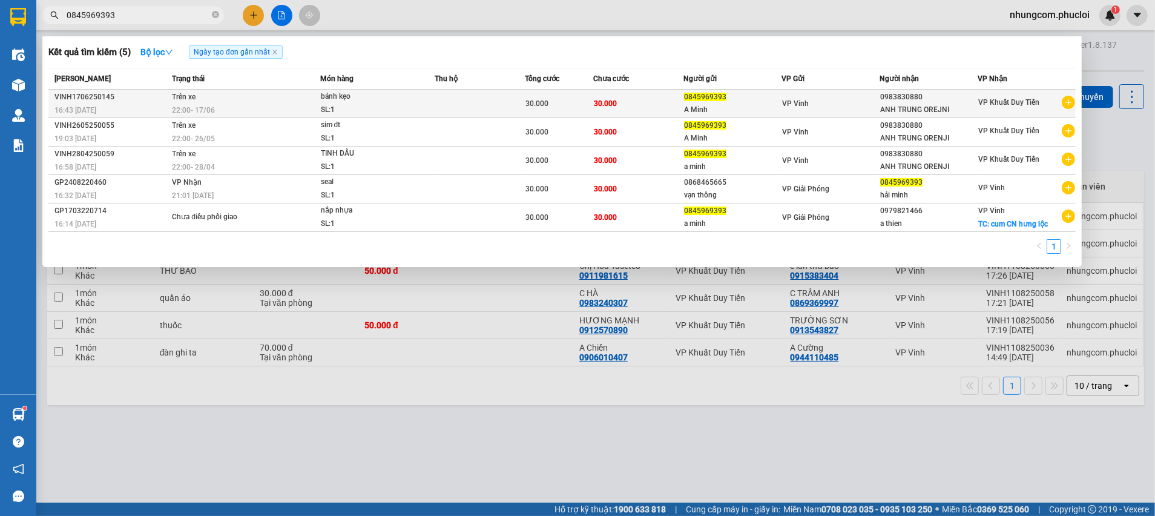
type input "0845969393"
click at [682, 109] on td "30.000" at bounding box center [638, 104] width 91 height 28
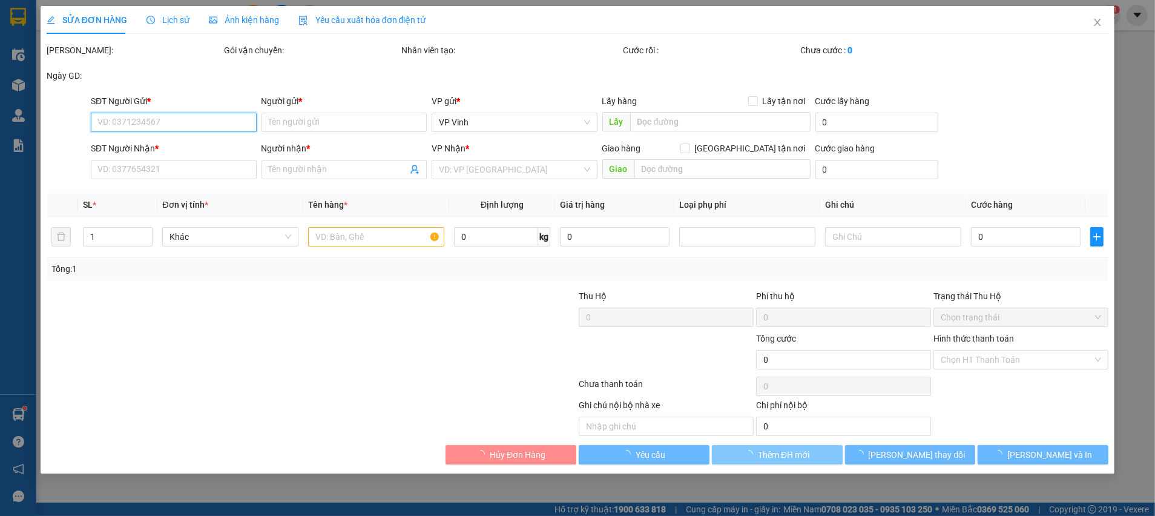
type input "0845969393"
type input "A Minh"
type input "0983830880"
type input "ANH TRUNG OREJNI"
type input "30.000"
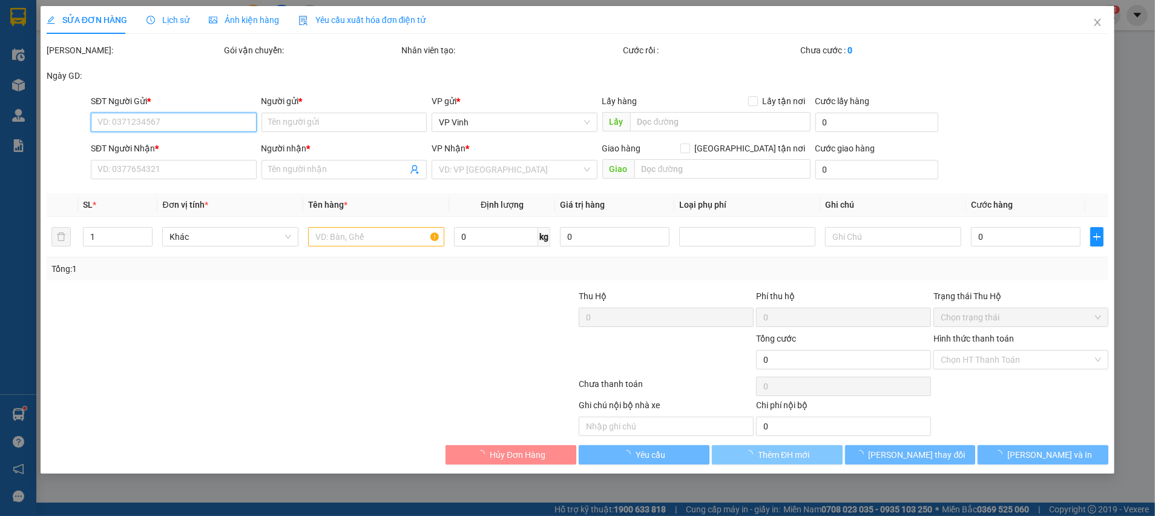
type input "30.000"
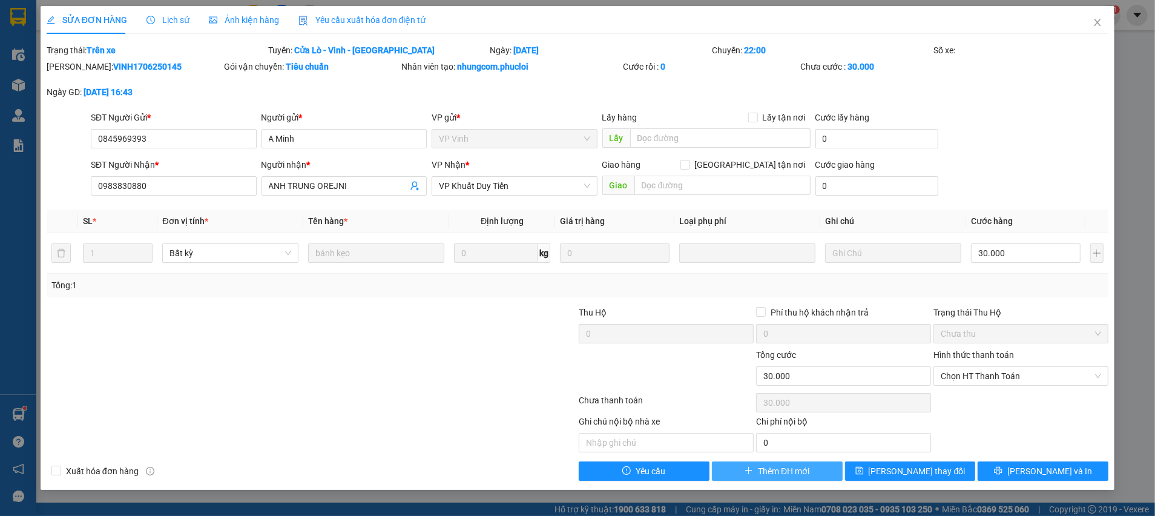
click at [755, 467] on button "Thêm ĐH mới" at bounding box center [777, 470] width 131 height 19
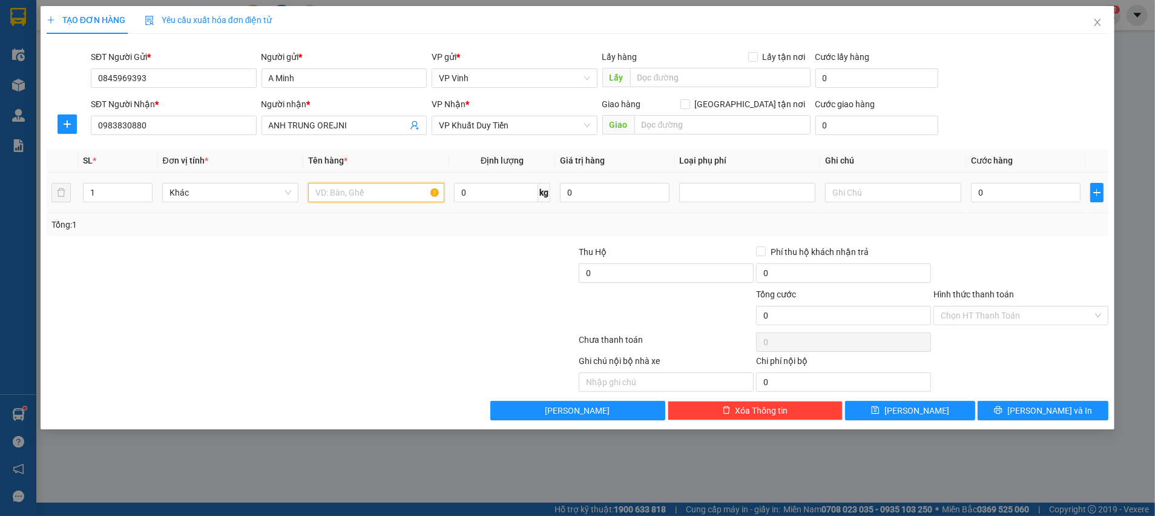
click at [355, 194] on input "text" at bounding box center [376, 192] width 136 height 19
type input "KHOAI DẺO"
click at [993, 192] on input "0" at bounding box center [1026, 192] width 110 height 19
type input "3"
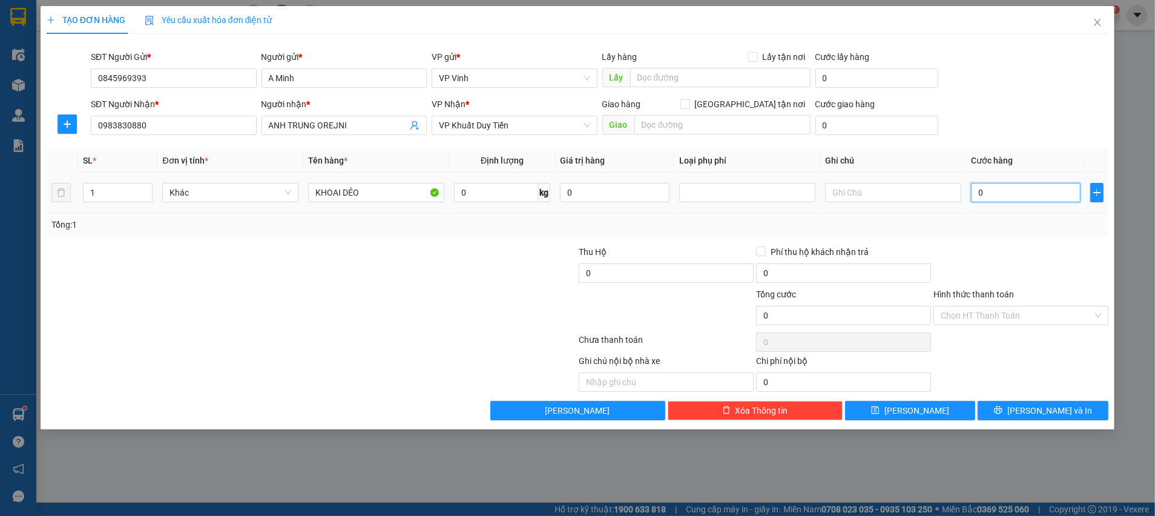
type input "3"
type input "30"
type input "30.000"
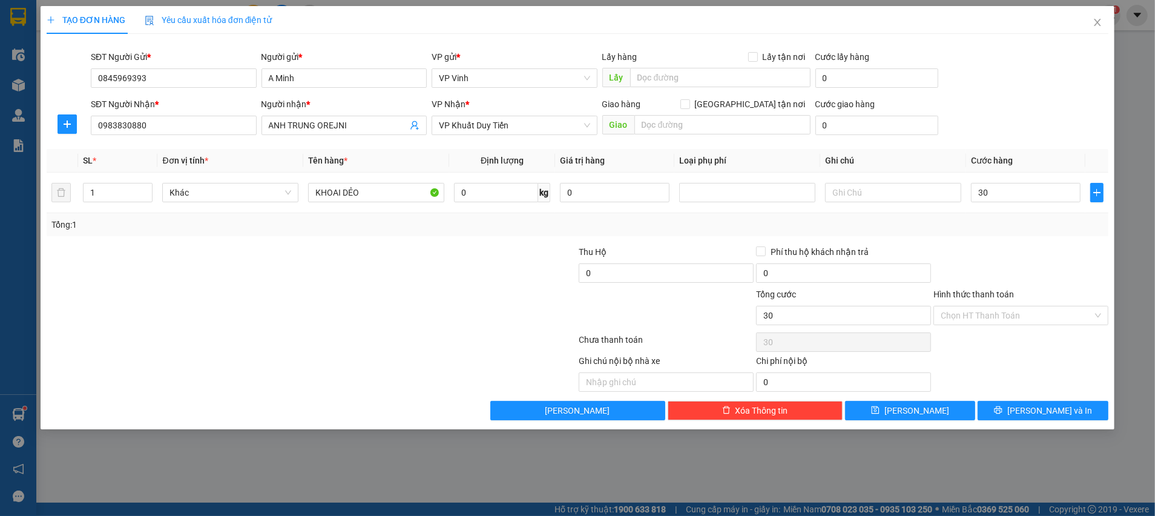
type input "30.000"
click at [973, 266] on div at bounding box center [1020, 266] width 177 height 42
click at [1083, 407] on button "[PERSON_NAME] và In" at bounding box center [1043, 410] width 131 height 19
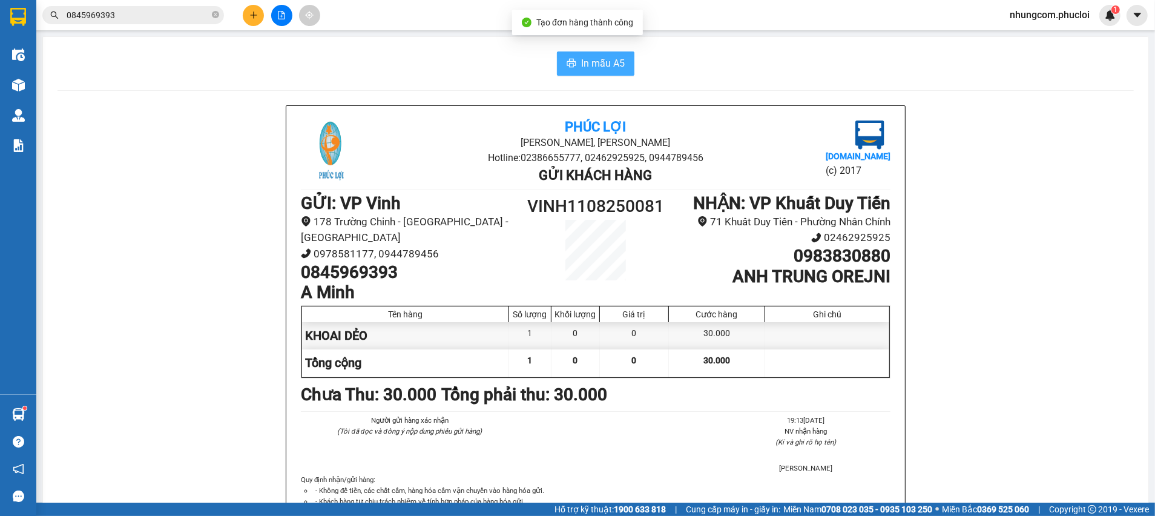
click at [582, 65] on span "In mẫu A5" at bounding box center [603, 63] width 44 height 15
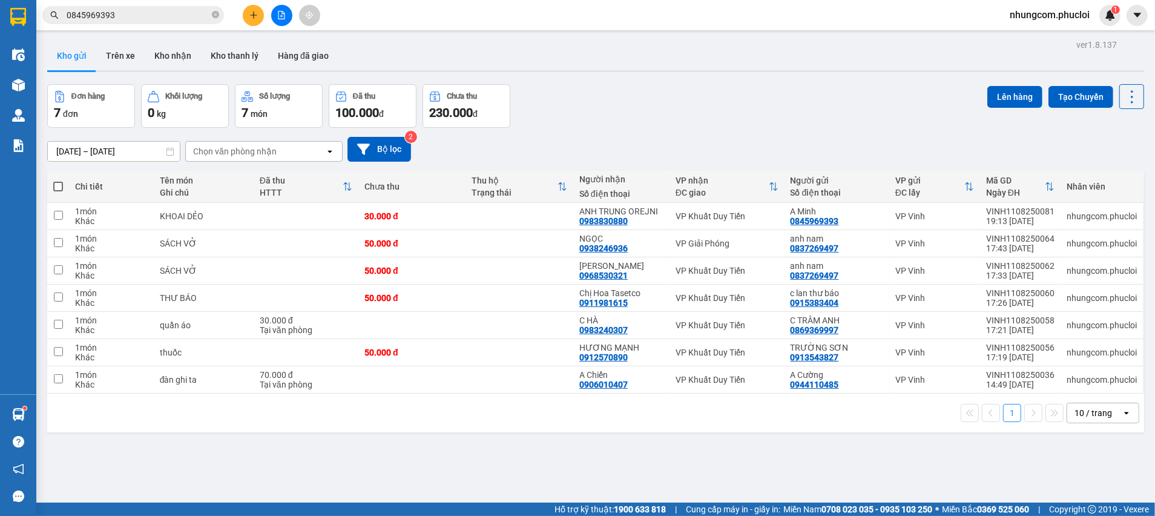
click at [916, 421] on div "1 10 / trang open" at bounding box center [595, 412] width 1097 height 39
click at [623, 102] on div "Đơn hàng 7 đơn Khối lượng 0 kg Số lượng 7 món Đã thu 100.000 đ Chưa thu 230.000…" at bounding box center [595, 106] width 1097 height 44
click at [680, 110] on div "Đơn hàng 7 đơn Khối lượng 0 kg Số lượng 7 món Đã thu 100.000 đ Chưa thu 230.000…" at bounding box center [595, 106] width 1097 height 44
click at [574, 117] on div "Đơn hàng 7 đơn Khối lượng 0 kg Số lượng 7 món Đã thu 100.000 đ Chưa thu 230.000…" at bounding box center [595, 106] width 1097 height 44
click at [458, 426] on div "1 10 / trang open" at bounding box center [595, 412] width 1097 height 39
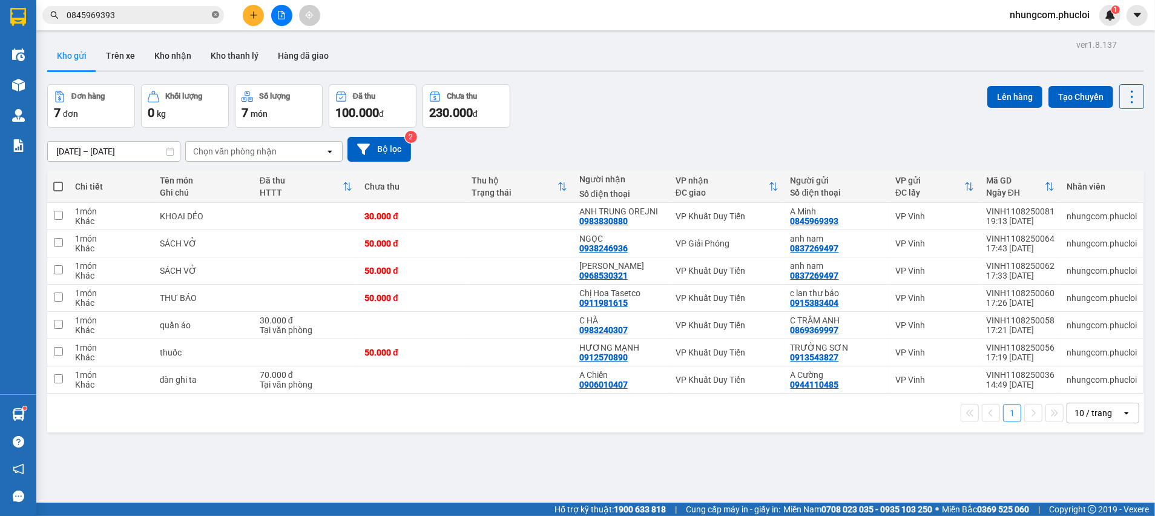
click at [215, 12] on icon "close-circle" at bounding box center [215, 14] width 7 height 7
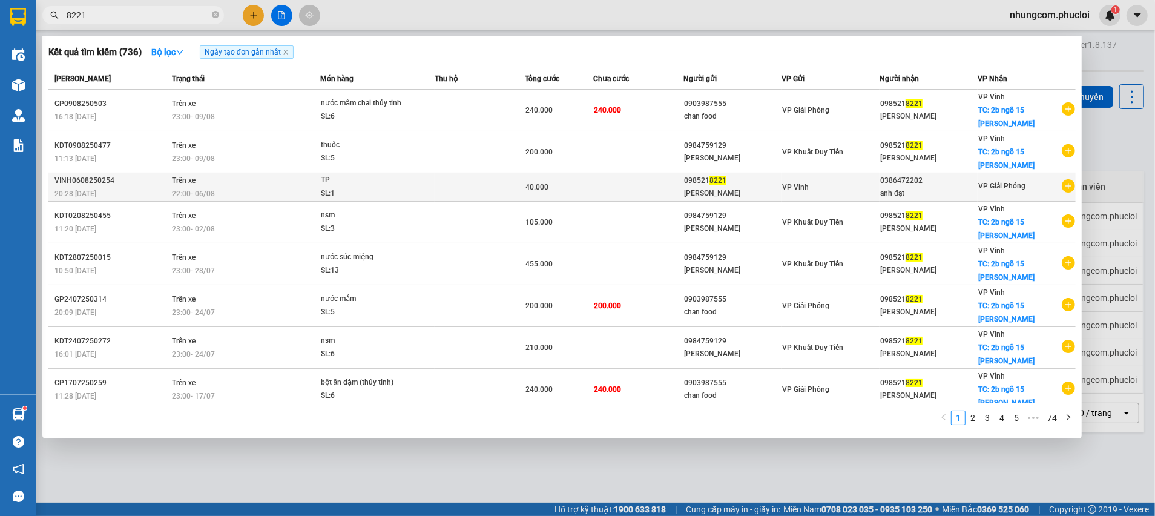
type input "8221"
click at [686, 183] on div "098521 8221" at bounding box center [732, 180] width 97 height 13
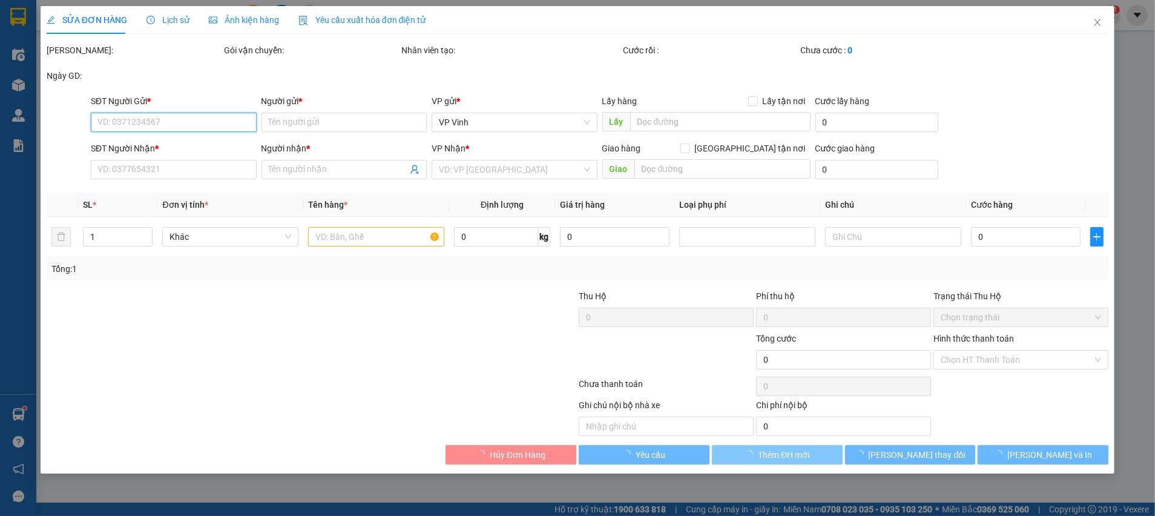
type input "0985218221"
type input "[PERSON_NAME]"
type input "0386472202"
type input "anh đạt"
type input "40.000"
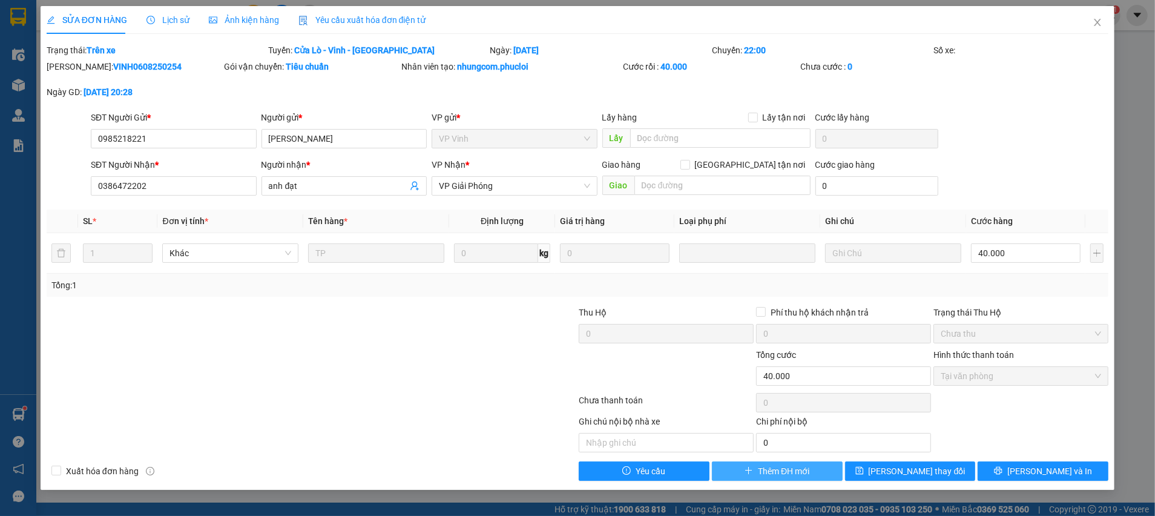
click at [809, 471] on span "Thêm ĐH mới" at bounding box center [783, 470] width 51 height 13
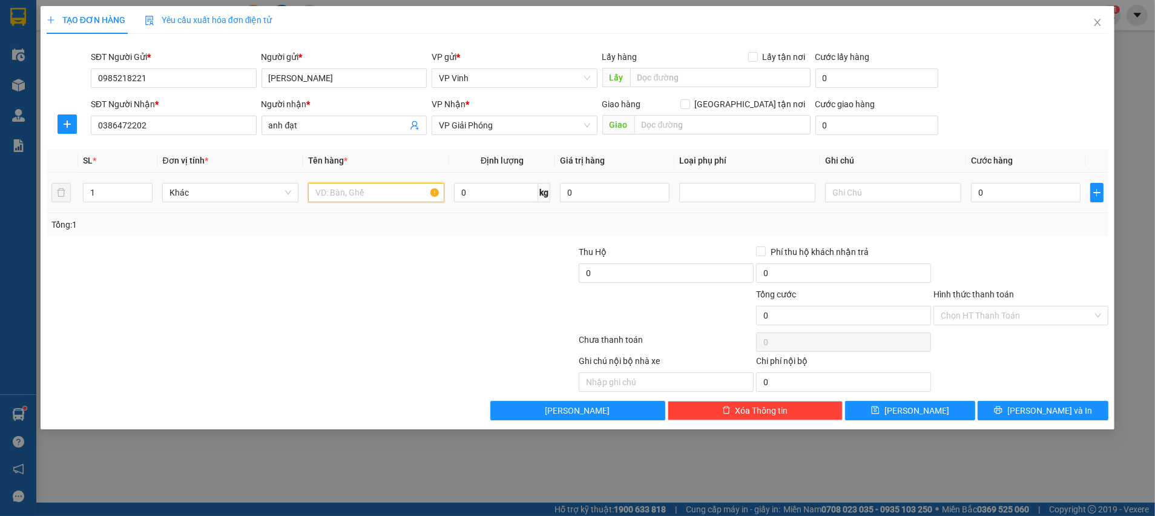
click at [346, 188] on input "text" at bounding box center [376, 192] width 136 height 19
type input "TP"
click at [1012, 200] on input "0" at bounding box center [1026, 192] width 110 height 19
type input "4"
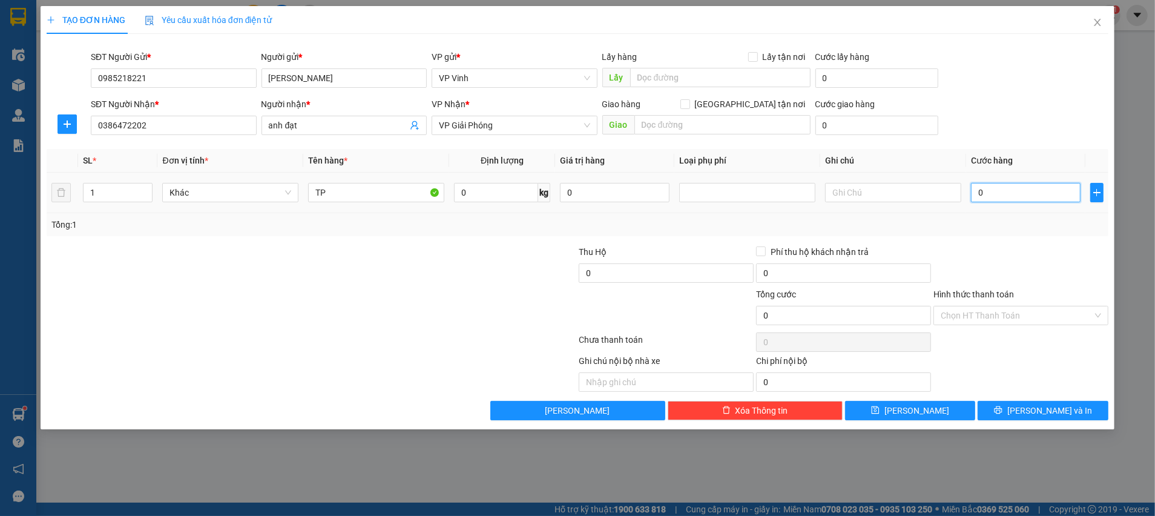
type input "4"
type input "40"
type input "40.000"
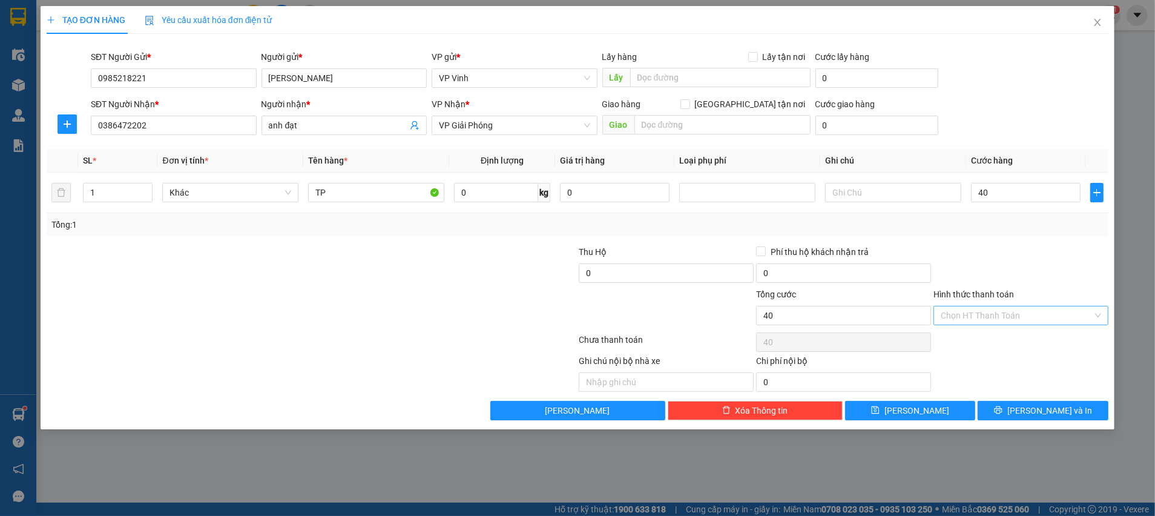
type input "40.000"
click at [1027, 315] on input "Hình thức thanh toán" at bounding box center [1017, 315] width 152 height 18
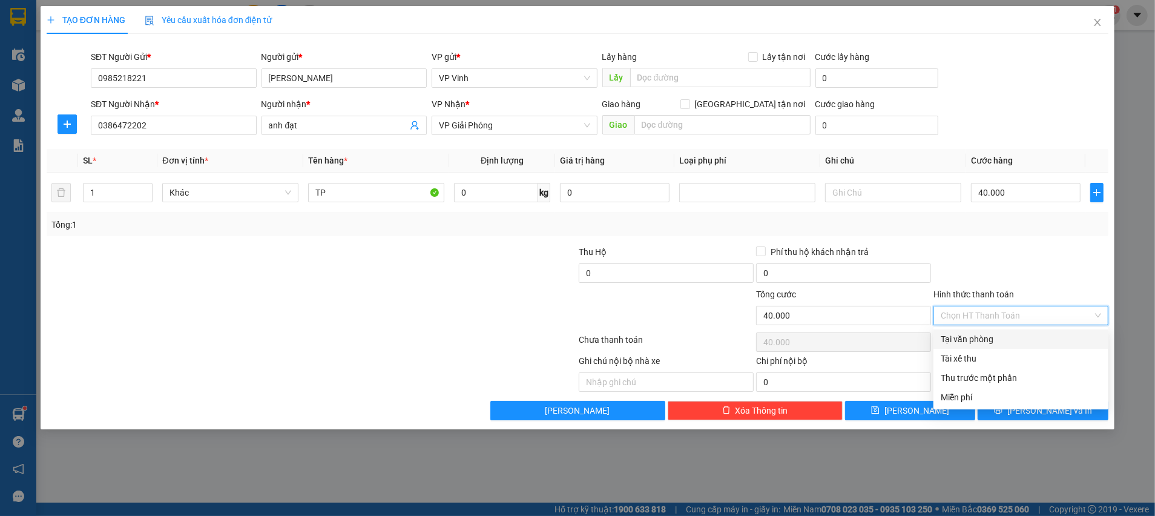
click at [982, 338] on div "Tại văn phòng" at bounding box center [1021, 338] width 160 height 13
type input "0"
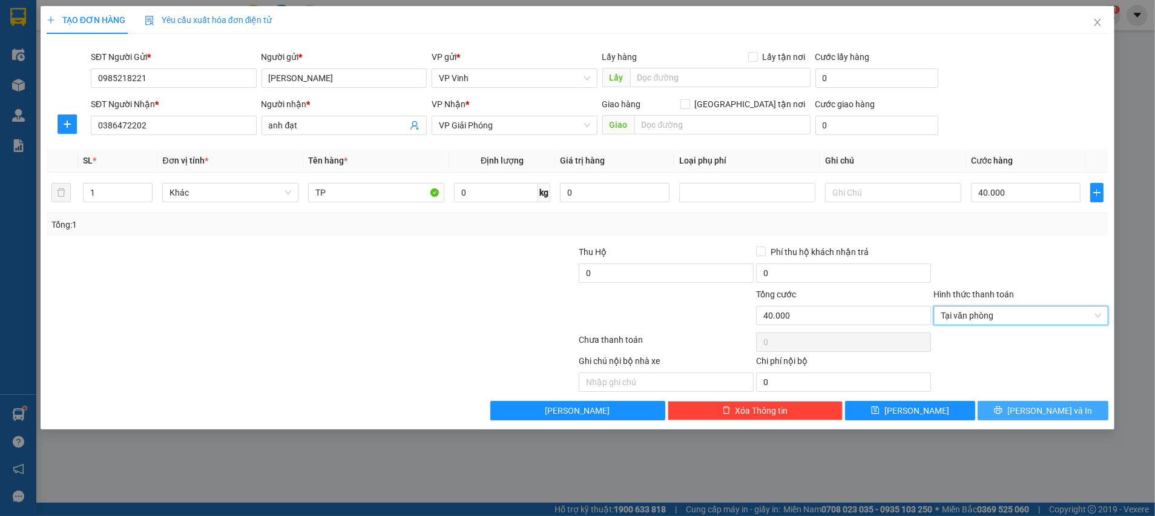
click at [1030, 416] on button "[PERSON_NAME] và In" at bounding box center [1043, 410] width 131 height 19
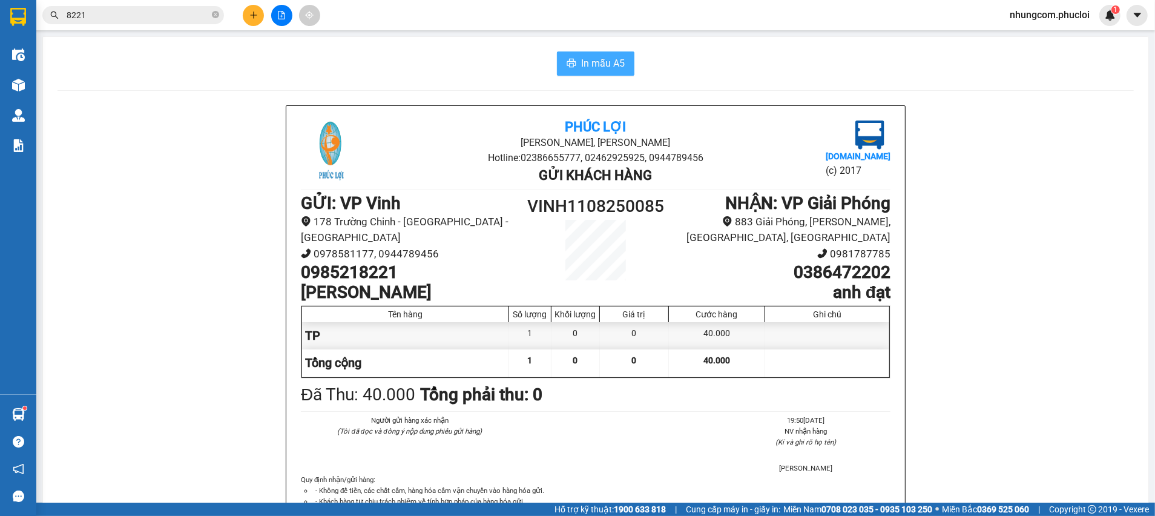
click at [591, 70] on span "In mẫu A5" at bounding box center [603, 63] width 44 height 15
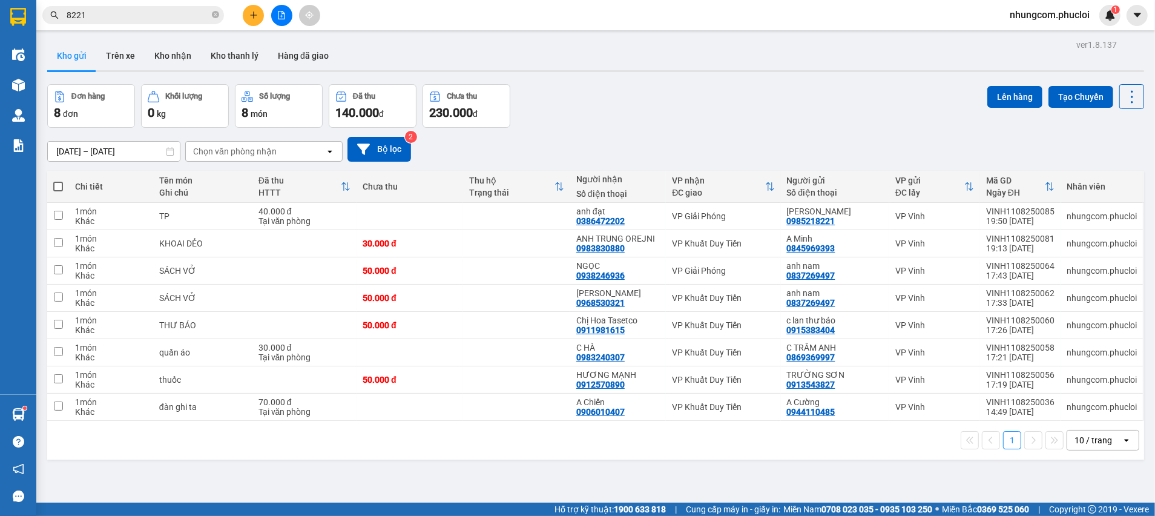
click at [855, 137] on div "[DATE] – [DATE] Press the down arrow key to interact with the calendar and sele…" at bounding box center [595, 149] width 1097 height 25
click at [215, 10] on span at bounding box center [215, 16] width 7 height 12
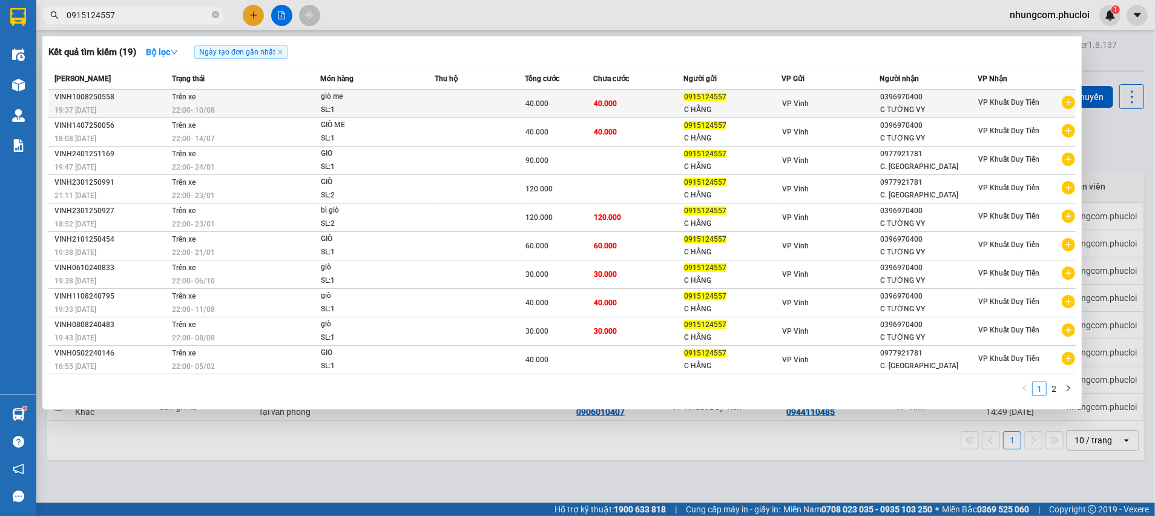
type input "0915124557"
click at [711, 106] on div "C HẰNG" at bounding box center [732, 110] width 97 height 13
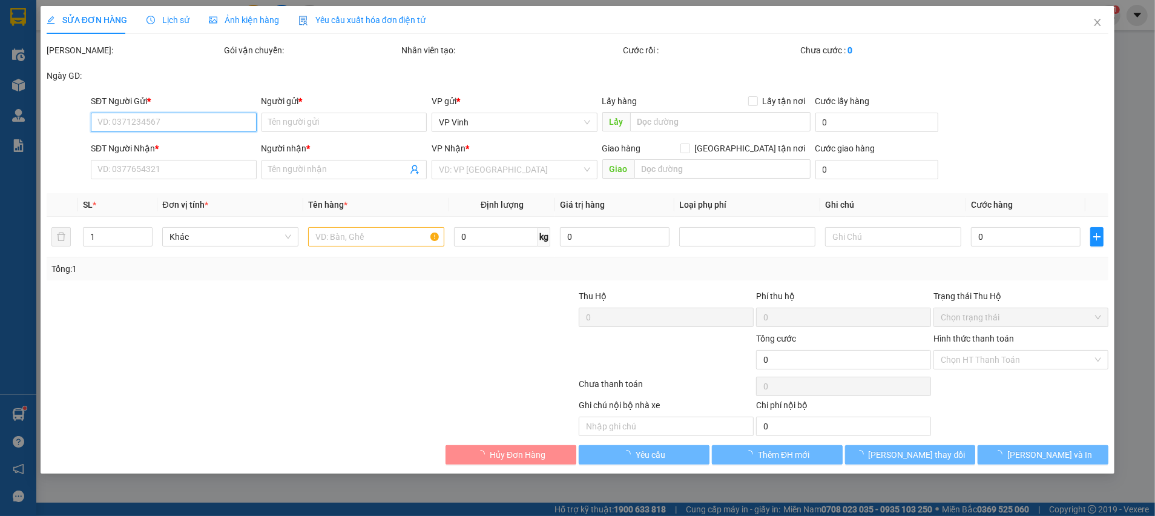
type input "0915124557"
type input "C HẰNG"
type input "0396970400"
type input "C TƯỜNG VY"
type input "40.000"
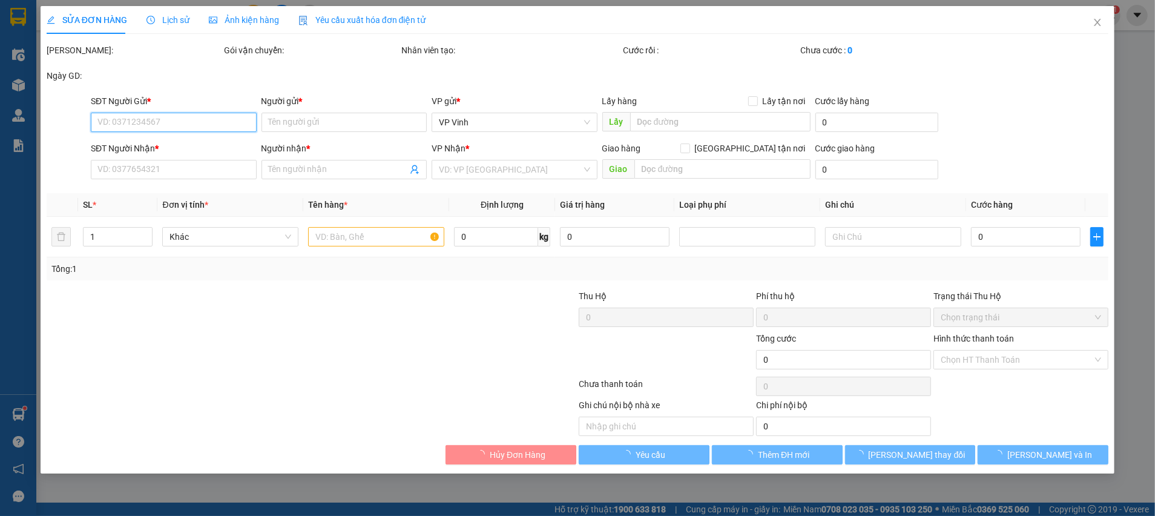
type input "40.000"
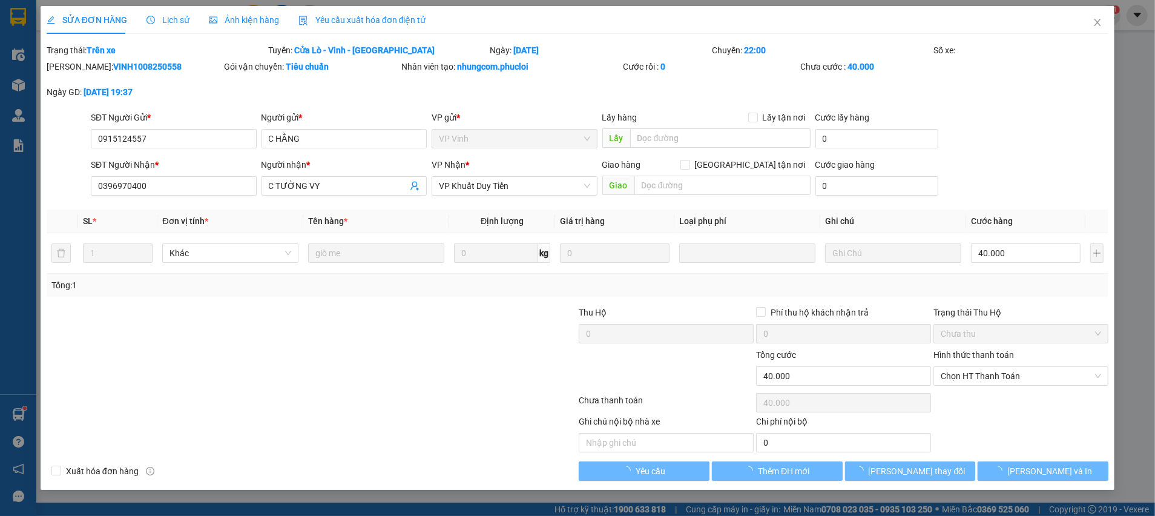
click at [774, 455] on div "Total Paid Fee 0 Total UnPaid Fee 40.000 Cash Collection Total Fee Trạng thái: …" at bounding box center [578, 262] width 1062 height 437
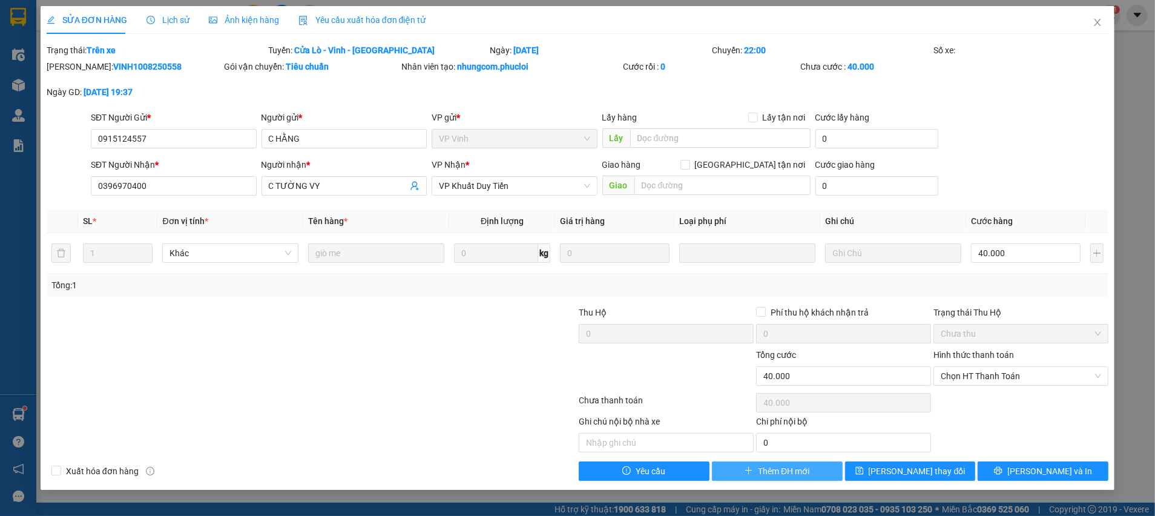
click at [775, 469] on span "Thêm ĐH mới" at bounding box center [783, 470] width 51 height 13
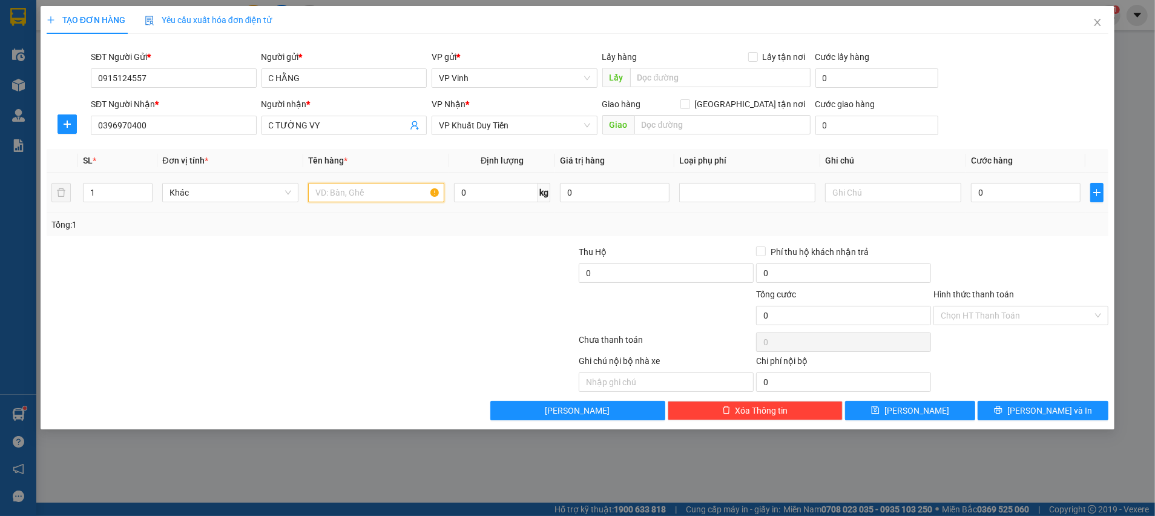
click at [363, 198] on input "text" at bounding box center [376, 192] width 136 height 19
type input "GIÒ ME"
click at [1035, 204] on div "0" at bounding box center [1026, 192] width 110 height 24
click at [1018, 195] on input "0" at bounding box center [1026, 192] width 110 height 19
type input "4"
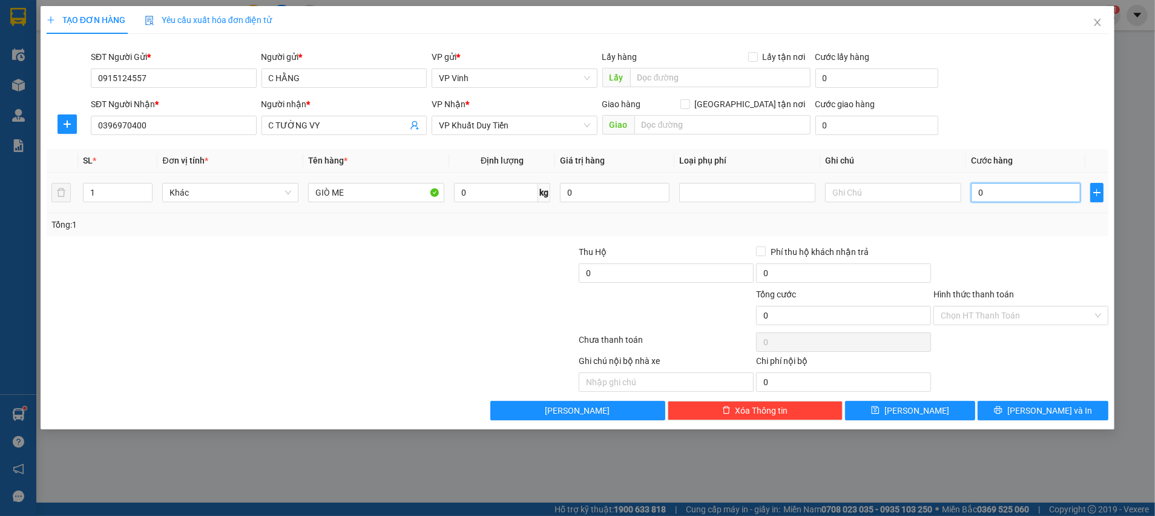
type input "4"
type input "40"
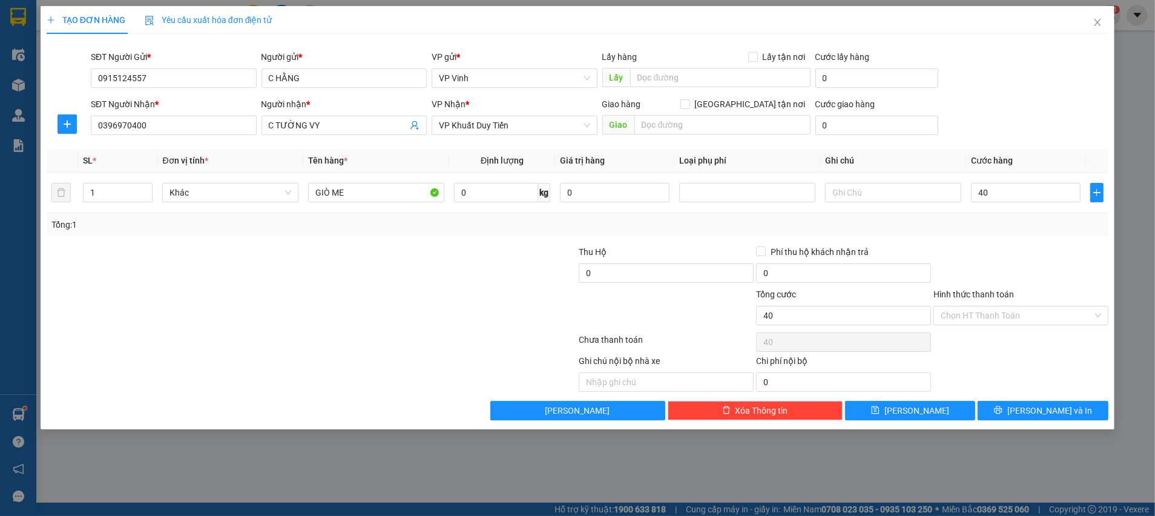
type input "40.000"
click at [1024, 247] on div at bounding box center [1020, 266] width 177 height 42
drag, startPoint x: 1035, startPoint y: 409, endPoint x: 1046, endPoint y: 413, distance: 11.5
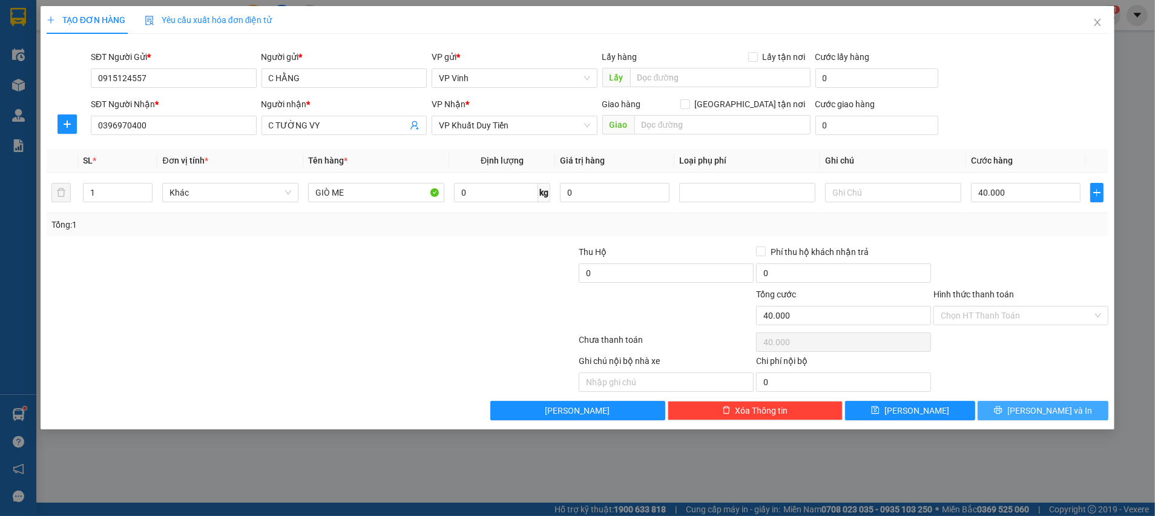
click at [1036, 410] on span "[PERSON_NAME] và In" at bounding box center [1049, 410] width 85 height 13
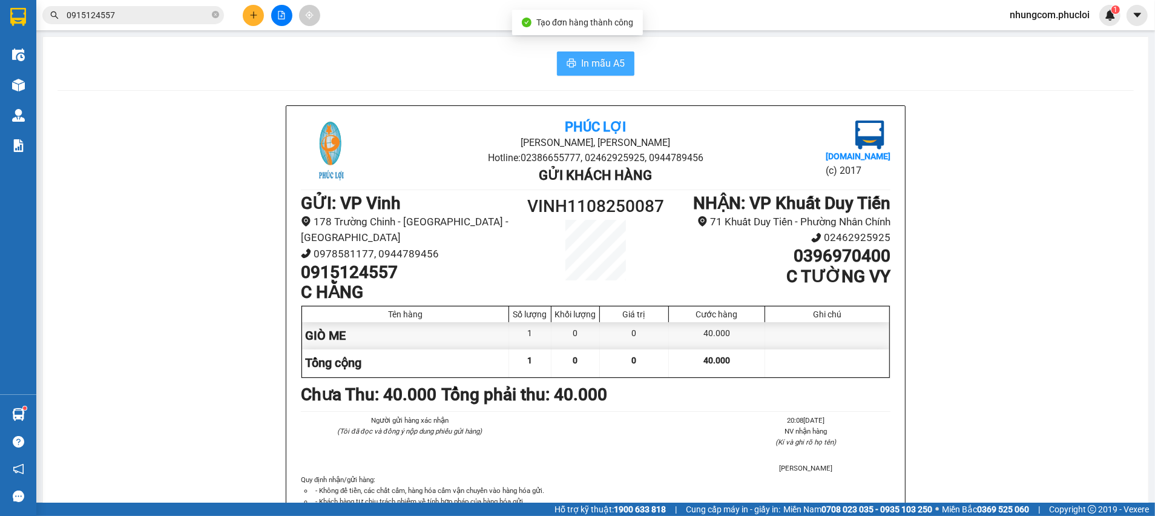
click at [601, 65] on span "In mẫu A5" at bounding box center [603, 63] width 44 height 15
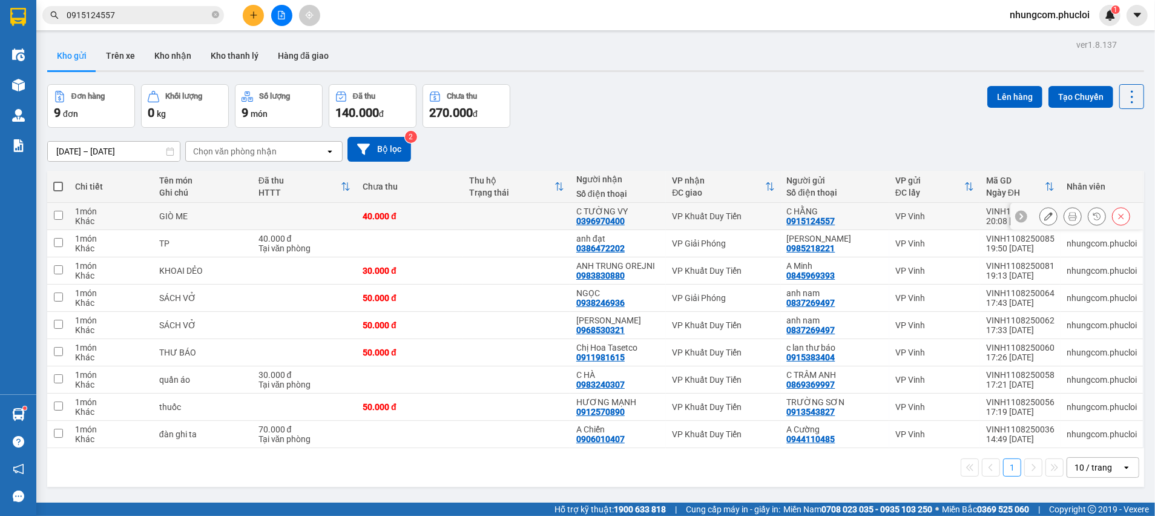
click at [1068, 218] on icon at bounding box center [1072, 216] width 8 height 8
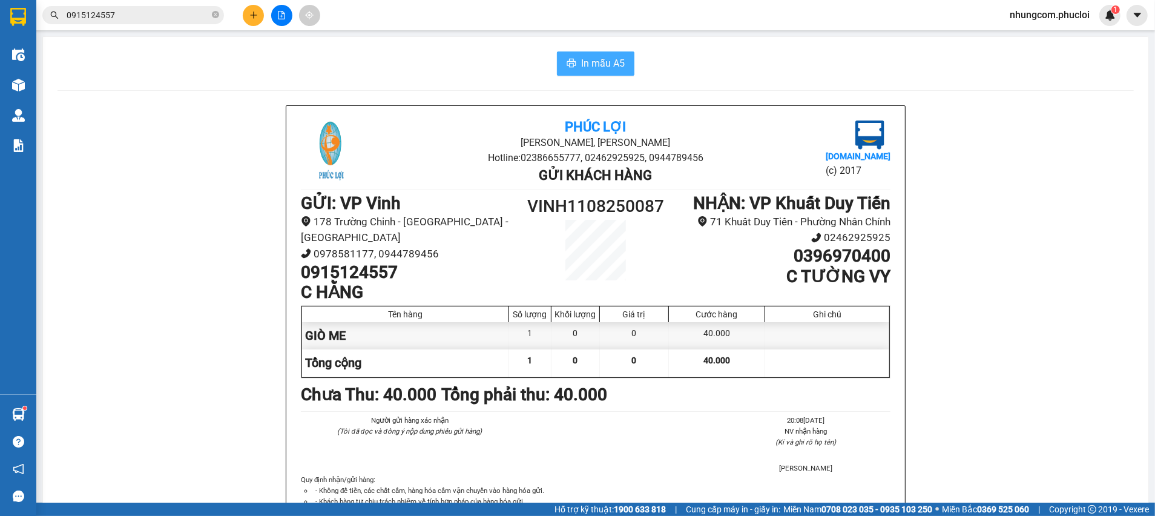
click at [557, 61] on button "In mẫu A5" at bounding box center [595, 63] width 77 height 24
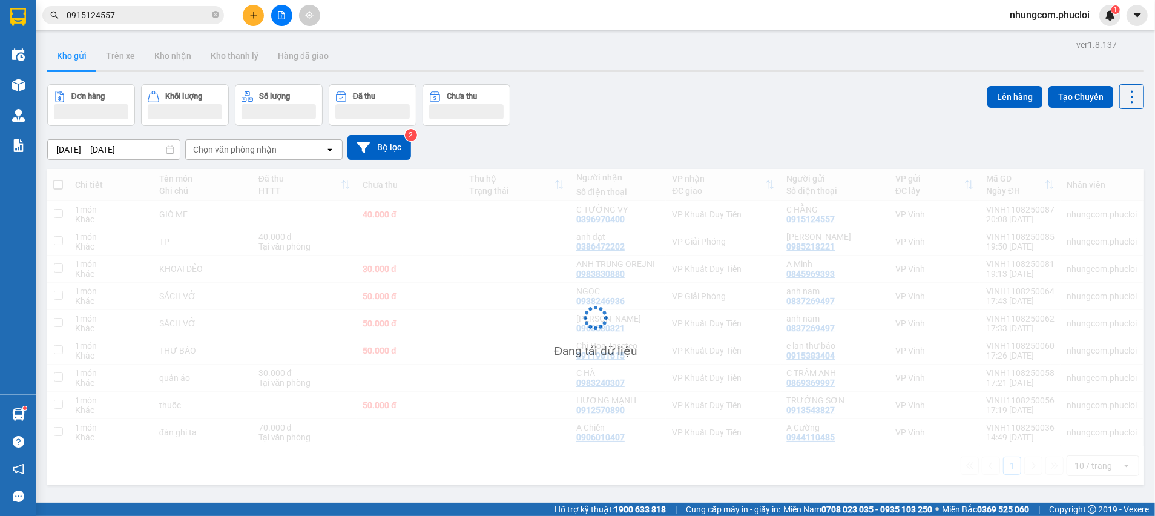
click at [673, 67] on div "Kho gửi Trên xe Kho nhận Kho thanh [PERSON_NAME] đã giao" at bounding box center [595, 57] width 1097 height 32
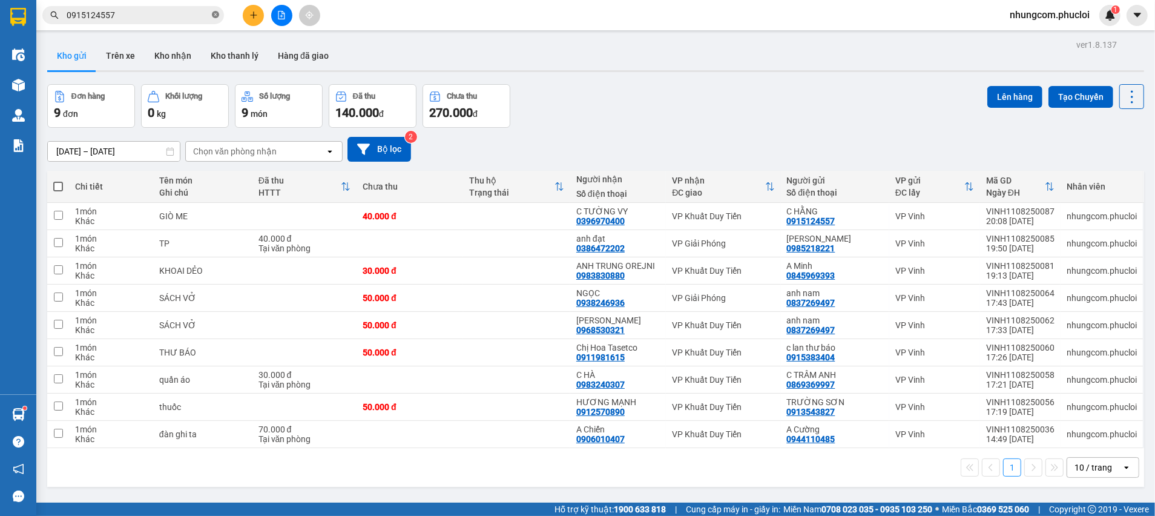
click at [216, 15] on icon "close-circle" at bounding box center [215, 14] width 7 height 7
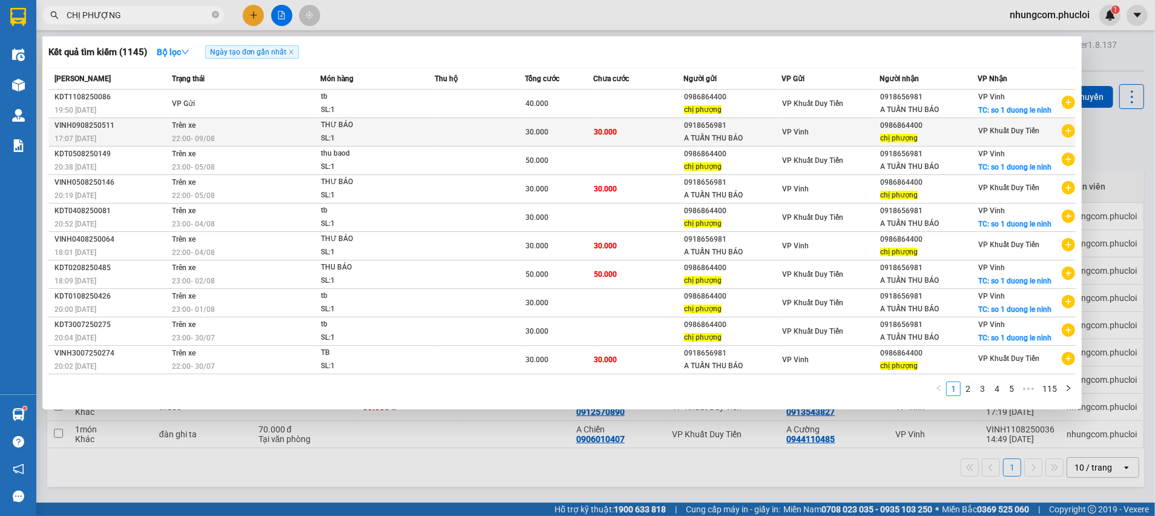
type input "CHỊ PHƯỢNG"
click at [668, 137] on td "30.000" at bounding box center [638, 132] width 91 height 28
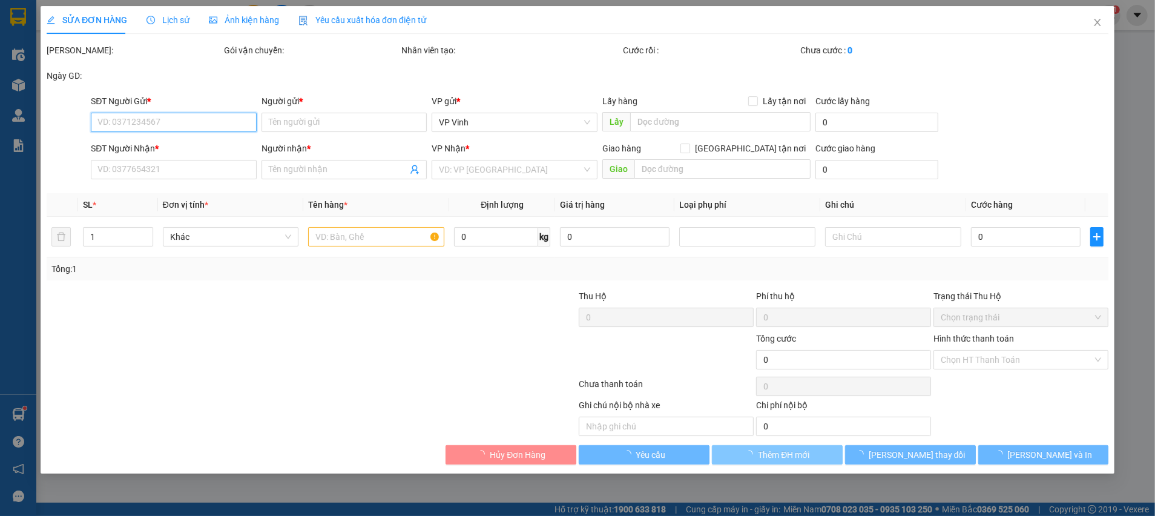
type input "0918656981"
type input "A TUẤN THU BÁO"
type input "0986864400"
type input "chị phượng"
type input "30.000"
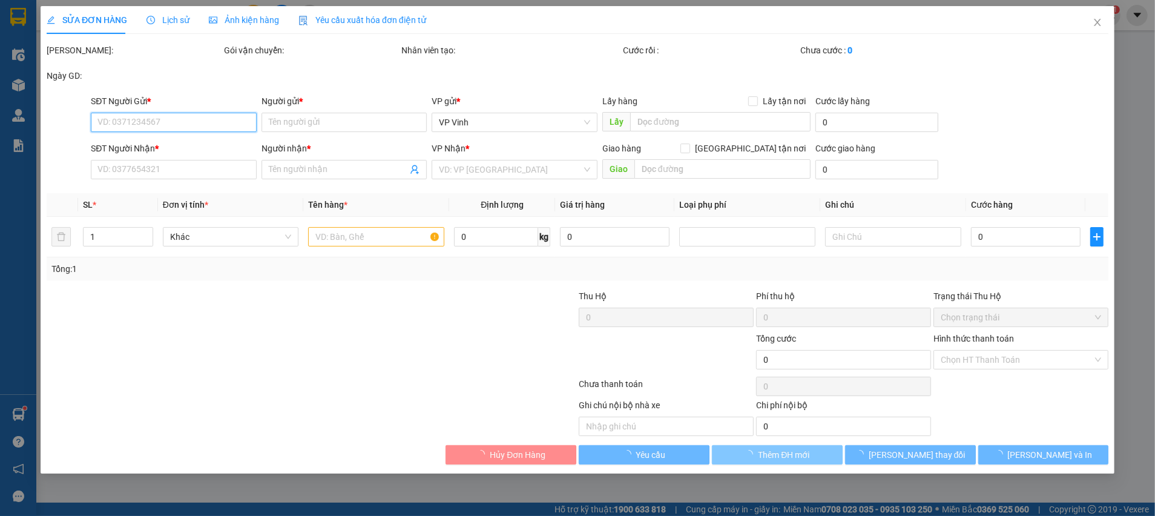
type input "30.000"
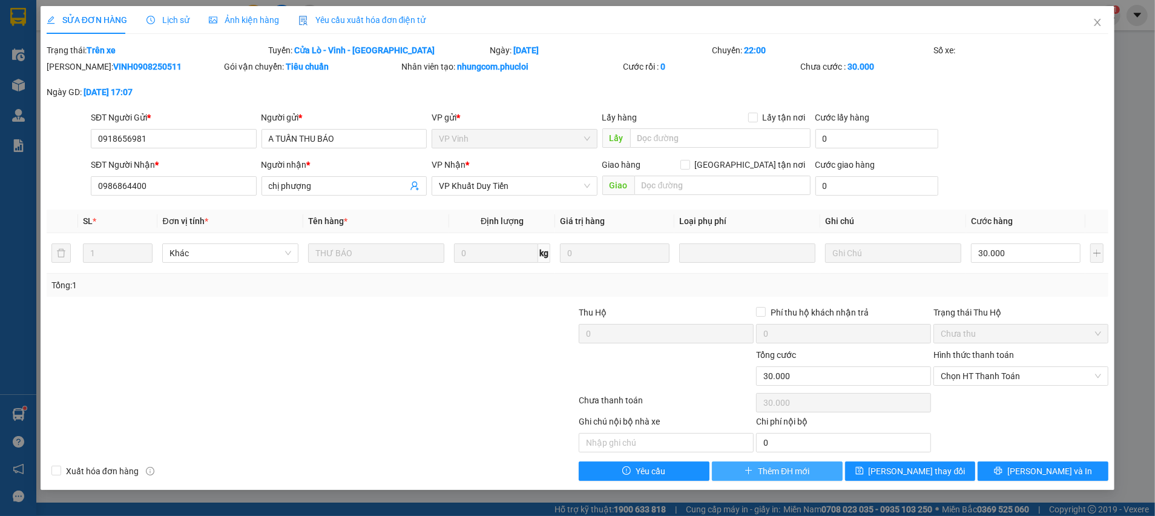
click at [762, 469] on span "Thêm ĐH mới" at bounding box center [783, 470] width 51 height 13
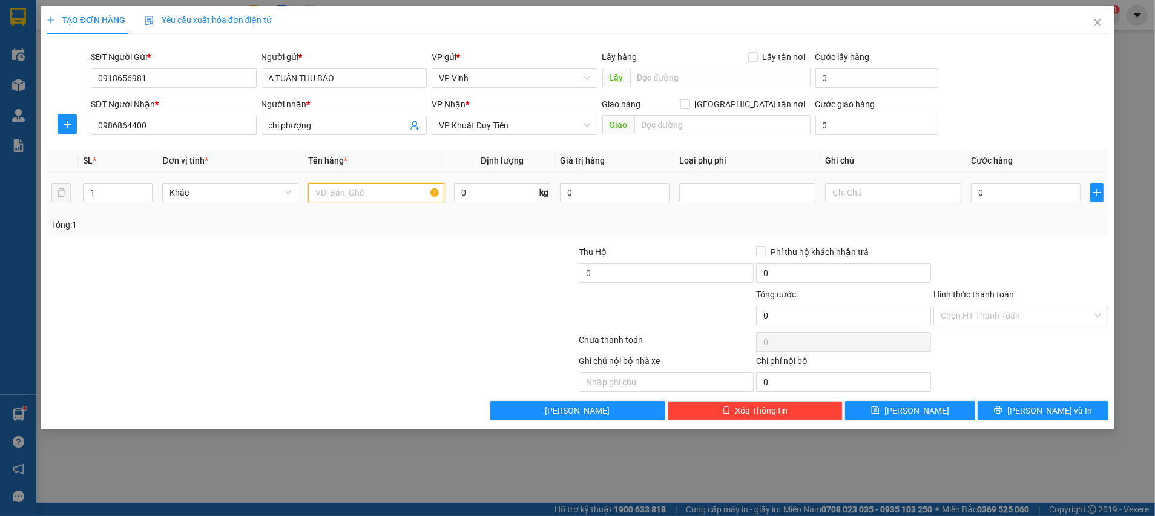
click at [332, 199] on input "text" at bounding box center [376, 192] width 136 height 19
type input "THƯ BÁO"
click at [979, 197] on input "0" at bounding box center [1026, 192] width 110 height 19
type input "3"
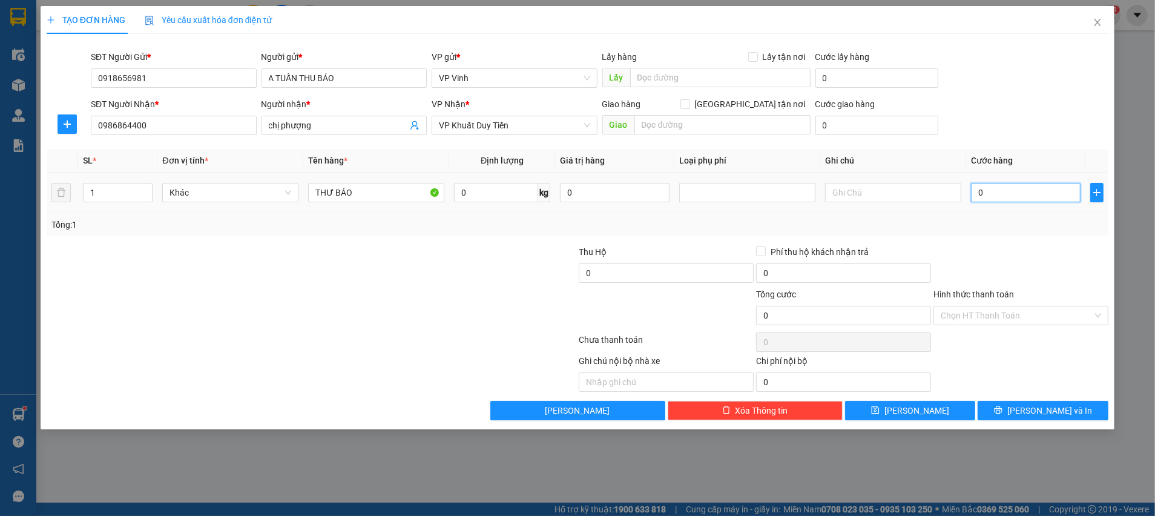
type input "3"
type input "30"
type input "30.000"
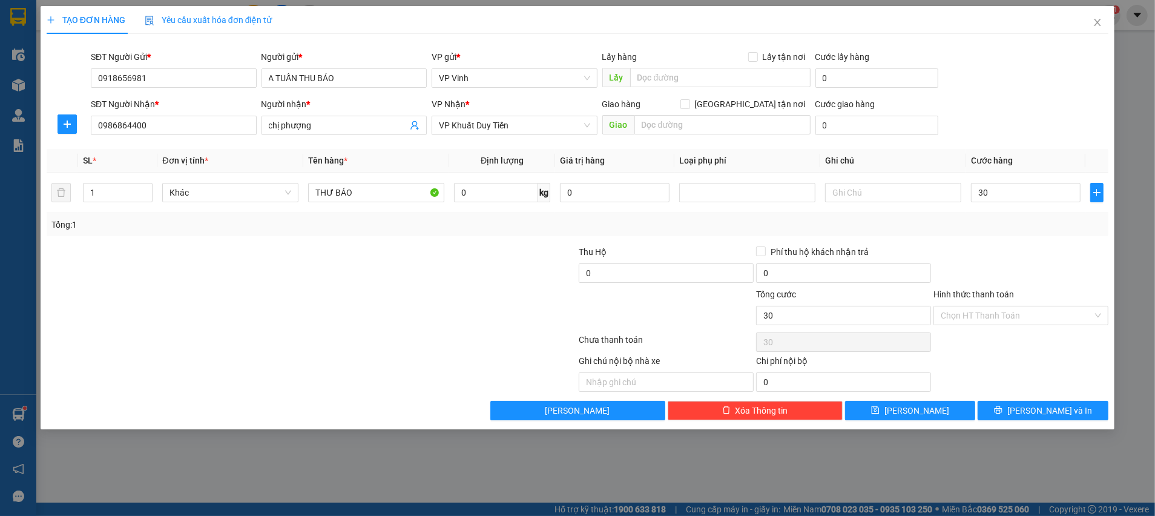
type input "30.000"
drag, startPoint x: 982, startPoint y: 258, endPoint x: 1029, endPoint y: 326, distance: 82.3
click at [984, 258] on div at bounding box center [1020, 266] width 177 height 42
click at [1052, 408] on span "[PERSON_NAME] và In" at bounding box center [1049, 410] width 85 height 13
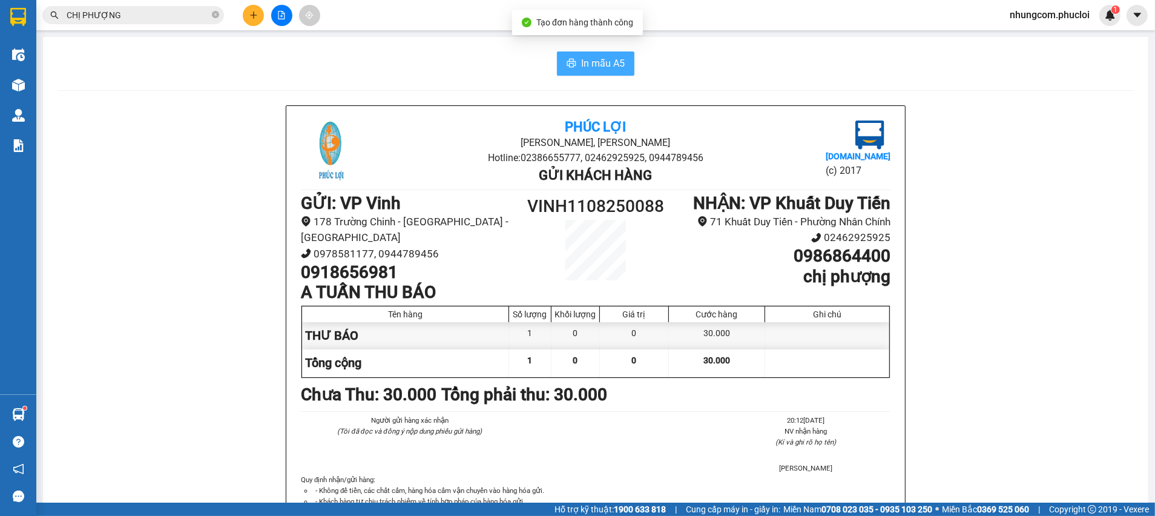
click at [585, 67] on span "In mẫu A5" at bounding box center [603, 63] width 44 height 15
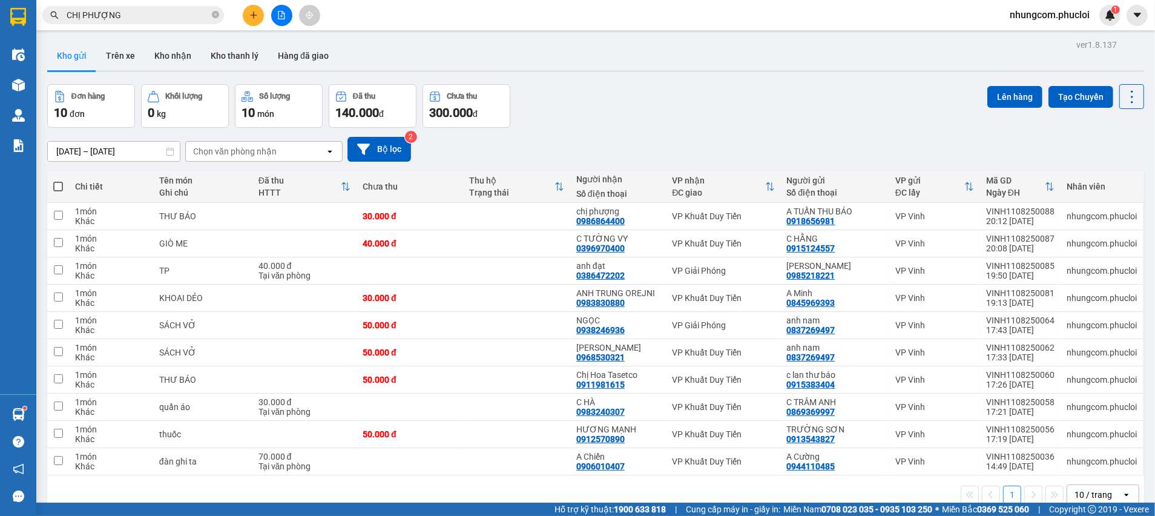
click at [636, 131] on div "[DATE] – [DATE] Press the down arrow key to interact with the calendar and sele…" at bounding box center [595, 149] width 1097 height 43
click at [648, 107] on div "Đơn hàng 10 đơn Khối lượng 0 kg Số lượng 10 món Đã thu 140.000 đ Chưa thu 300.0…" at bounding box center [595, 106] width 1097 height 44
click at [1068, 219] on icon at bounding box center [1072, 216] width 8 height 8
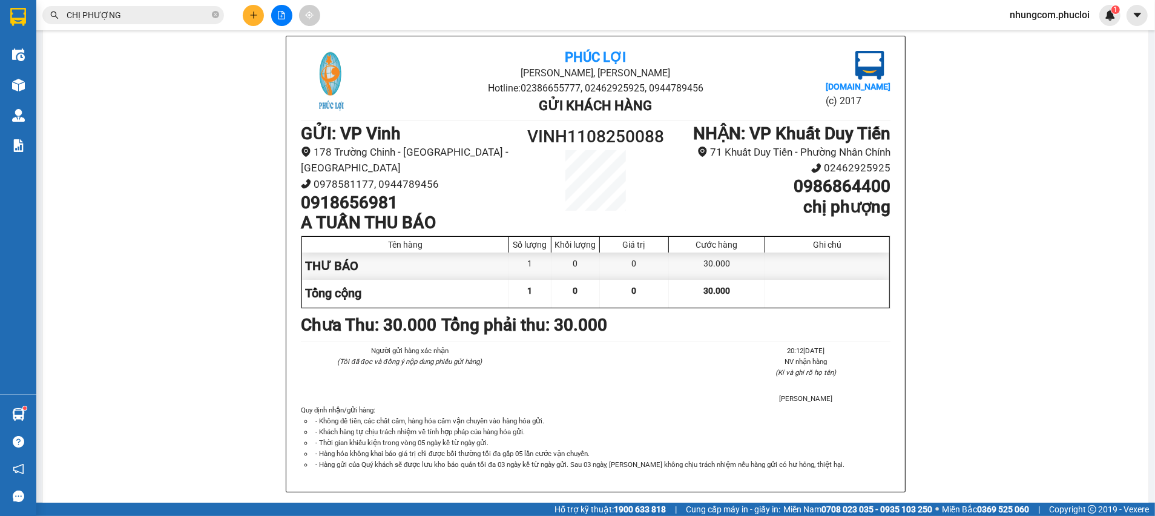
scroll to position [71, 0]
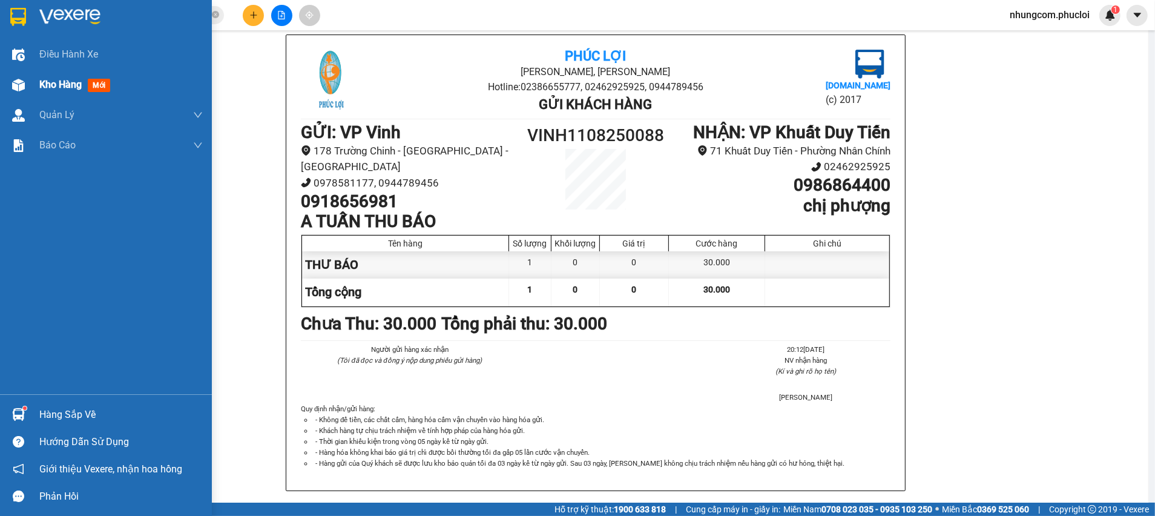
click at [39, 93] on div "Kho hàng mới" at bounding box center [120, 85] width 163 height 30
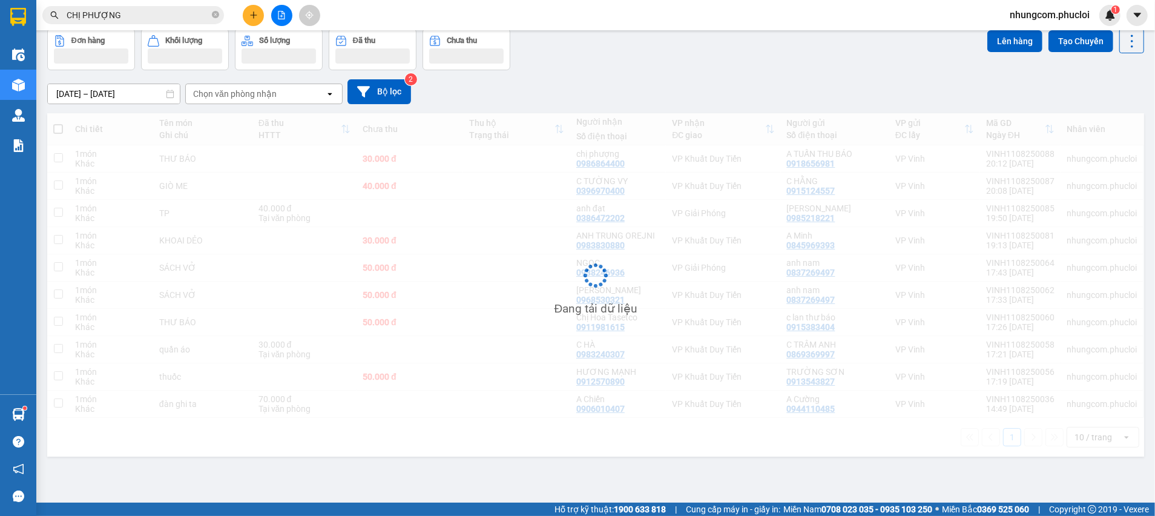
scroll to position [55, 0]
click at [797, 75] on div "[DATE] – [DATE] Press the down arrow key to interact with the calendar and sele…" at bounding box center [595, 92] width 1097 height 43
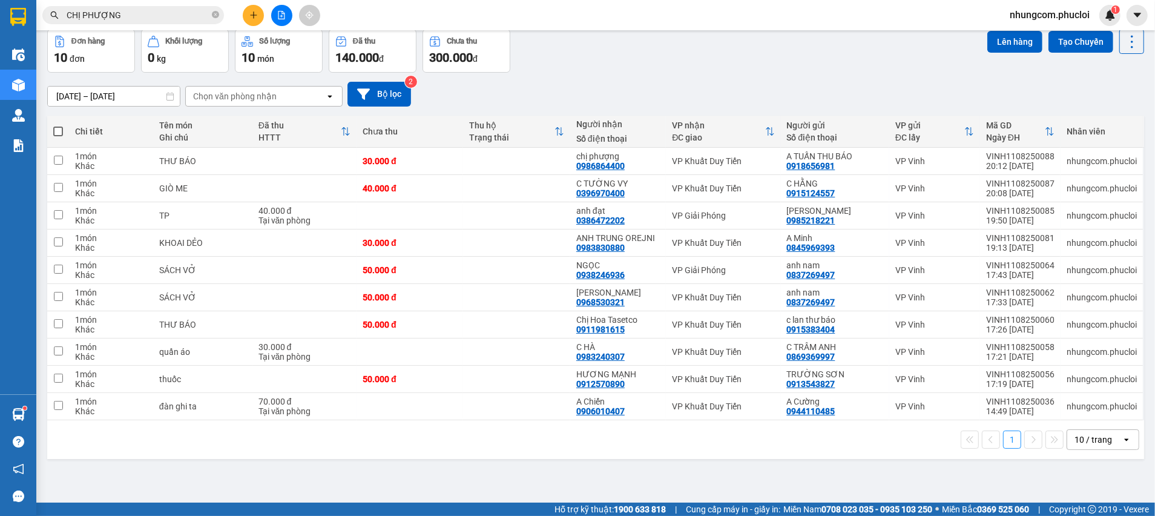
click at [636, 84] on div "[DATE] – [DATE] Press the down arrow key to interact with the calendar and sele…" at bounding box center [595, 94] width 1097 height 25
click at [600, 70] on div "Đơn hàng 10 đơn Khối lượng 0 kg Số lượng 10 món Đã thu 140.000 đ Chưa thu 300.0…" at bounding box center [595, 51] width 1097 height 44
click at [611, 70] on div "Đơn hàng 10 đơn Khối lượng 0 kg Số lượng 10 món Đã thu 140.000 đ Chưa thu 300.0…" at bounding box center [595, 51] width 1097 height 44
click at [215, 16] on icon "close-circle" at bounding box center [215, 14] width 7 height 7
click at [203, 16] on input "text" at bounding box center [138, 14] width 143 height 13
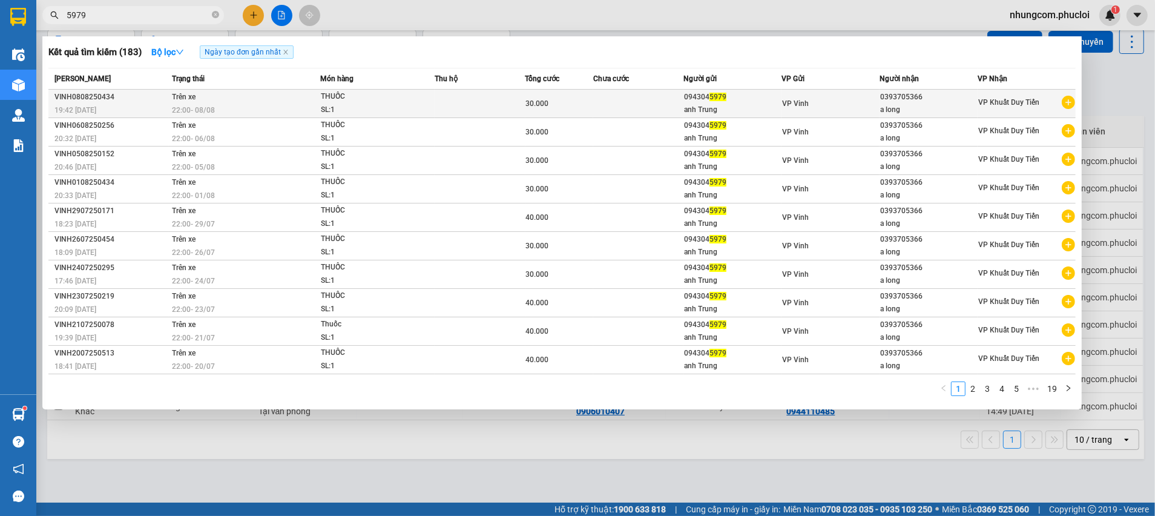
type input "5979"
click at [766, 104] on div "anh Trung" at bounding box center [732, 110] width 97 height 13
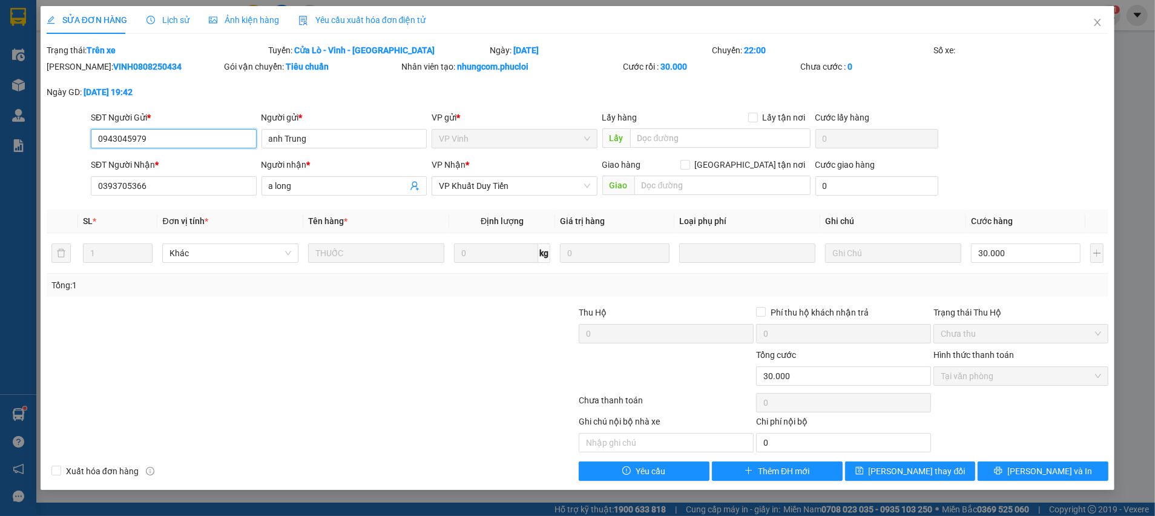
type input "0943045979"
type input "anh Trung"
type input "0393705366"
type input "a long"
type input "30.000"
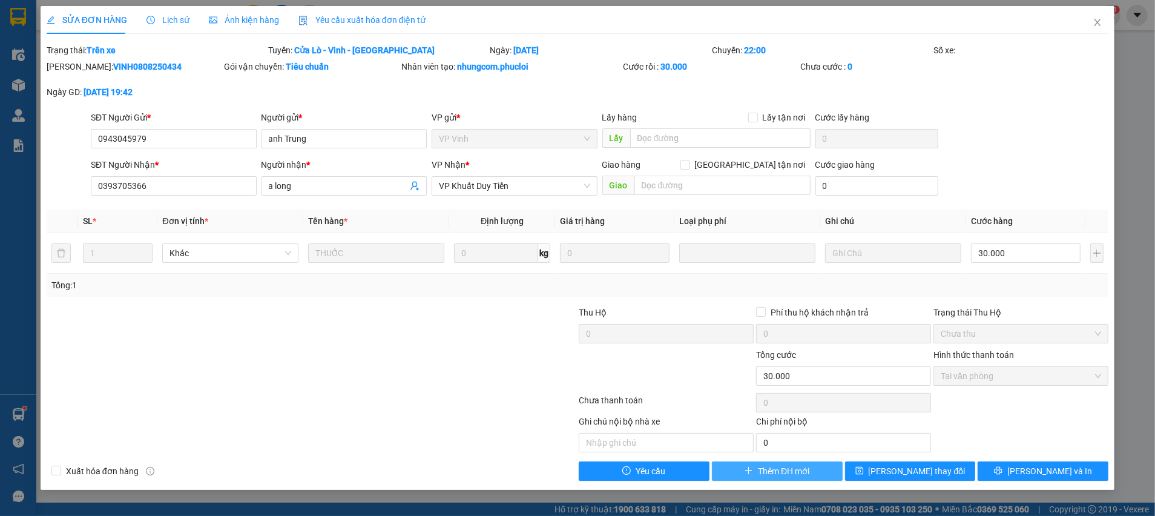
click at [777, 473] on span "Thêm ĐH mới" at bounding box center [783, 470] width 51 height 13
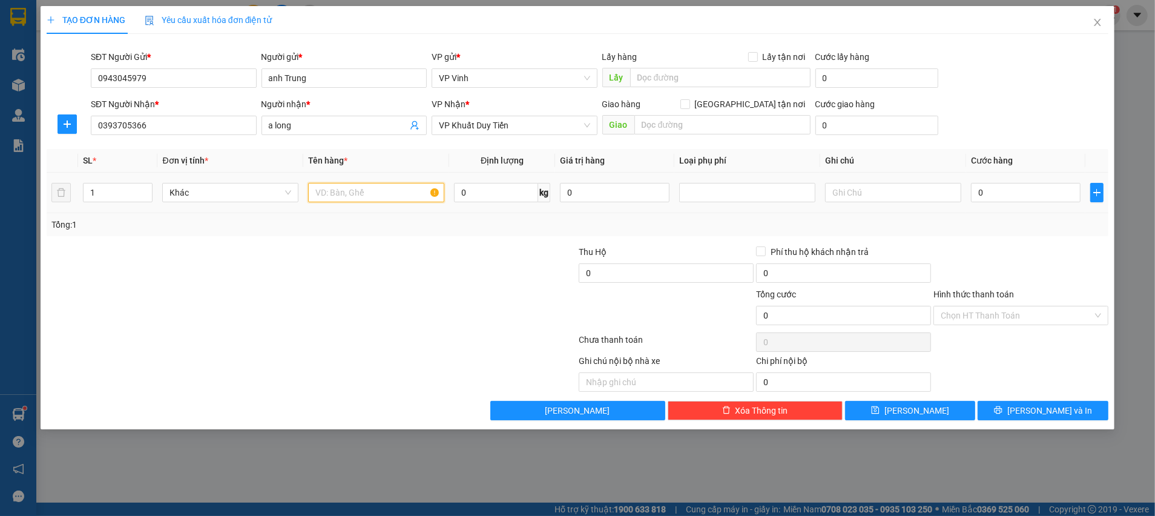
click at [397, 194] on input "text" at bounding box center [376, 192] width 136 height 19
type input "THUỐC"
click at [1031, 193] on input "0" at bounding box center [1026, 192] width 110 height 19
type input "3"
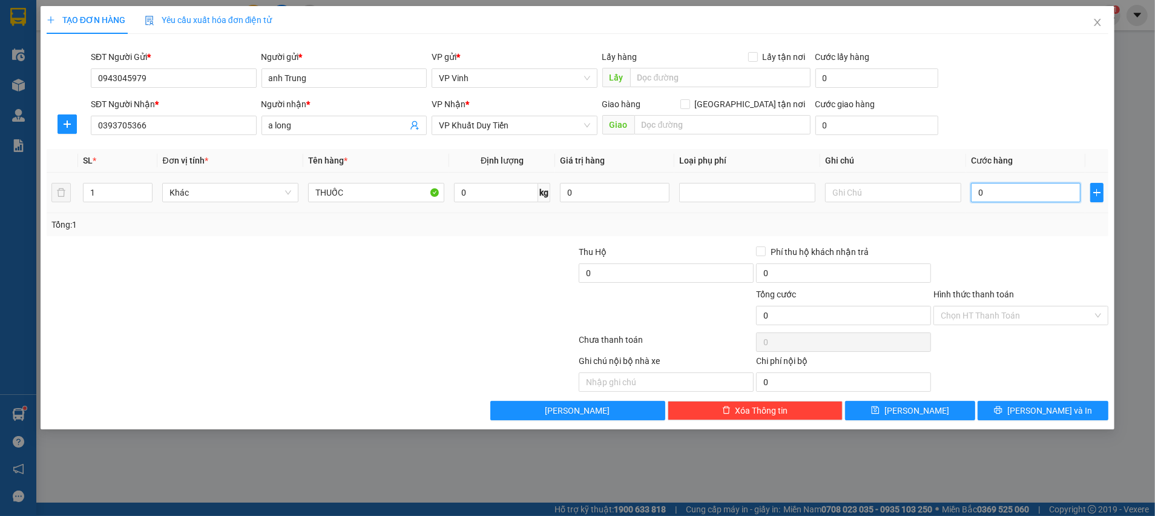
type input "3"
type input "30"
type input "30.000"
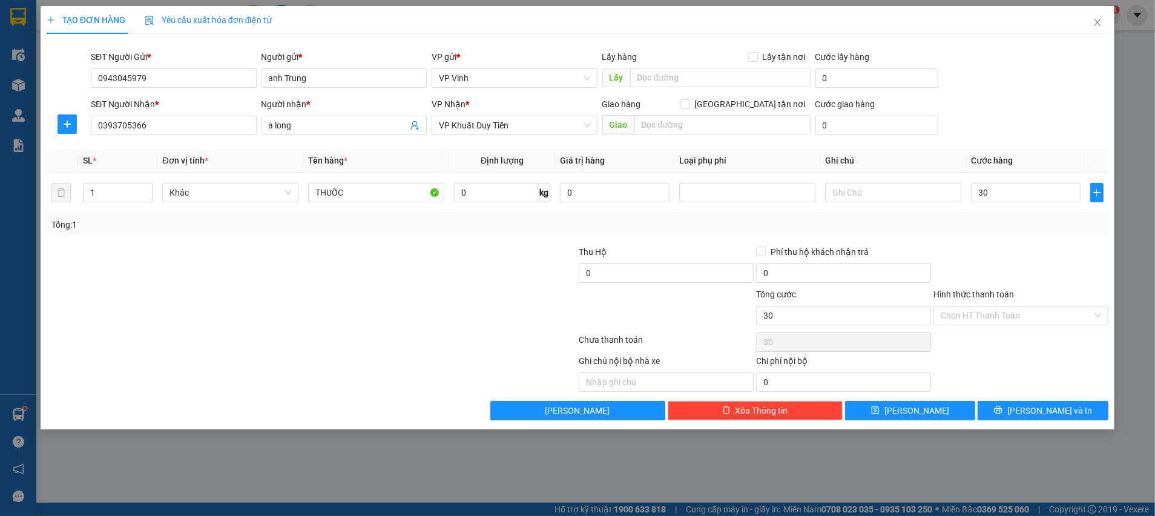
type input "30.000"
click at [1009, 235] on div "Tổng: 1" at bounding box center [578, 224] width 1062 height 23
click at [975, 326] on div "Hình thức thanh toán Chọn HT Thanh Toán" at bounding box center [1020, 309] width 175 height 42
click at [976, 320] on input "Hình thức thanh toán" at bounding box center [1017, 315] width 152 height 18
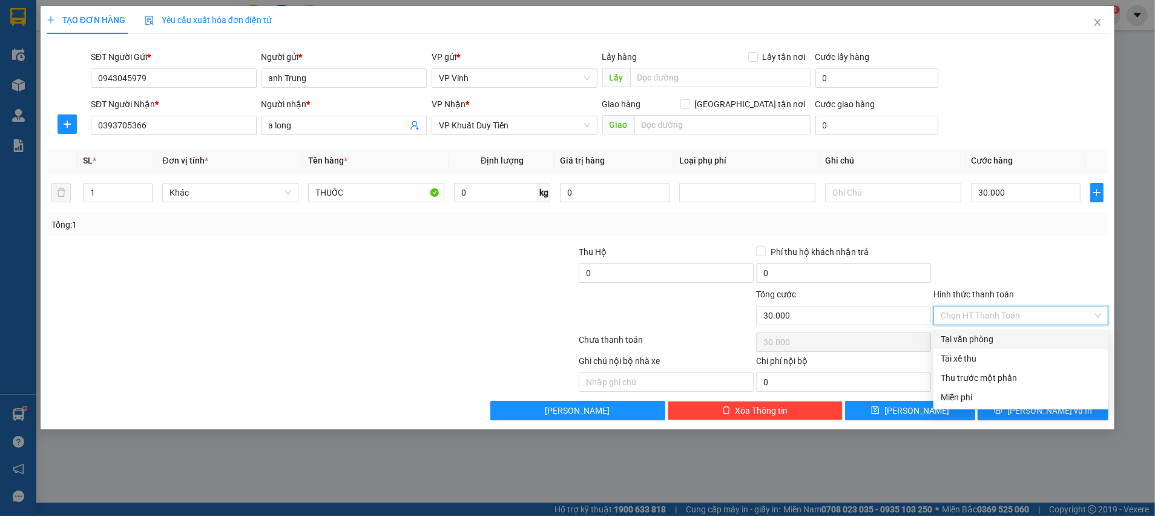
click at [974, 330] on div "Tại văn phòng" at bounding box center [1020, 338] width 175 height 19
type input "0"
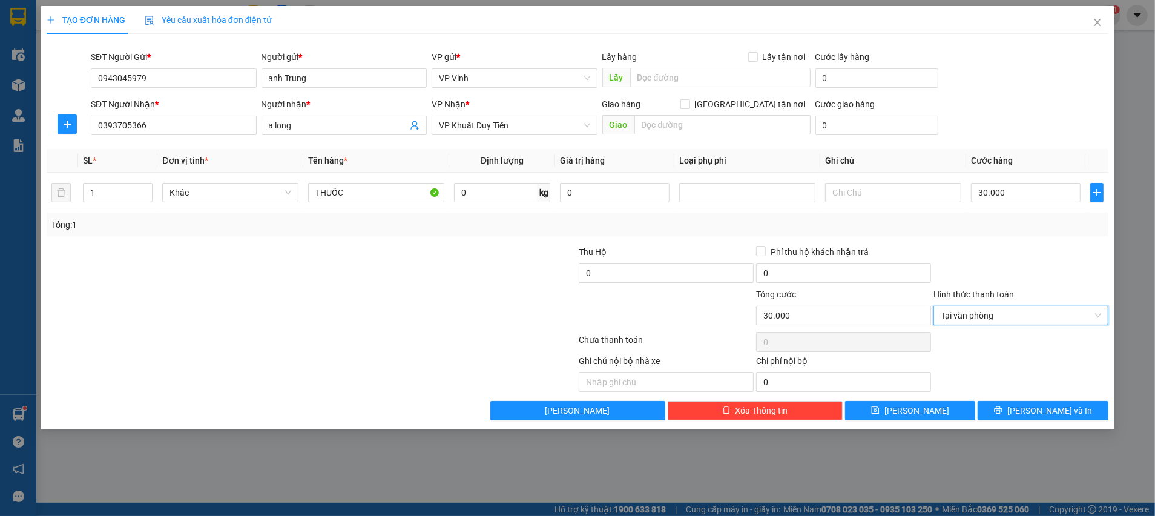
click at [1054, 264] on div at bounding box center [1020, 266] width 177 height 42
click at [1022, 403] on button "[PERSON_NAME] và In" at bounding box center [1043, 410] width 131 height 19
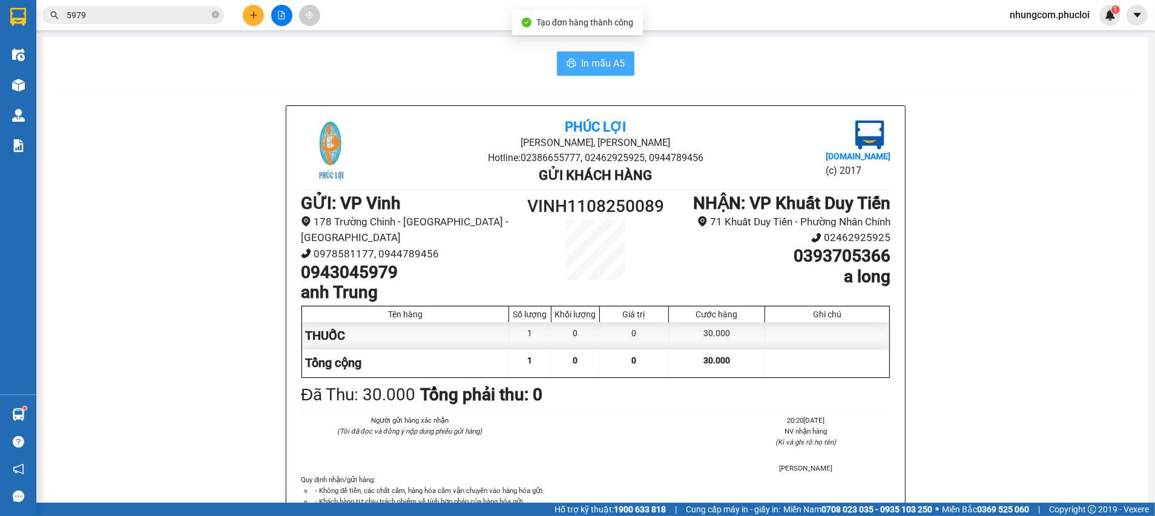
click at [569, 67] on button "In mẫu A5" at bounding box center [595, 63] width 77 height 24
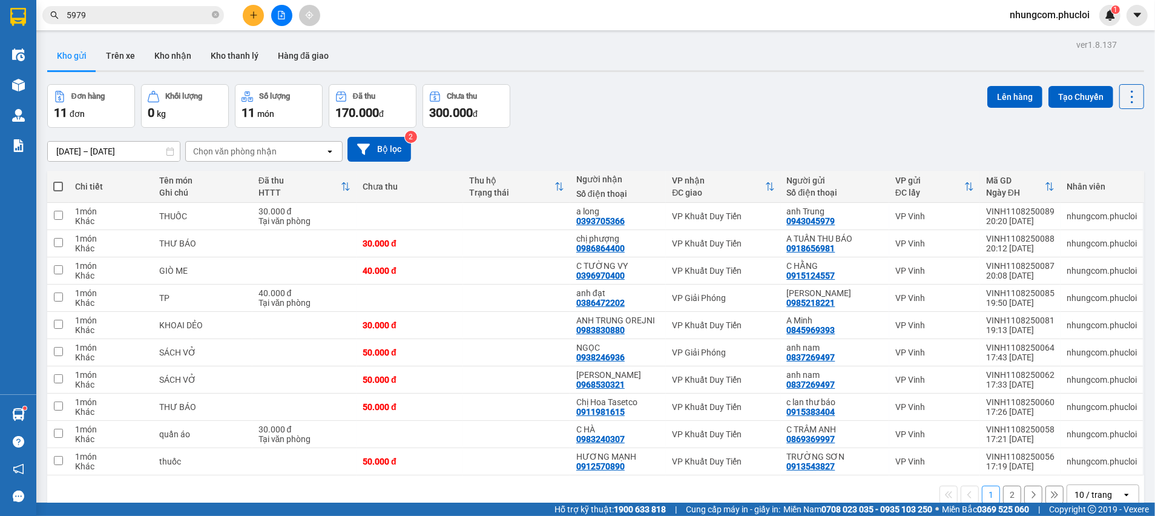
click at [702, 125] on div "Đơn hàng 11 đơn Khối lượng 0 kg Số lượng 11 món Đã thu 170.000 đ Chưa thu 300.0…" at bounding box center [595, 106] width 1097 height 44
click at [562, 135] on div "[DATE] – [DATE] Press the down arrow key to interact with the calendar and sele…" at bounding box center [595, 149] width 1097 height 43
click at [618, 120] on div "Đơn hàng 11 đơn Khối lượng 0 kg Số lượng 11 món Đã thu 170.000 đ Chưa thu 300.0…" at bounding box center [595, 106] width 1097 height 44
click at [589, 142] on div "[DATE] – [DATE] Press the down arrow key to interact with the calendar and sele…" at bounding box center [595, 149] width 1097 height 25
click at [636, 124] on div "Đơn hàng 11 đơn Khối lượng 0 kg Số lượng 11 món Đã thu 170.000 đ Chưa thu 300.0…" at bounding box center [595, 106] width 1097 height 44
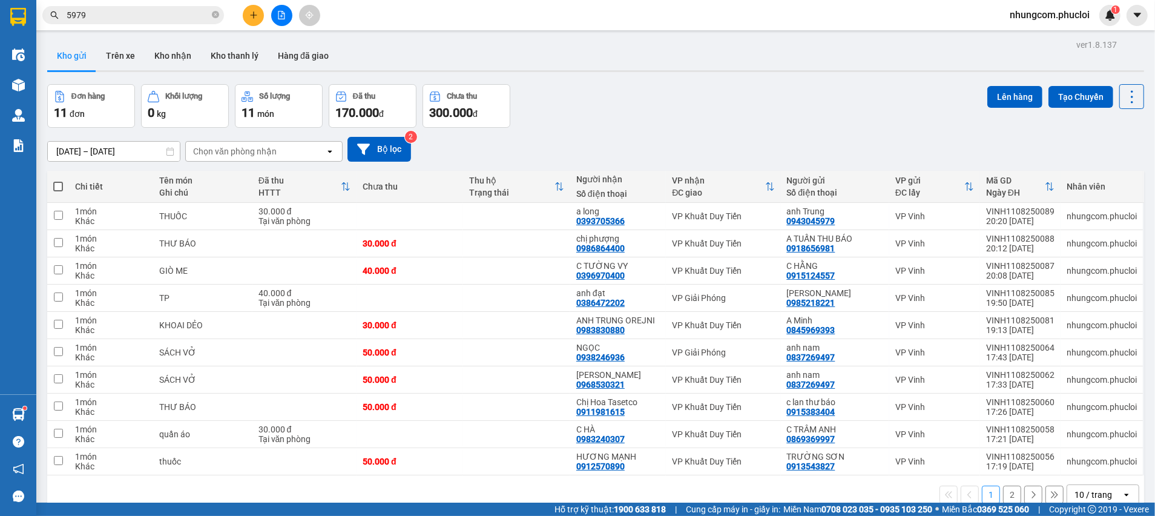
click at [705, 111] on div "Đơn hàng 11 đơn Khối lượng 0 kg Số lượng 11 món Đã thu 170.000 đ Chưa thu 300.0…" at bounding box center [595, 106] width 1097 height 44
click at [623, 128] on div "[DATE] – [DATE] Press the down arrow key to interact with the calendar and sele…" at bounding box center [595, 149] width 1097 height 43
click at [192, 18] on input "5979" at bounding box center [138, 14] width 143 height 13
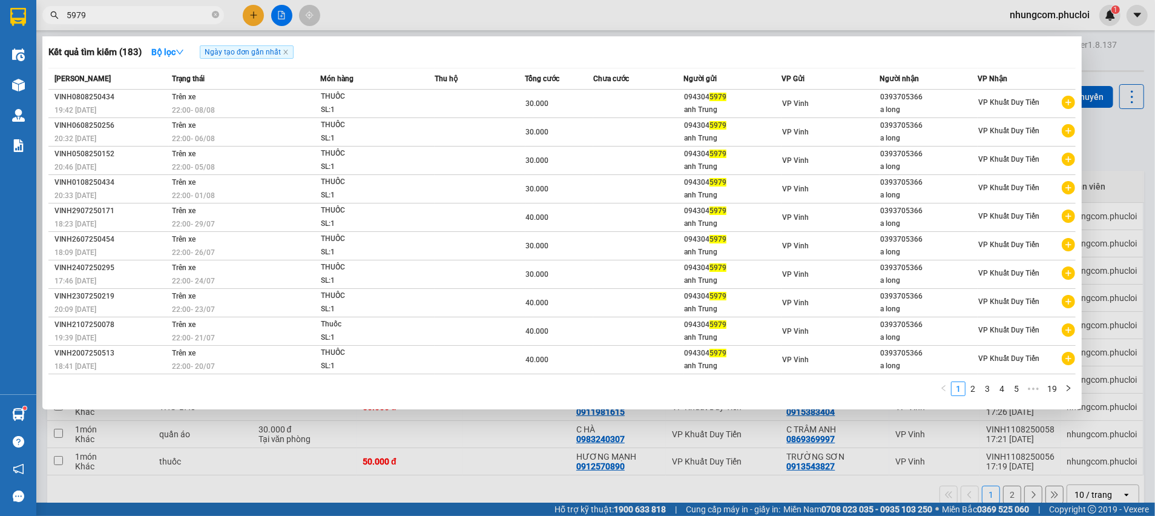
click at [214, 14] on icon "close-circle" at bounding box center [215, 14] width 7 height 7
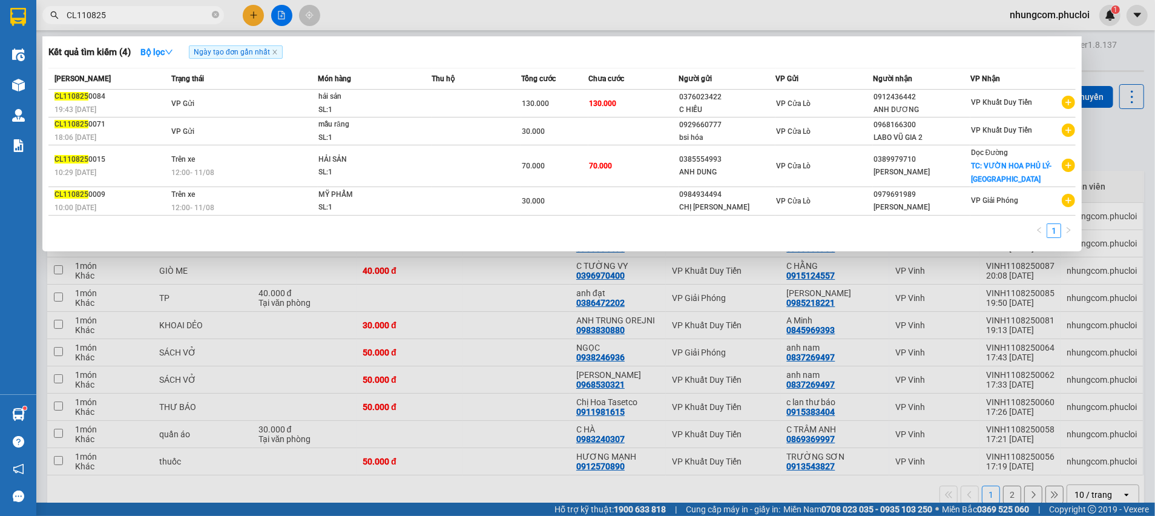
drag, startPoint x: 77, startPoint y: 17, endPoint x: 56, endPoint y: 16, distance: 21.2
click at [56, 16] on div "CL110825" at bounding box center [118, 15] width 236 height 18
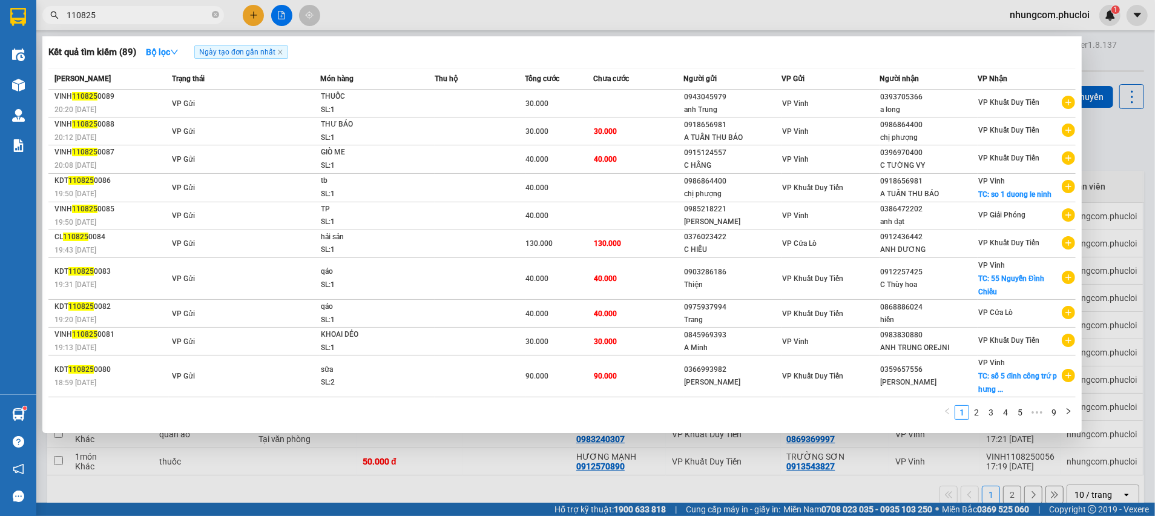
type input "110825"
click at [1151, 93] on div at bounding box center [577, 258] width 1155 height 516
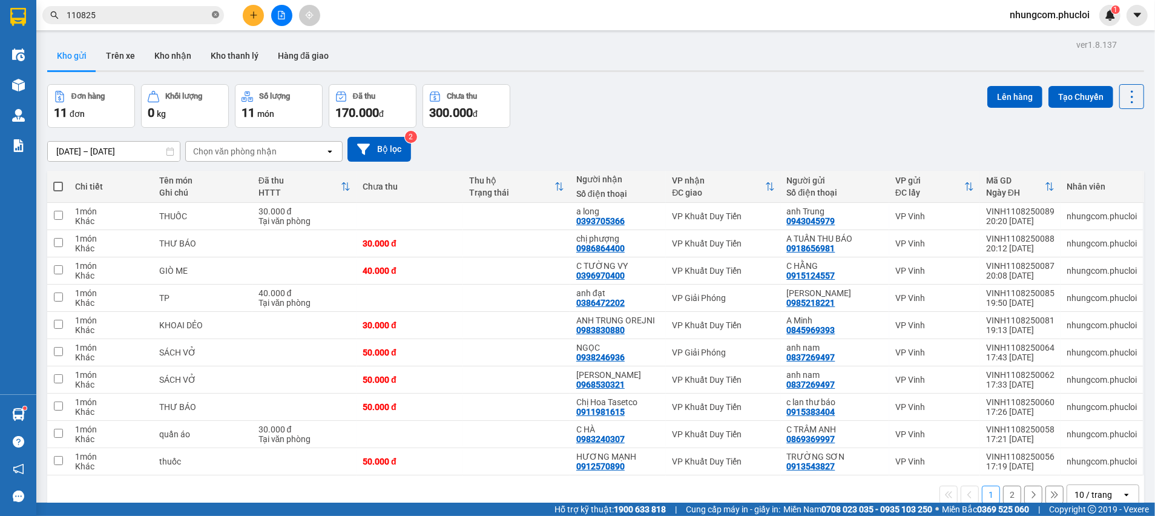
click at [217, 16] on icon "close-circle" at bounding box center [215, 14] width 7 height 7
click at [198, 16] on input "text" at bounding box center [138, 14] width 143 height 13
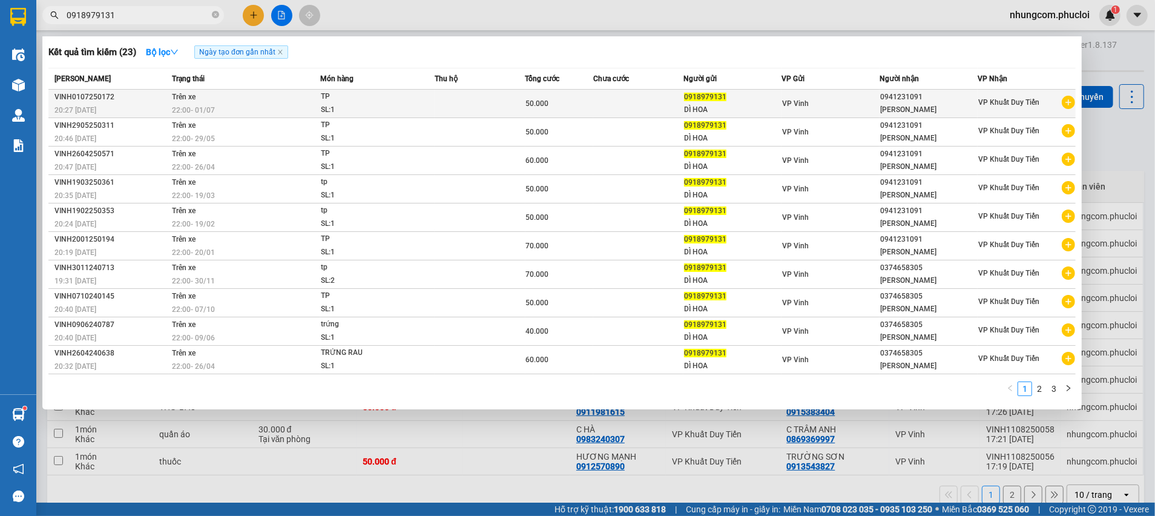
type input "0918979131"
click at [719, 109] on div "DÌ HOA" at bounding box center [732, 110] width 97 height 13
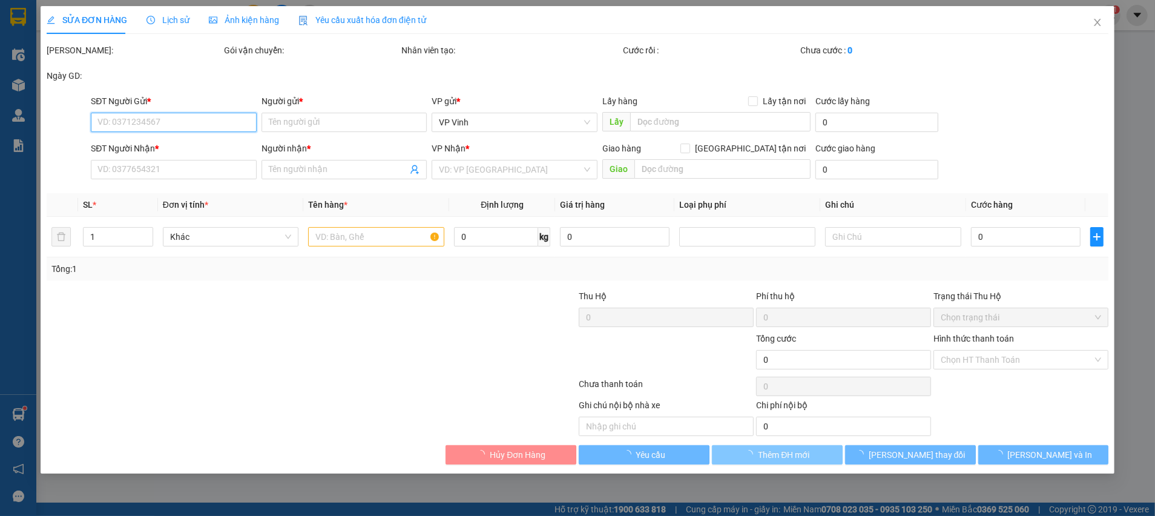
type input "0918979131"
type input "DÌ HOA"
type input "0941231091"
type input "[PERSON_NAME]"
type input "50.000"
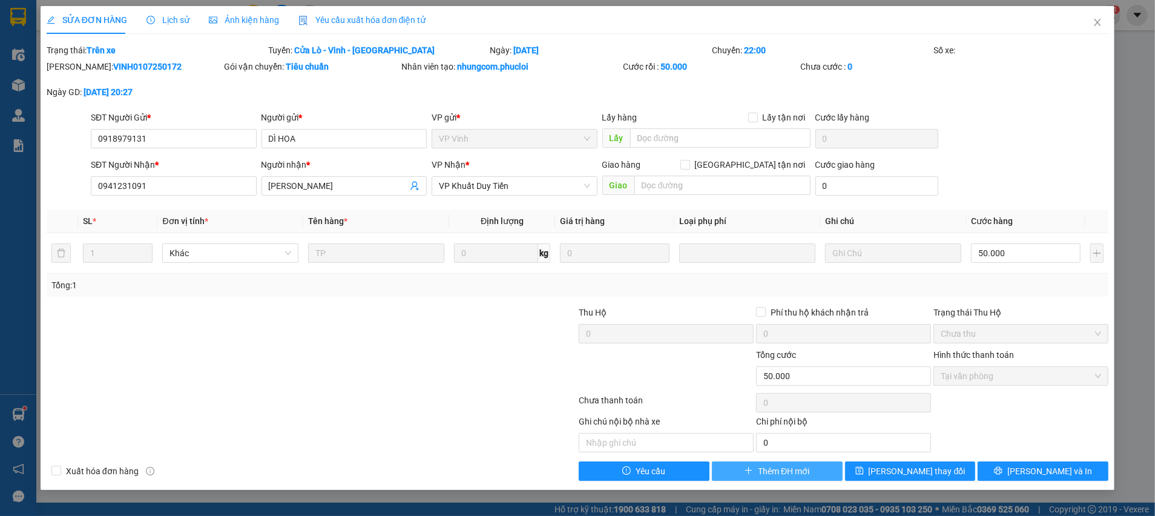
click at [778, 475] on span "Thêm ĐH mới" at bounding box center [783, 470] width 51 height 13
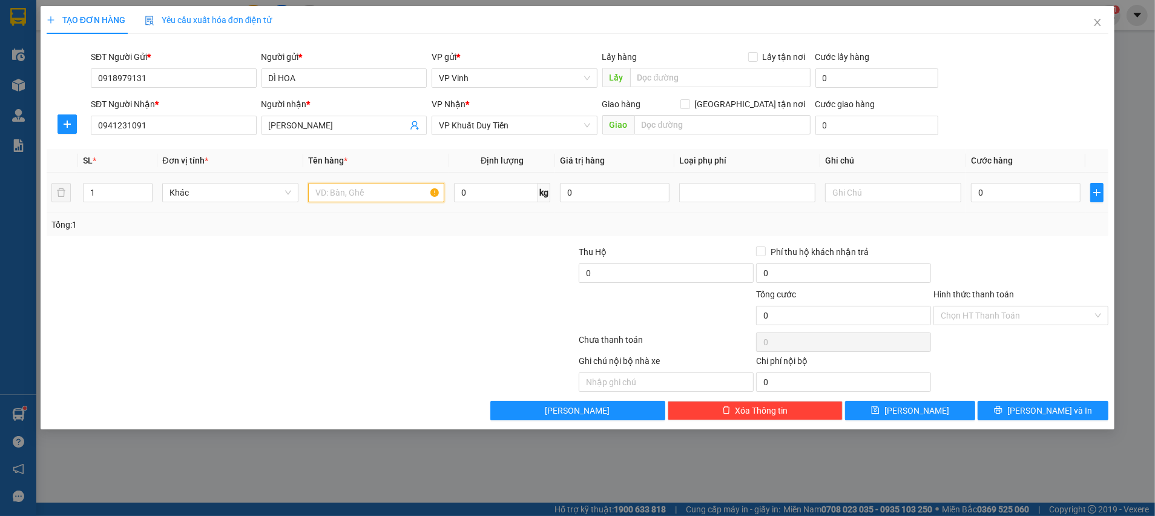
click at [363, 196] on input "text" at bounding box center [376, 192] width 136 height 19
type input "TP"
click at [998, 191] on input "0" at bounding box center [1026, 192] width 110 height 19
type input "5"
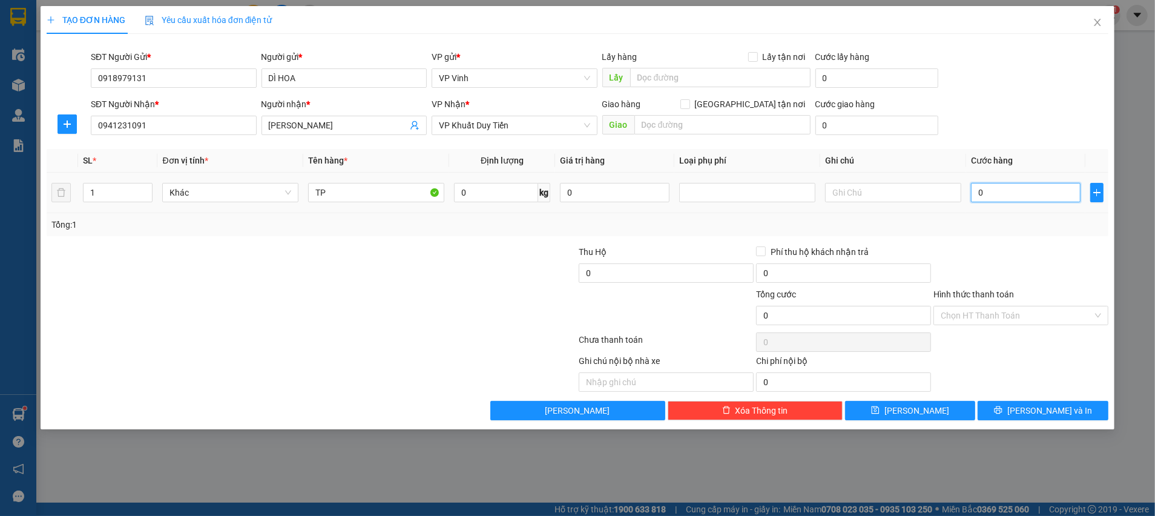
type input "5"
type input "50"
type input "50.000"
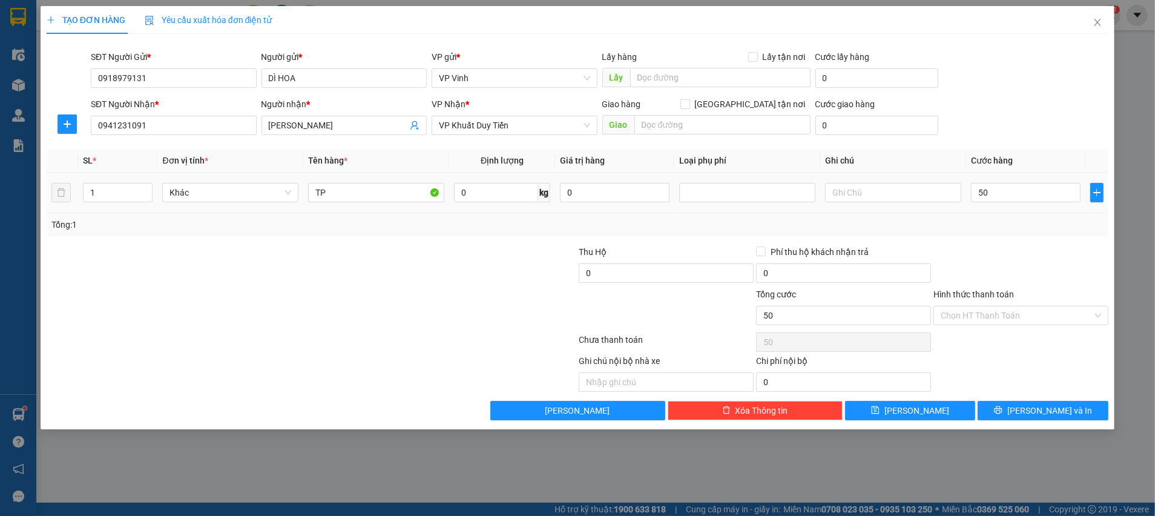
type input "50.000"
click at [1003, 256] on div at bounding box center [1020, 266] width 177 height 42
click at [1011, 307] on input "Hình thức thanh toán" at bounding box center [1017, 315] width 152 height 18
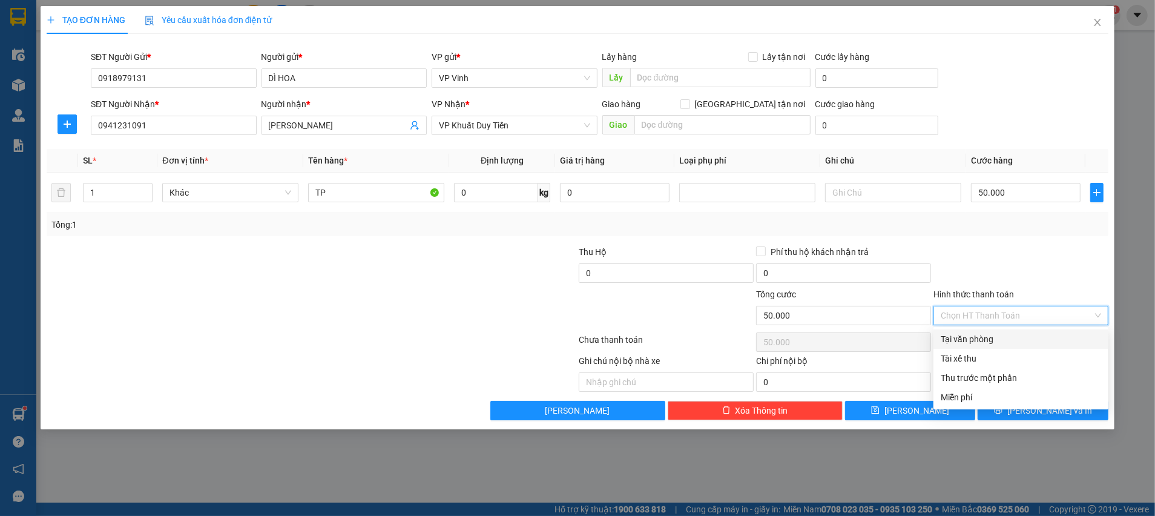
click at [1002, 331] on div "Tại văn phòng" at bounding box center [1020, 338] width 175 height 19
type input "0"
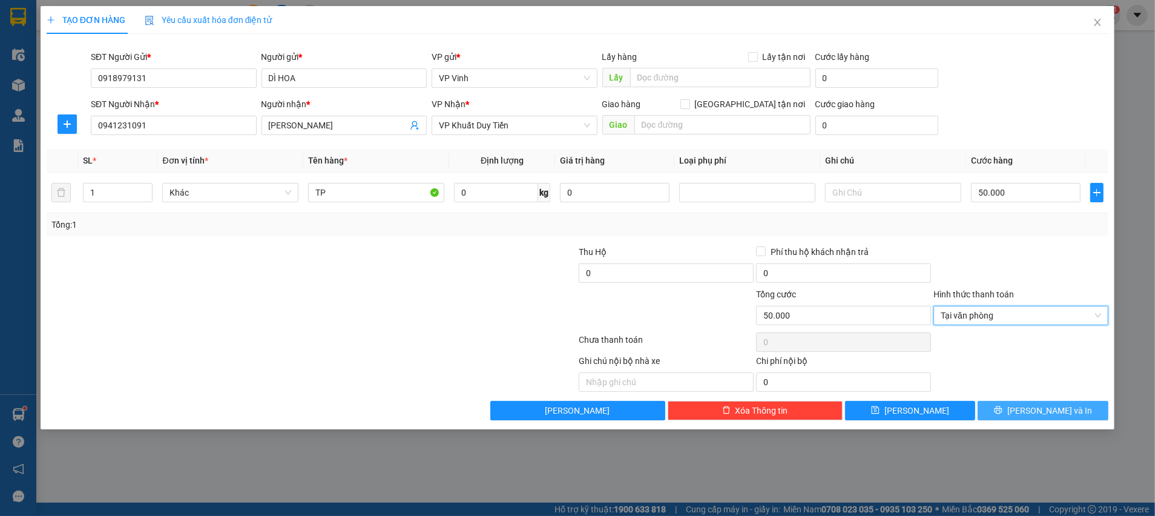
drag, startPoint x: 1023, startPoint y: 409, endPoint x: 1034, endPoint y: 415, distance: 12.7
click at [1002, 410] on icon "printer" at bounding box center [998, 410] width 8 height 8
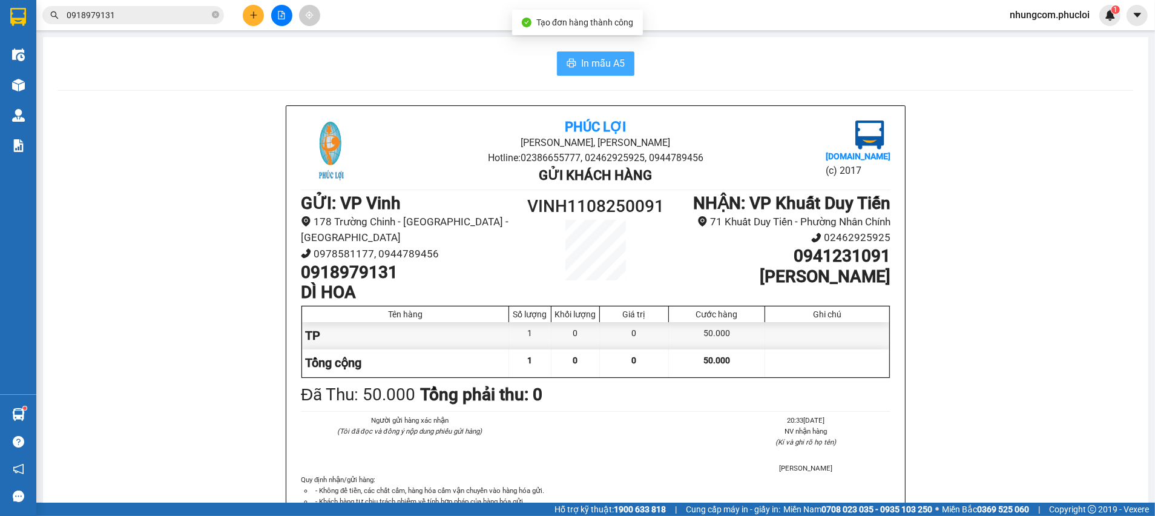
drag, startPoint x: 574, startPoint y: 57, endPoint x: 921, endPoint y: 141, distance: 356.9
click at [581, 57] on span "In mẫu A5" at bounding box center [603, 63] width 44 height 15
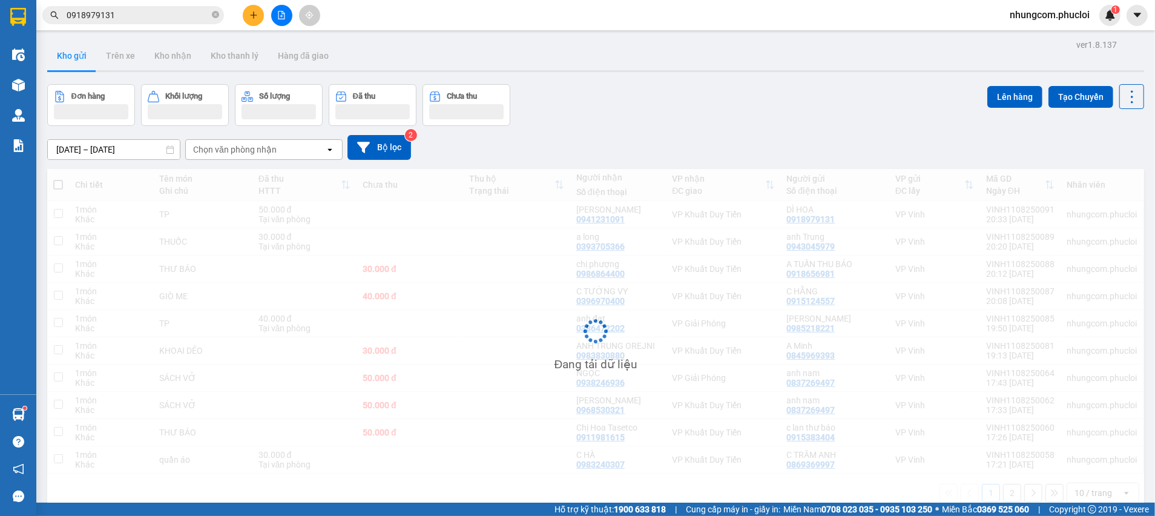
click at [718, 95] on div "Đơn hàng Khối lượng Số lượng Đã thu Chưa thu Lên hàng Tạo Chuyến" at bounding box center [595, 105] width 1097 height 42
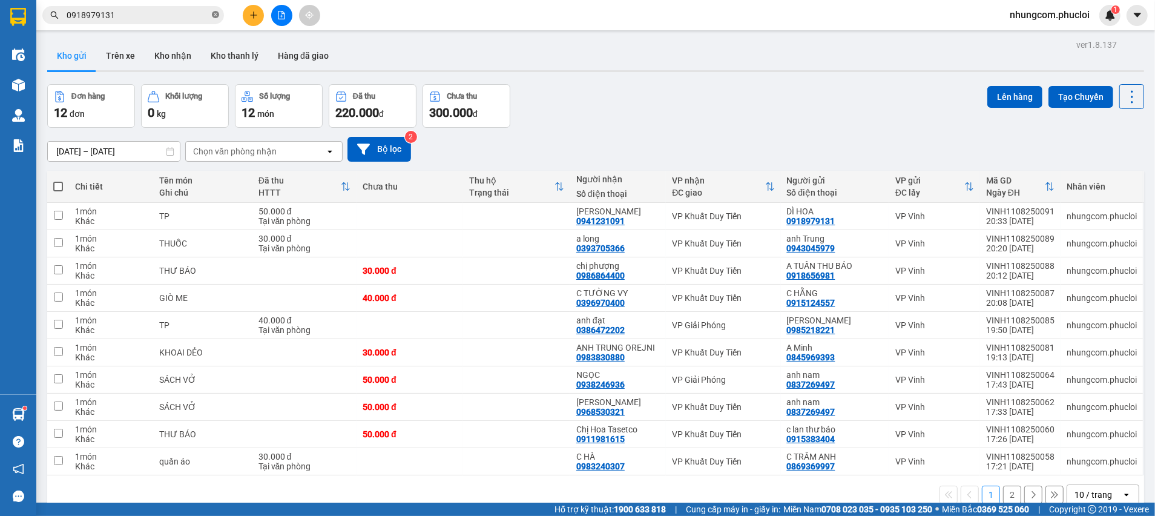
click at [212, 10] on span at bounding box center [215, 16] width 7 height 12
click at [212, 17] on span at bounding box center [215, 14] width 7 height 13
click at [182, 13] on input "text" at bounding box center [138, 14] width 143 height 13
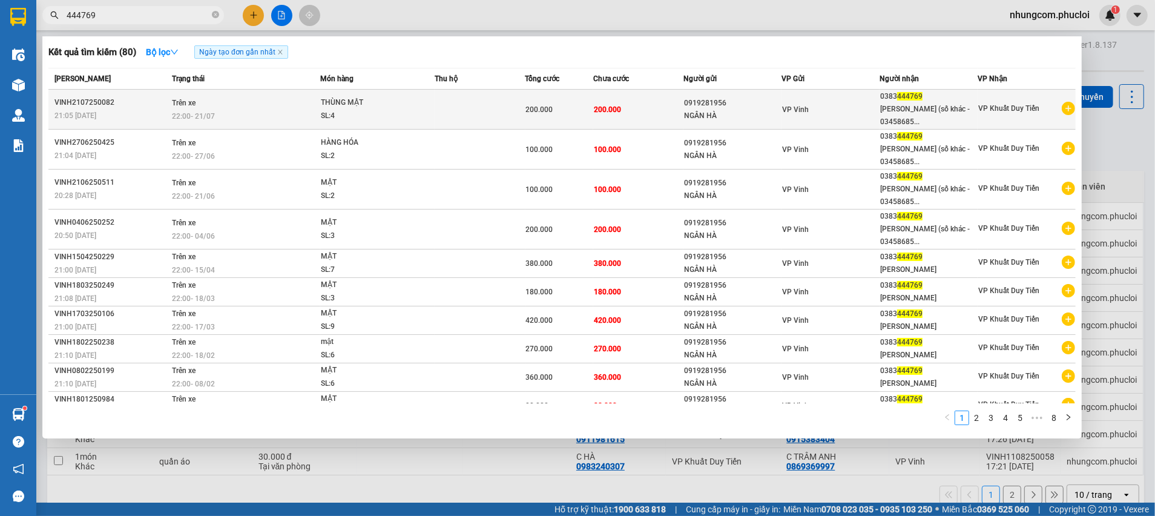
type input "444769"
click at [622, 118] on td "200.000" at bounding box center [638, 110] width 91 height 40
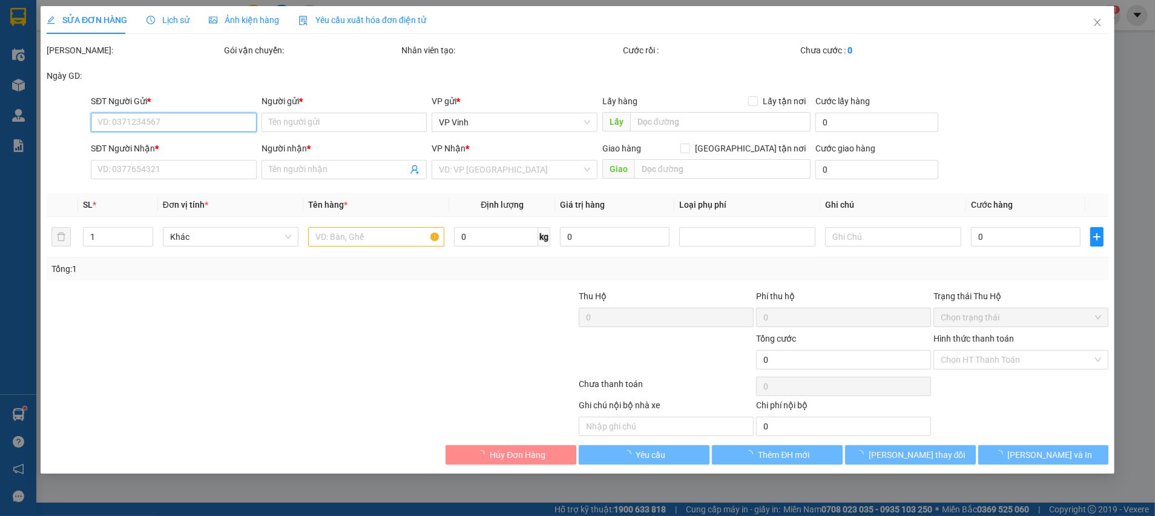
type input "0919281956"
type input "NGÂN HÀ"
type input "0383444769"
type input "[PERSON_NAME] (số khác - 0345868562)"
type input "200.000"
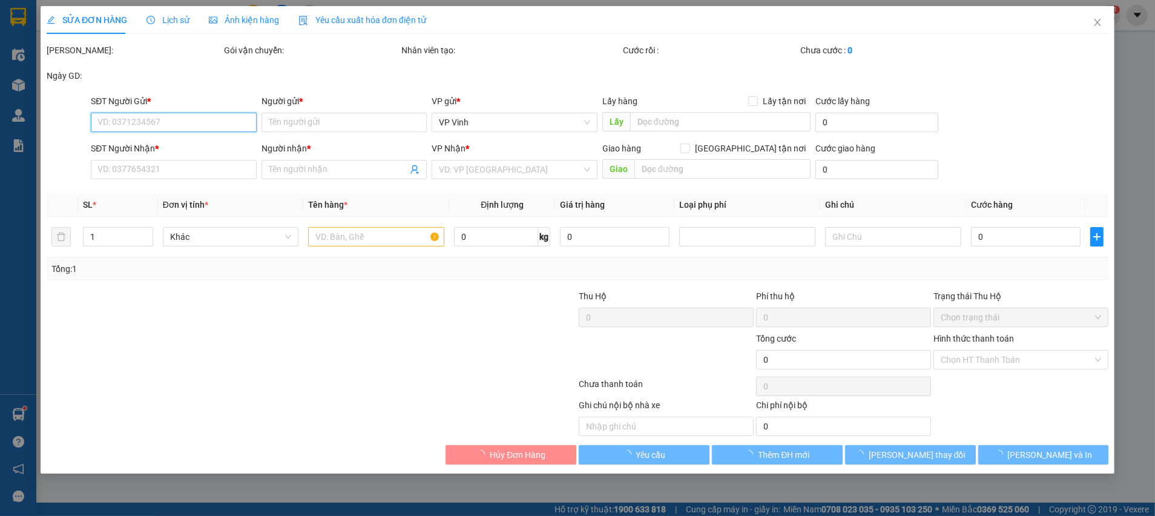
type input "200.000"
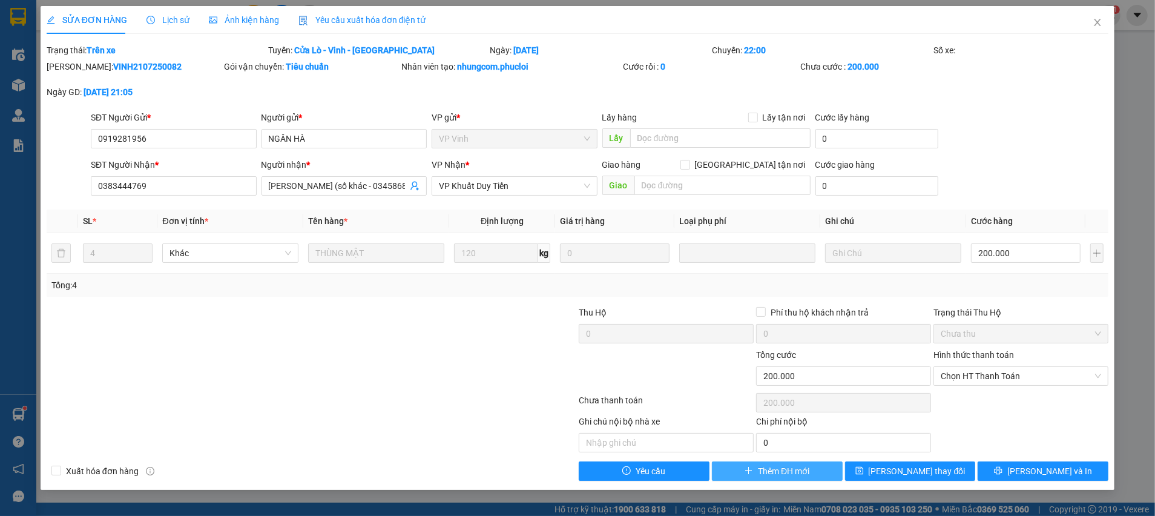
click at [754, 467] on button "Thêm ĐH mới" at bounding box center [777, 470] width 131 height 19
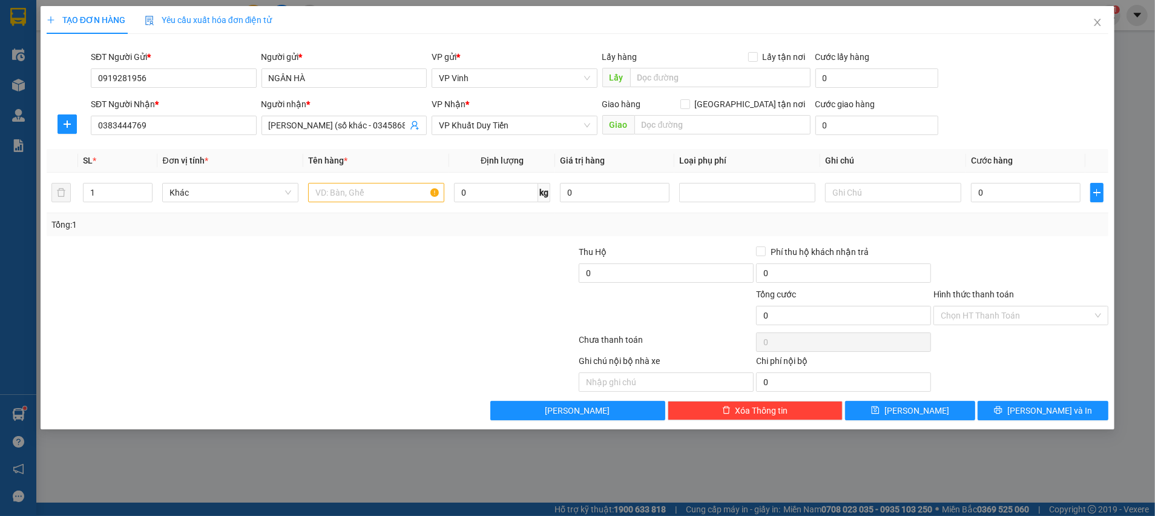
click at [456, 243] on div "Transit Pickup Surcharge Ids Transit Deliver Surcharge Ids Transit Deliver Surc…" at bounding box center [578, 232] width 1062 height 376
click at [484, 288] on div at bounding box center [488, 309] width 177 height 42
click at [484, 273] on div at bounding box center [488, 266] width 177 height 42
click at [422, 249] on div at bounding box center [488, 266] width 177 height 42
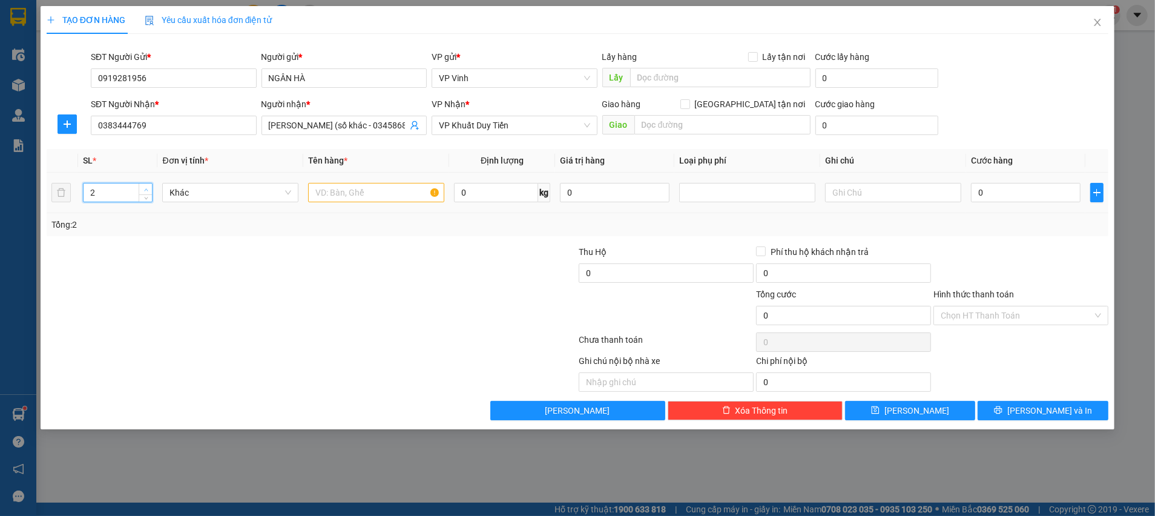
click at [142, 185] on span "Increase Value" at bounding box center [145, 188] width 13 height 11
type input "5"
click at [144, 188] on icon "up" at bounding box center [146, 190] width 4 height 4
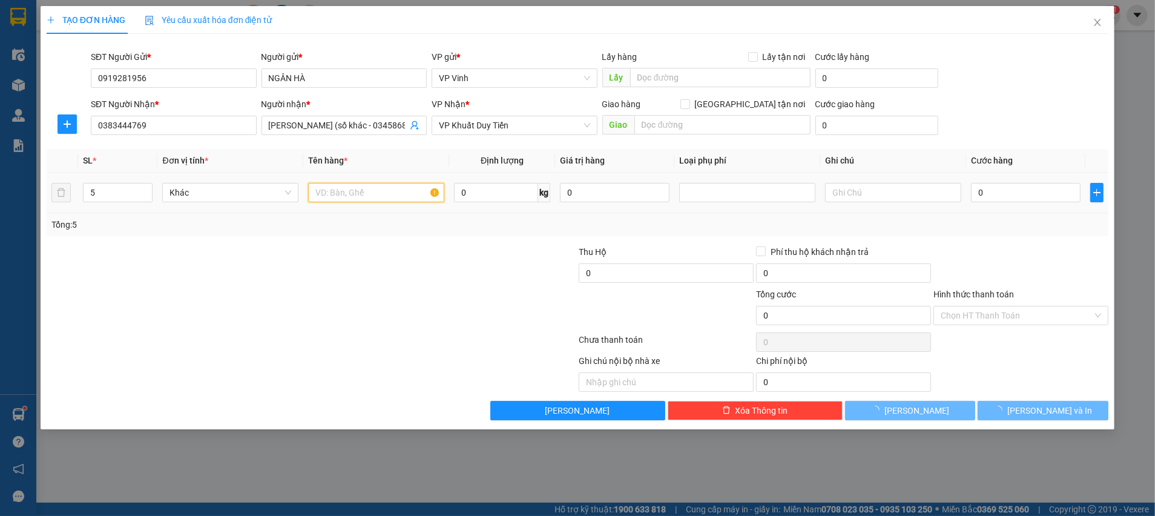
click at [330, 199] on input "text" at bounding box center [376, 192] width 136 height 19
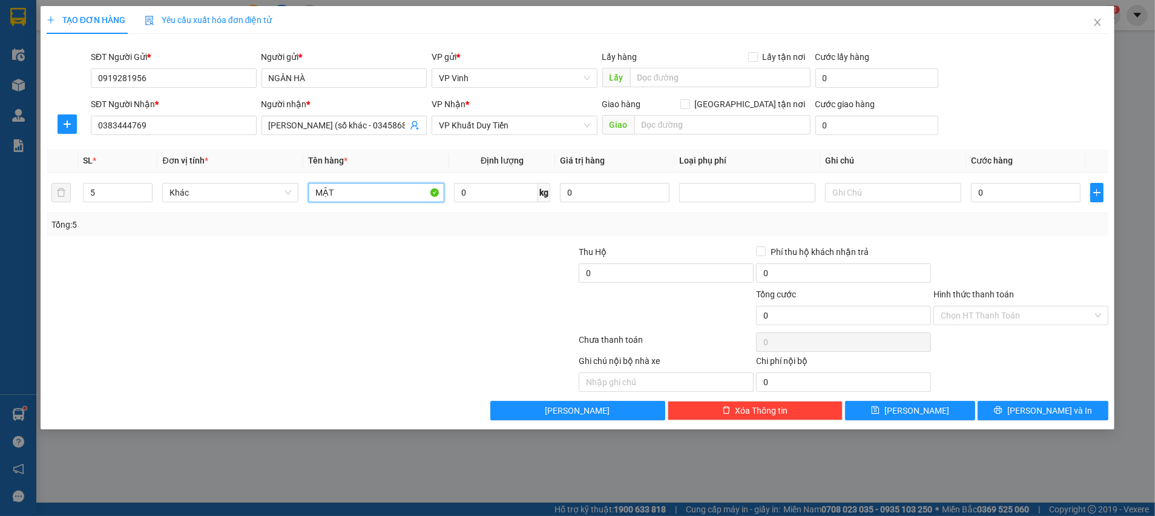
type input "MẬT"
click at [321, 229] on div "Tổng: 5" at bounding box center [248, 224] width 395 height 13
drag, startPoint x: 369, startPoint y: 232, endPoint x: 436, endPoint y: 215, distance: 68.7
click at [383, 228] on div "Tổng: 5" at bounding box center [578, 224] width 1062 height 23
click at [469, 198] on input "0" at bounding box center [496, 192] width 84 height 19
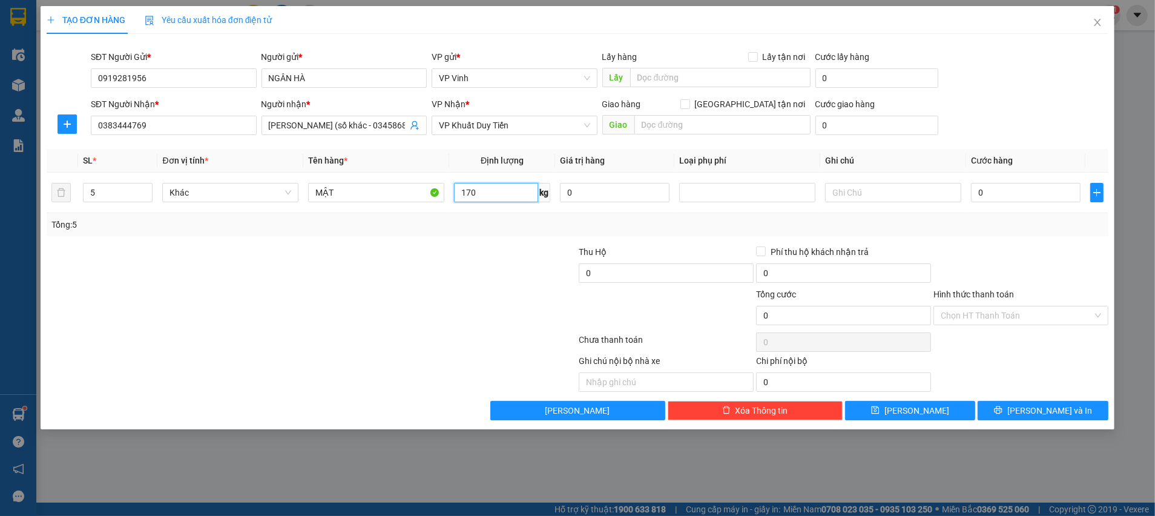
type input "170"
drag, startPoint x: 450, startPoint y: 236, endPoint x: 452, endPoint y: 257, distance: 21.2
click at [450, 241] on div "Transit Pickup Surcharge Ids Transit Deliver Surcharge Ids Transit Deliver Surc…" at bounding box center [578, 232] width 1062 height 376
click at [332, 276] on div at bounding box center [222, 266] width 355 height 42
click at [1025, 202] on input "0" at bounding box center [1026, 192] width 110 height 19
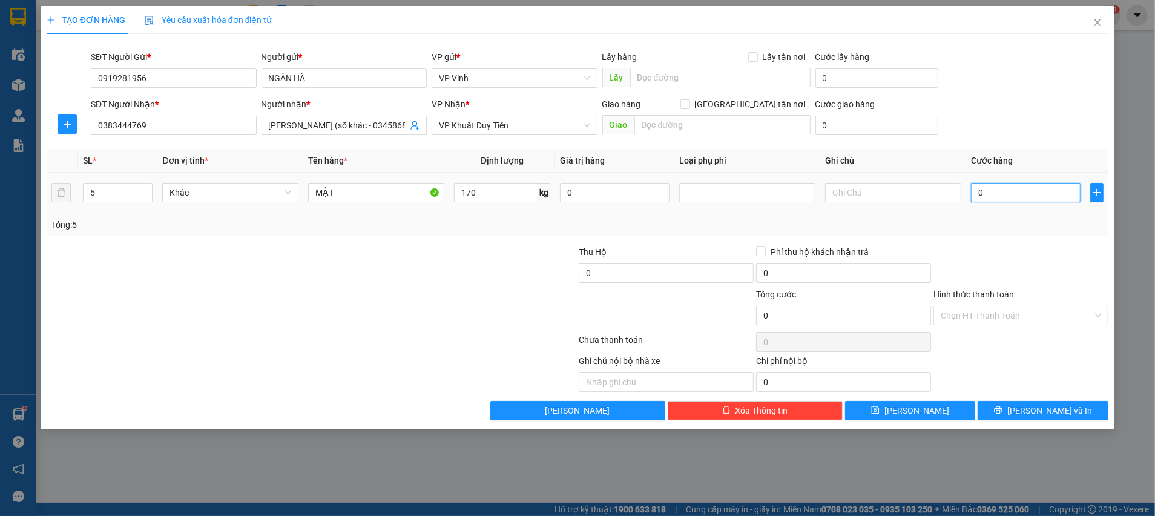
type input "2"
type input "28"
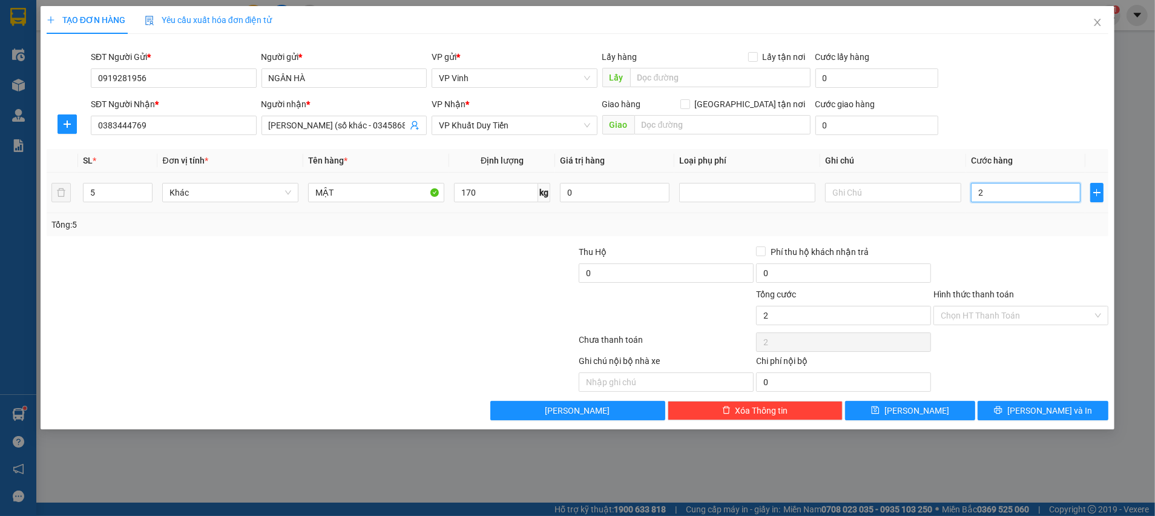
type input "28"
type input "280"
type input "280.000"
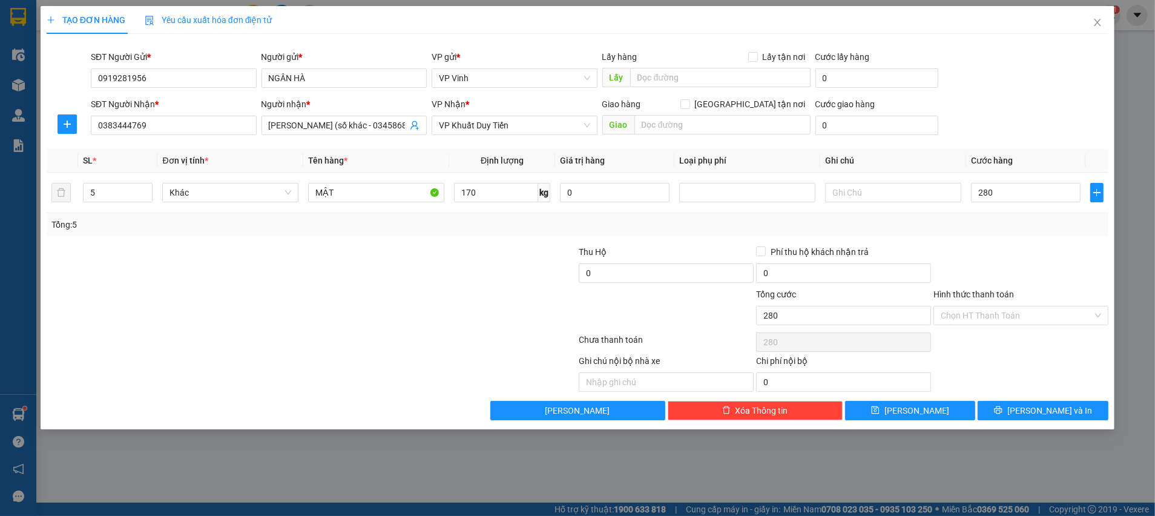
type input "280.000"
click at [328, 262] on div at bounding box center [222, 266] width 355 height 42
click at [254, 194] on span "Khác" at bounding box center [230, 192] width 122 height 18
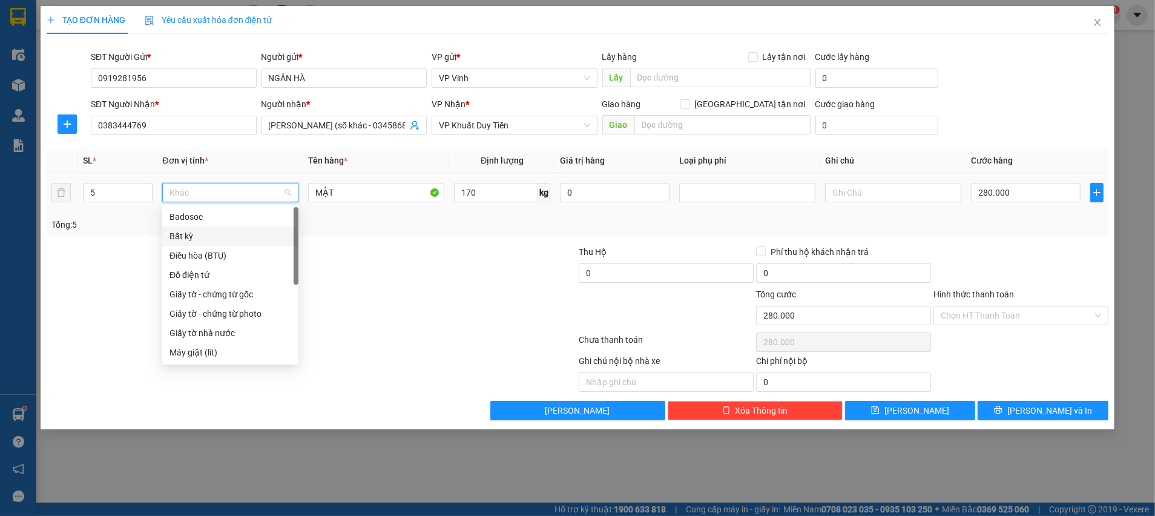
click at [232, 235] on div "Bất kỳ" at bounding box center [230, 235] width 122 height 13
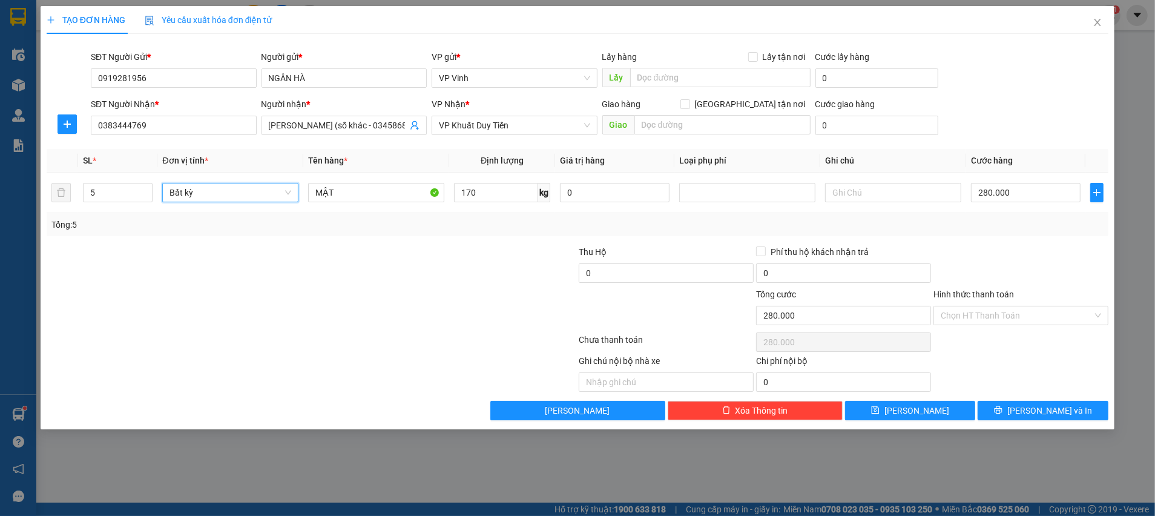
click at [389, 246] on div at bounding box center [222, 266] width 355 height 42
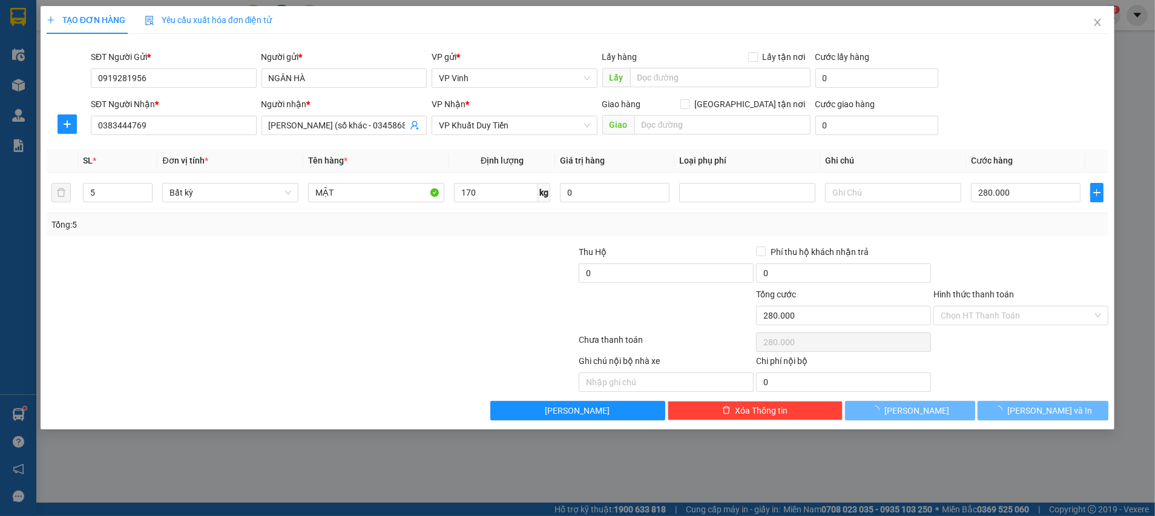
click at [407, 236] on div "Transit Pickup Surcharge Ids Transit Deliver Surcharge Ids Transit Deliver Surc…" at bounding box center [578, 232] width 1062 height 376
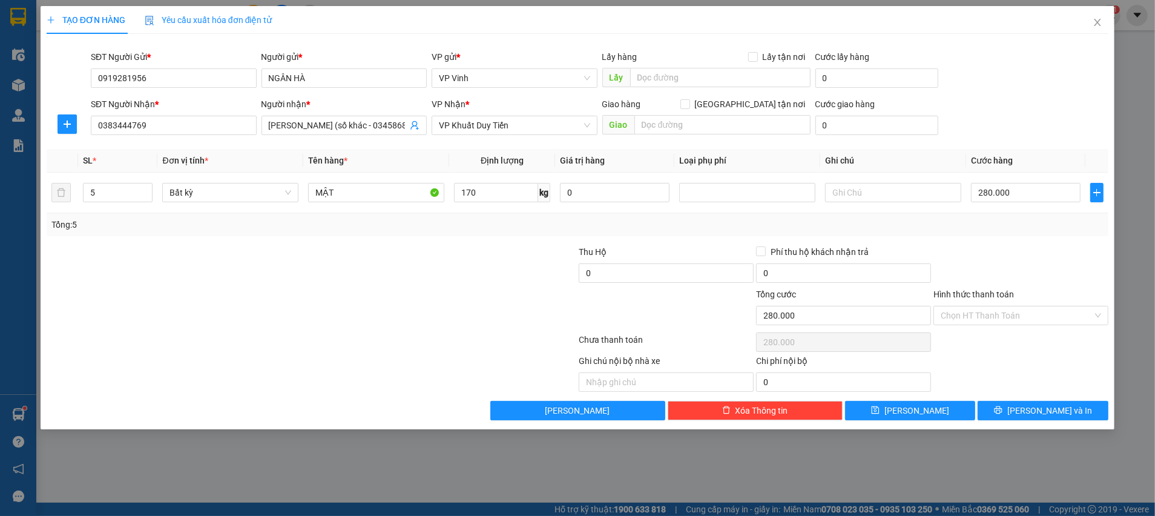
type input "460.000"
click at [424, 236] on div "Transit Pickup Surcharge Ids Transit Deliver Surcharge Ids Transit Deliver Surc…" at bounding box center [578, 232] width 1062 height 376
click at [978, 197] on input "460.000" at bounding box center [1026, 192] width 110 height 19
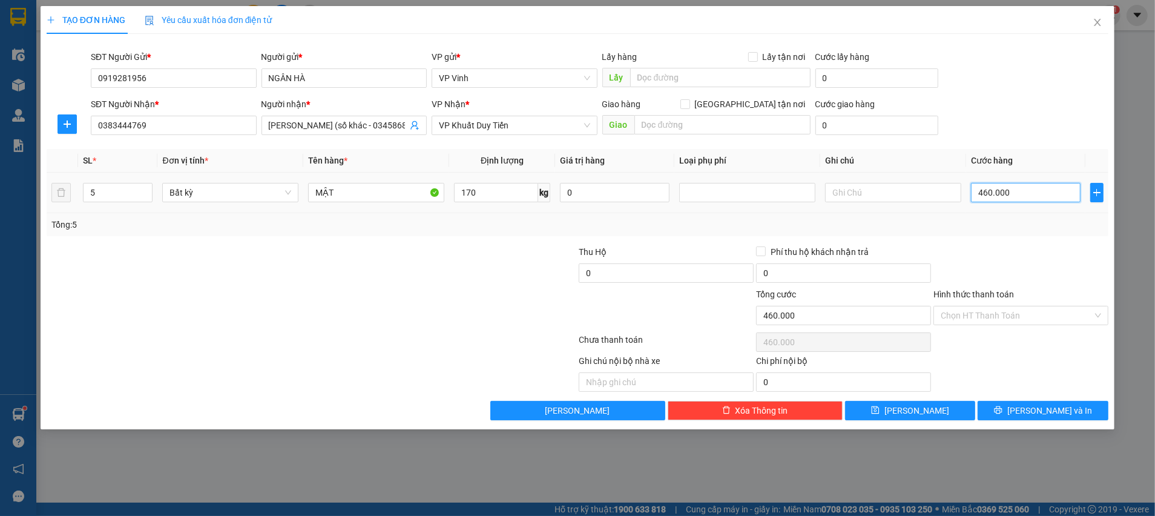
type input "2"
type input "28"
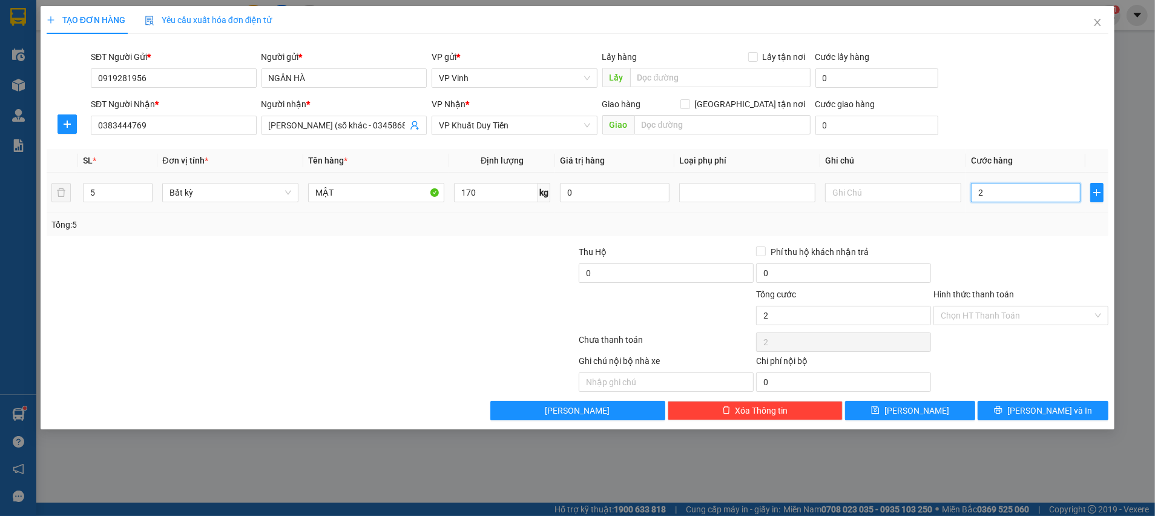
type input "28"
type input "280"
type input "280.000"
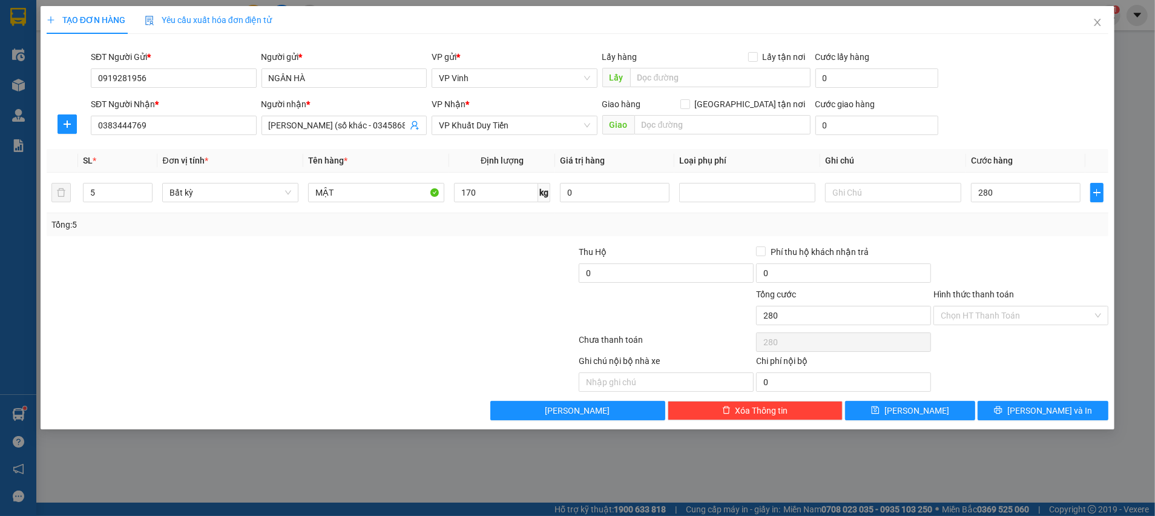
type input "280.000"
click at [990, 251] on div at bounding box center [1020, 266] width 177 height 42
click at [200, 131] on input "0383444769" at bounding box center [174, 125] width 166 height 19
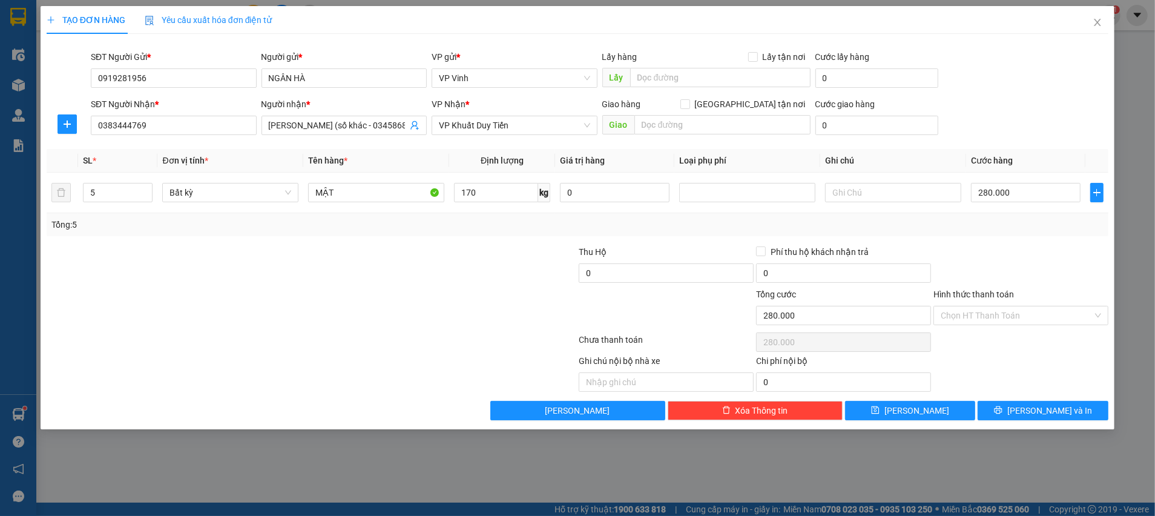
click at [982, 263] on div at bounding box center [1020, 266] width 177 height 42
click at [980, 355] on div "Ghi chú nội bộ nhà xe Chi phí nội bộ 0" at bounding box center [577, 373] width 1064 height 38
click at [1017, 419] on button "[PERSON_NAME] và In" at bounding box center [1043, 410] width 131 height 19
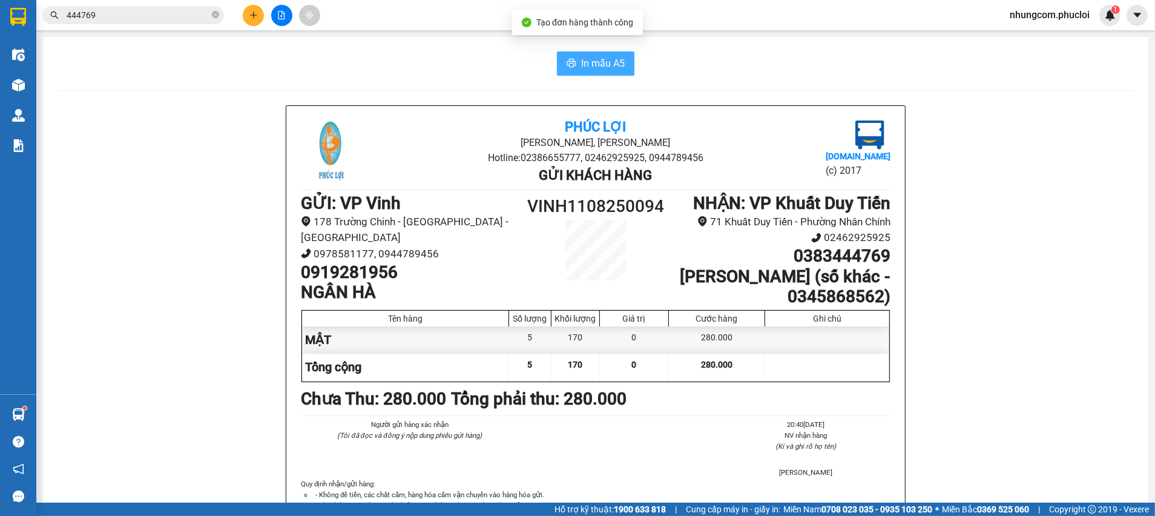
click at [605, 70] on span "In mẫu A5" at bounding box center [603, 63] width 44 height 15
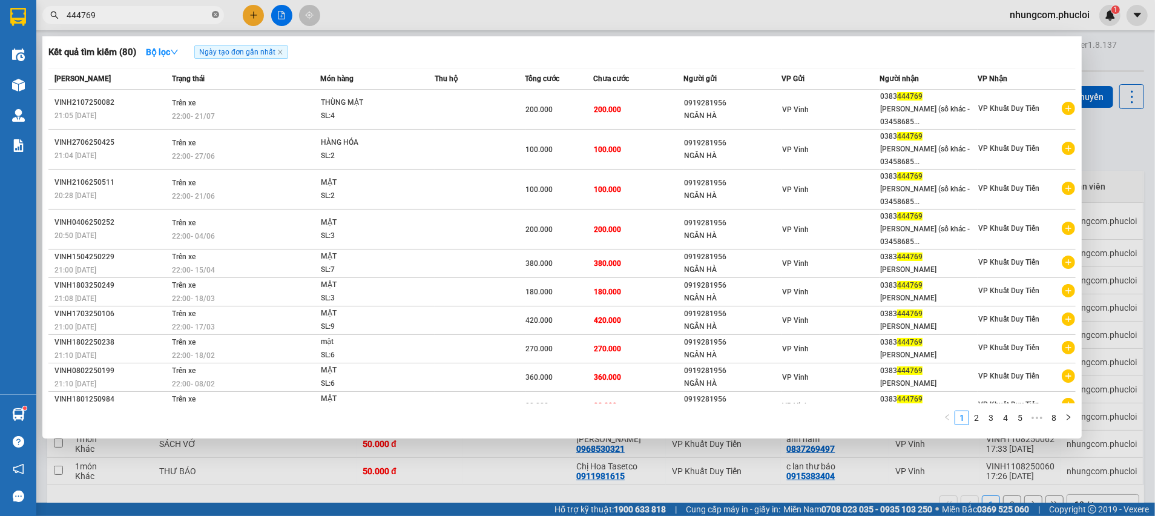
click at [212, 13] on icon "close-circle" at bounding box center [215, 14] width 7 height 7
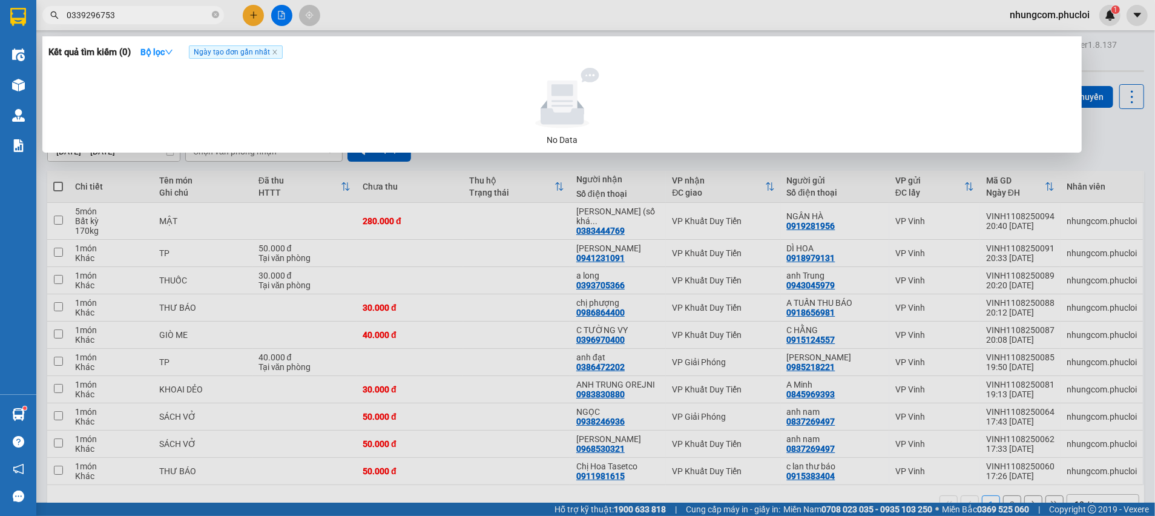
click at [125, 21] on input "0339296753" at bounding box center [138, 14] width 143 height 13
type input "0339296753"
click at [251, 20] on div at bounding box center [577, 258] width 1155 height 516
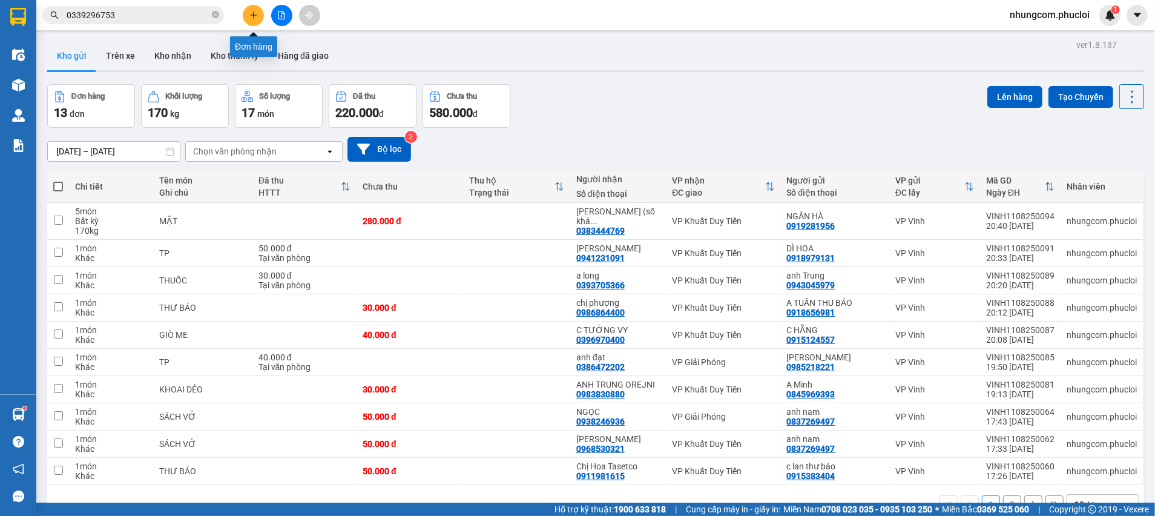
click at [249, 18] on icon "plus" at bounding box center [253, 15] width 8 height 8
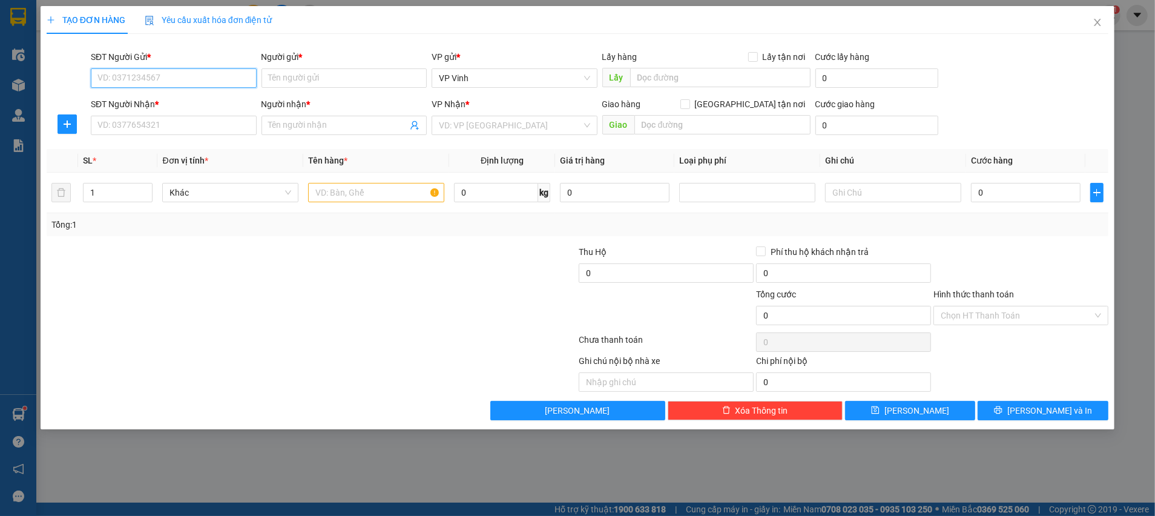
click at [132, 84] on input "SĐT Người Gửi *" at bounding box center [174, 77] width 166 height 19
paste input "0339296753"
type input "0339296753"
click at [306, 80] on input "Người gửi *" at bounding box center [344, 77] width 166 height 19
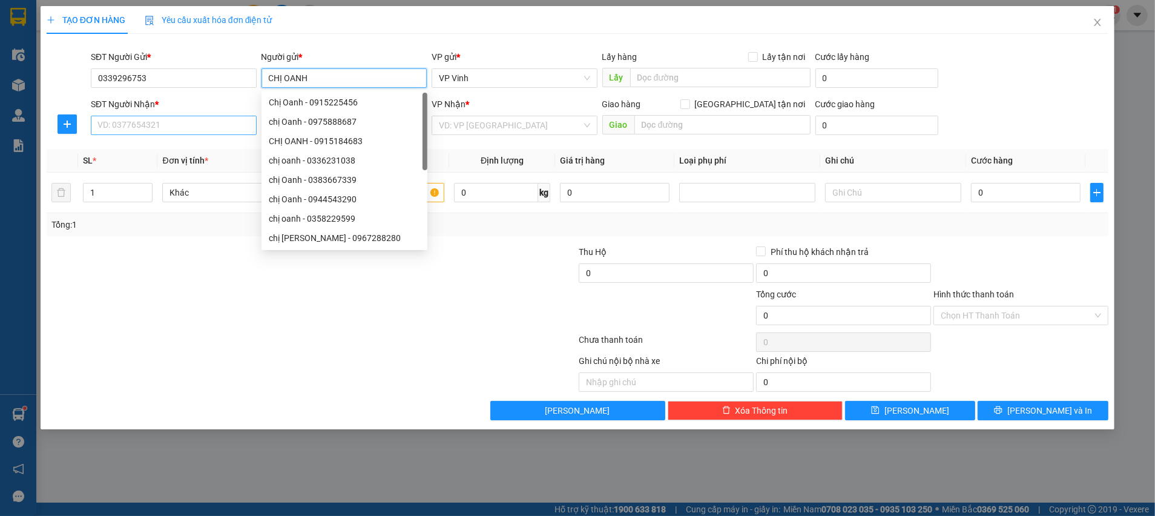
type input "CHỊ OANH"
click at [119, 120] on input "SĐT Người Nhận *" at bounding box center [174, 125] width 166 height 19
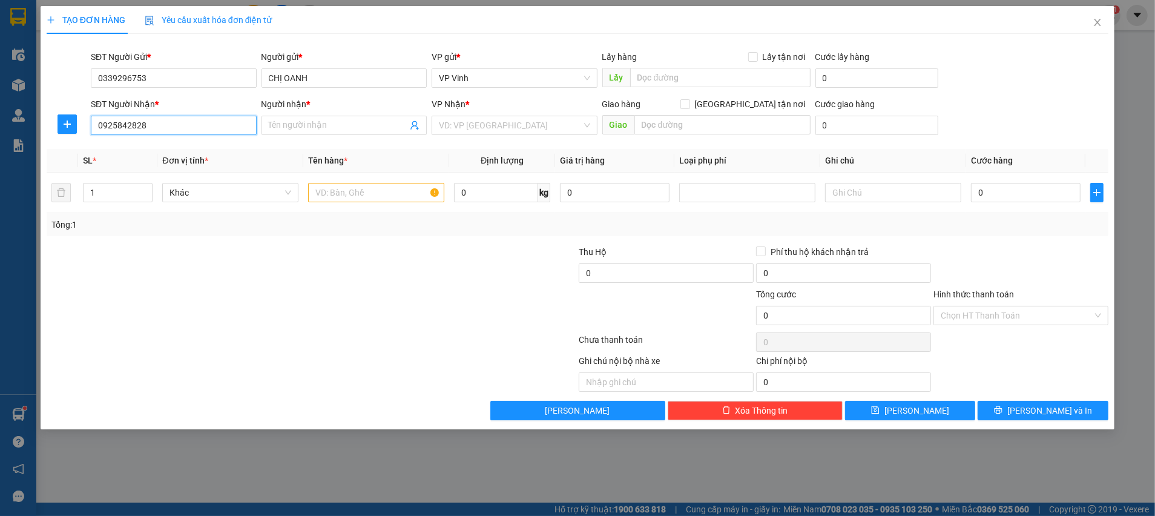
click at [166, 122] on input "0925842828" at bounding box center [174, 125] width 166 height 19
type input "0925842828"
click at [292, 120] on input "Người nhận *" at bounding box center [338, 125] width 139 height 13
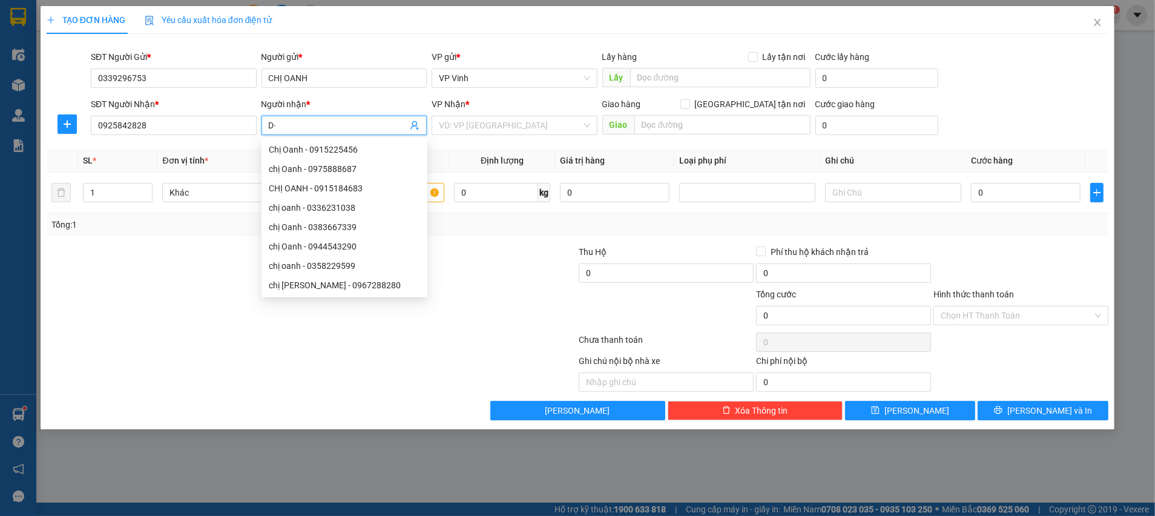
type input "D"
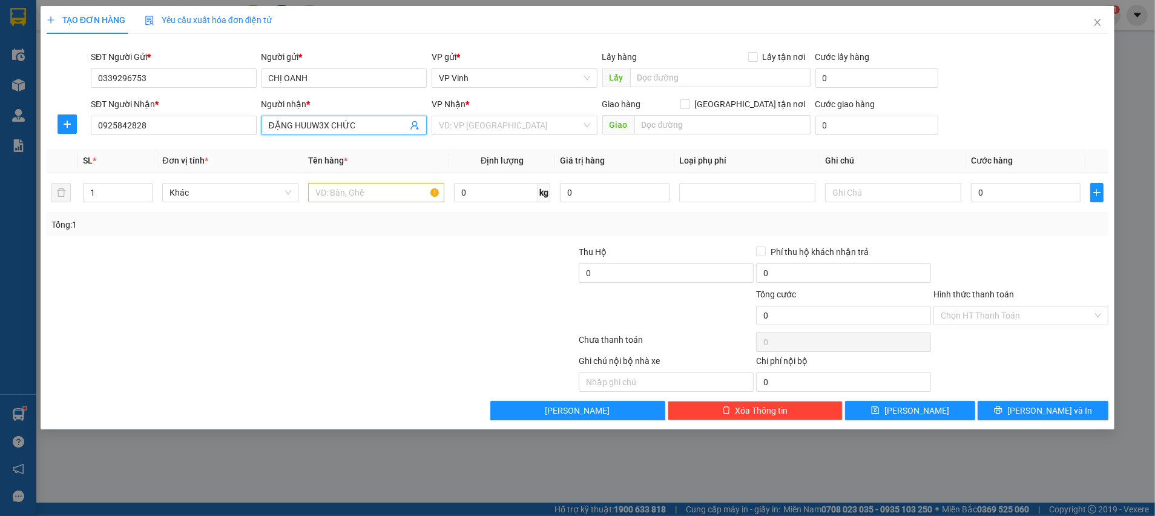
drag, startPoint x: 327, startPoint y: 121, endPoint x: 294, endPoint y: 125, distance: 33.5
click at [294, 125] on input "ĐẶNG HUUW3X CHỨC" at bounding box center [338, 125] width 139 height 13
type input "[PERSON_NAME] CHỨC"
click at [530, 116] on input "search" at bounding box center [510, 125] width 143 height 18
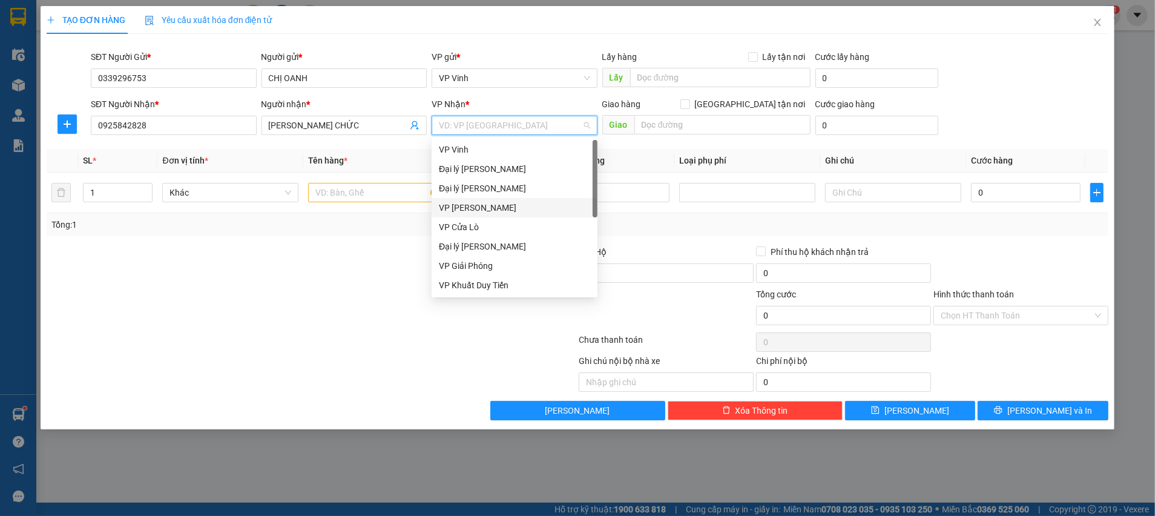
scroll to position [19, 0]
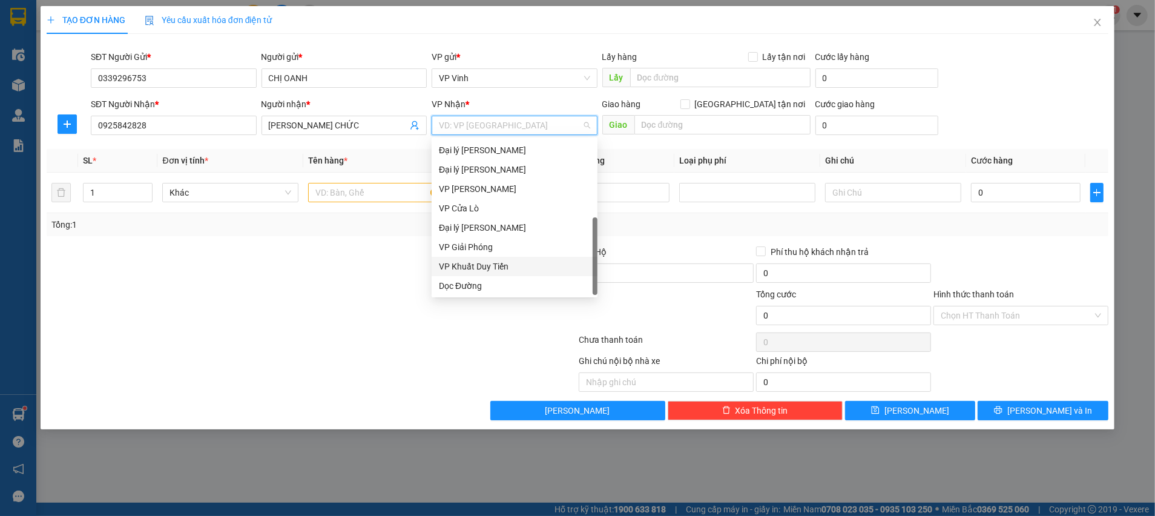
click at [492, 260] on div "VP Khuất Duy Tiến" at bounding box center [514, 266] width 151 height 13
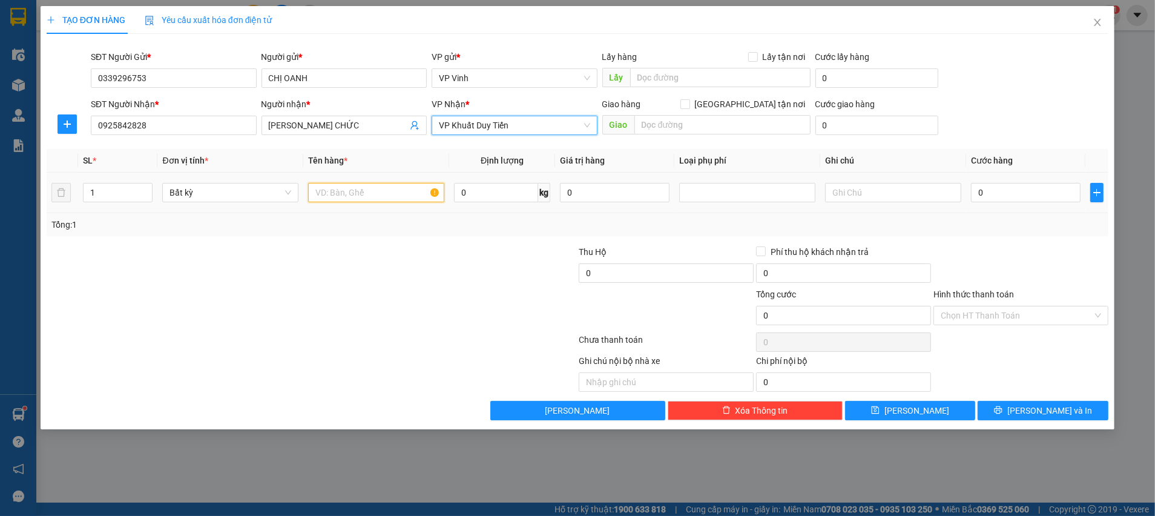
click at [364, 188] on input "text" at bounding box center [376, 192] width 136 height 19
type input "QUẢ ỔI"
click at [329, 263] on div at bounding box center [222, 266] width 355 height 42
click at [932, 232] on div "Tổng: 1" at bounding box center [578, 224] width 1062 height 23
click at [989, 200] on input "0" at bounding box center [1026, 192] width 110 height 19
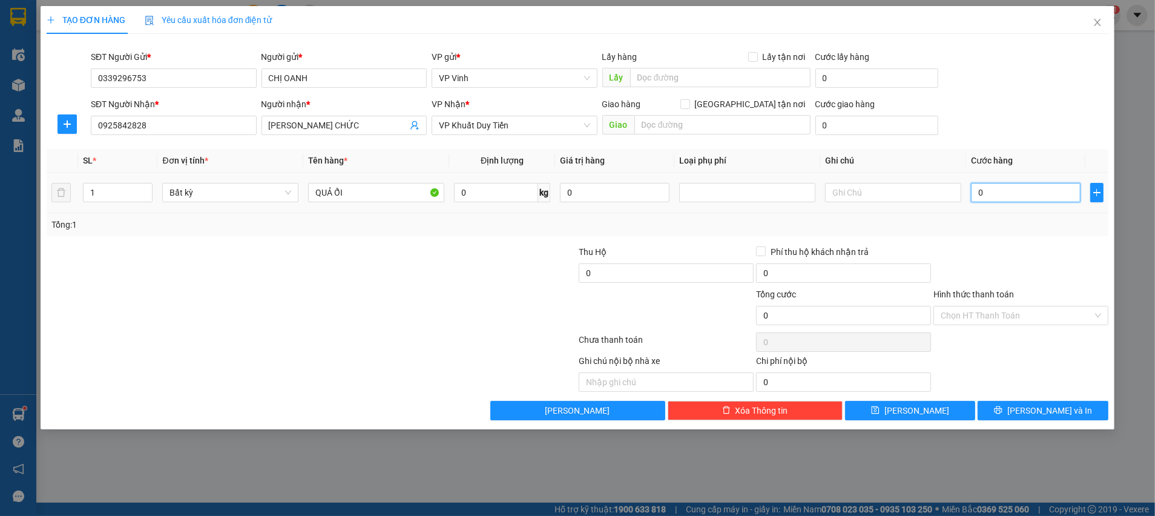
click at [991, 194] on input "0" at bounding box center [1026, 192] width 110 height 19
type input "05"
type input "5"
type input "050"
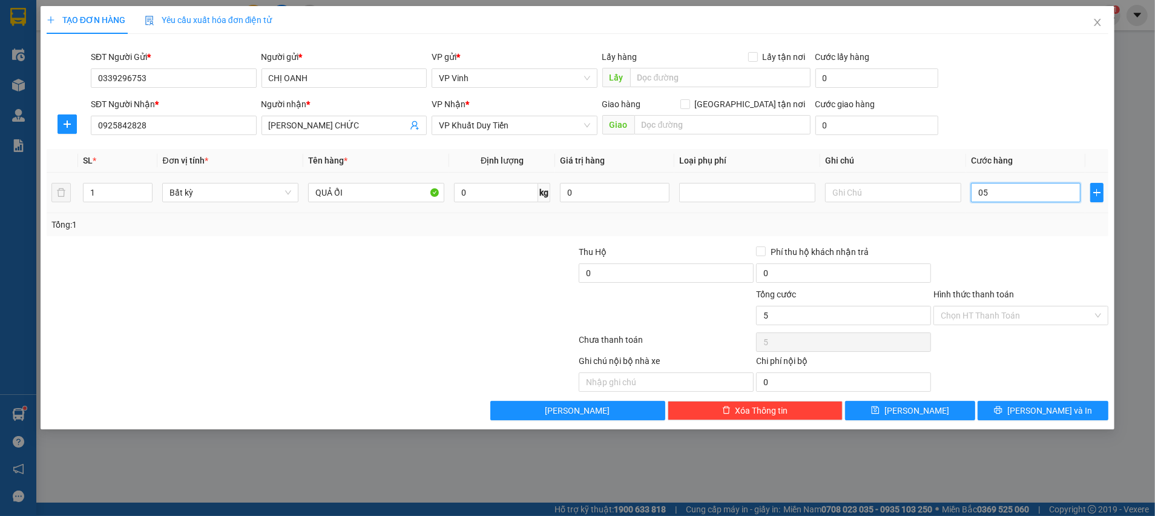
type input "50"
type input "50.000"
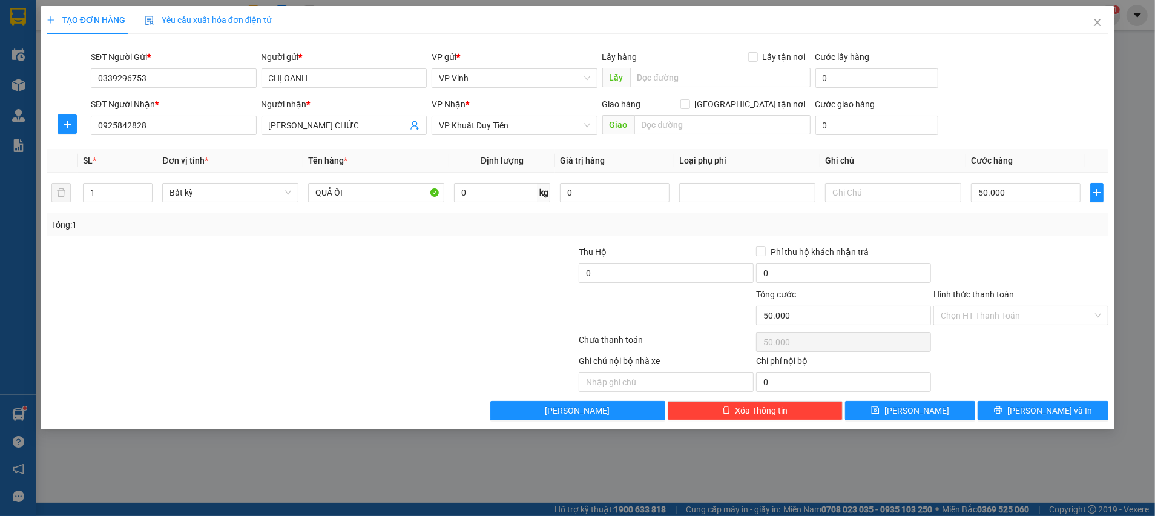
click at [963, 231] on div "Tổng: 1" at bounding box center [578, 224] width 1062 height 23
click at [976, 340] on div "Chọn HT Thanh Toán" at bounding box center [1020, 342] width 177 height 24
click at [1014, 413] on button "[PERSON_NAME] và In" at bounding box center [1043, 410] width 131 height 19
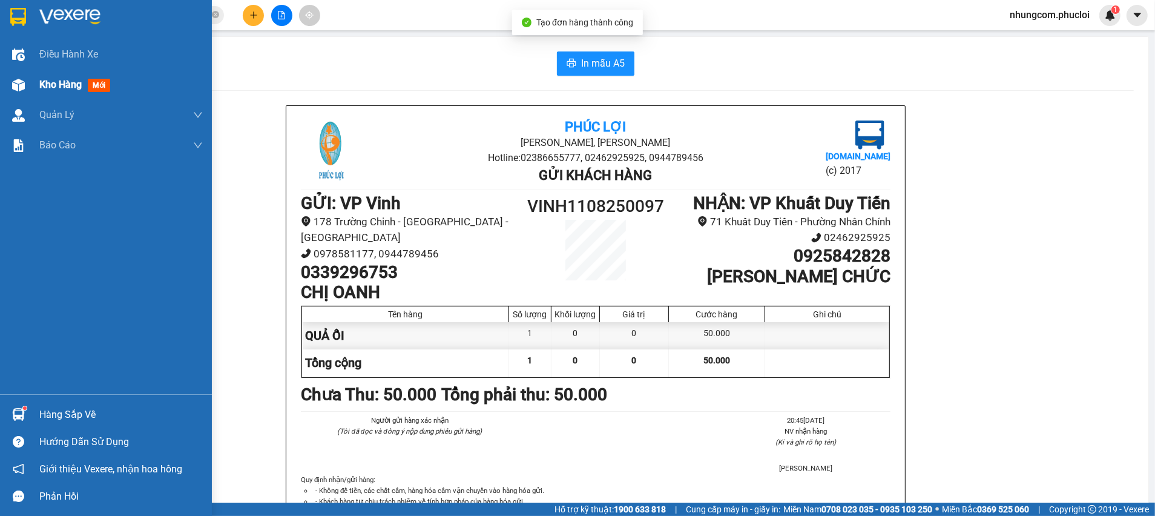
click at [31, 90] on div "Kho hàng mới" at bounding box center [106, 85] width 212 height 30
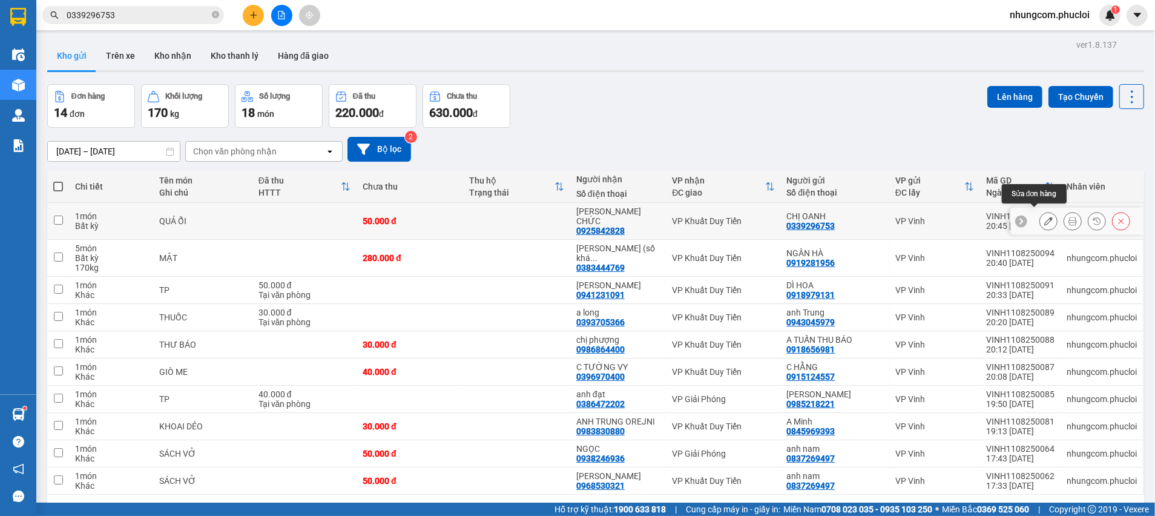
click at [1044, 219] on icon at bounding box center [1048, 221] width 8 height 8
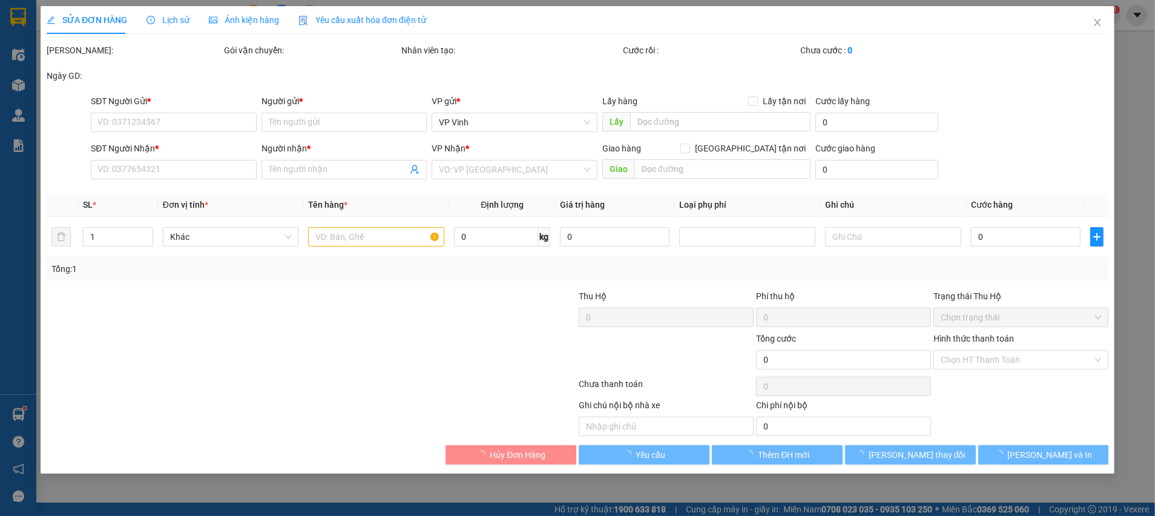
type input "0339296753"
type input "CHỊ OANH"
type input "0925842828"
type input "[PERSON_NAME] CHỨC"
type input "50.000"
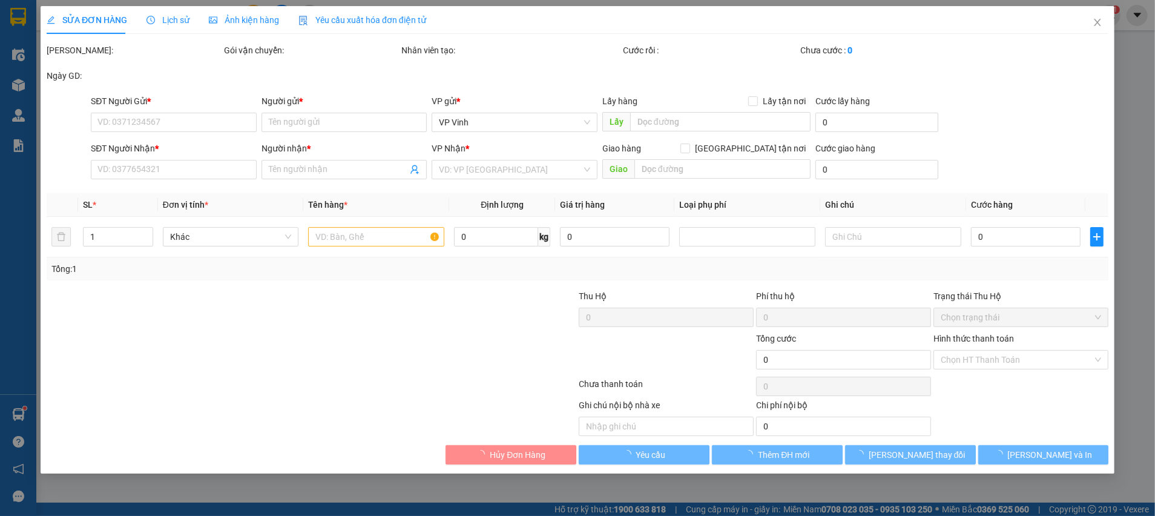
type input "50.000"
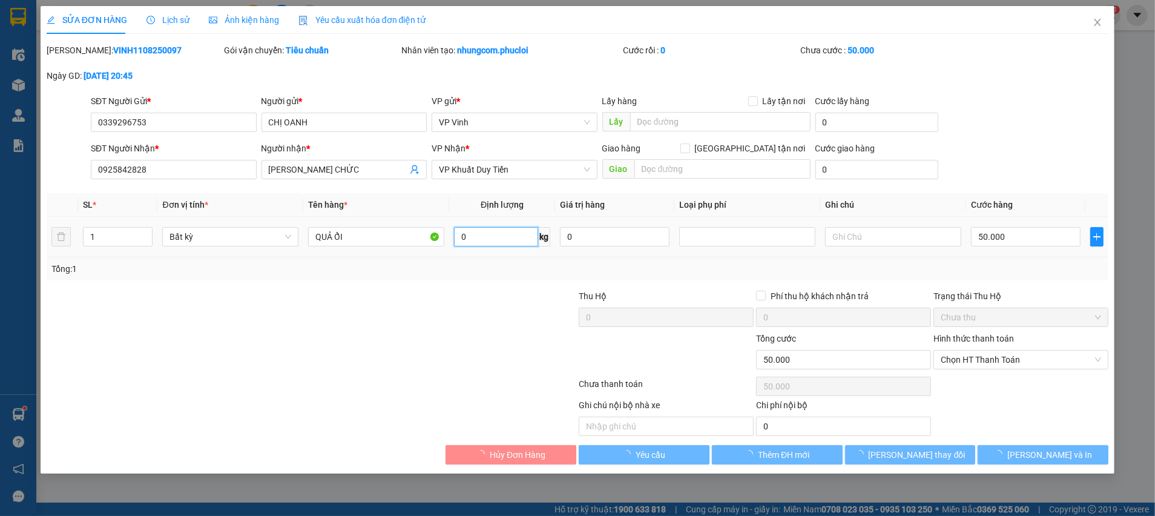
click at [493, 227] on input "0" at bounding box center [496, 236] width 84 height 19
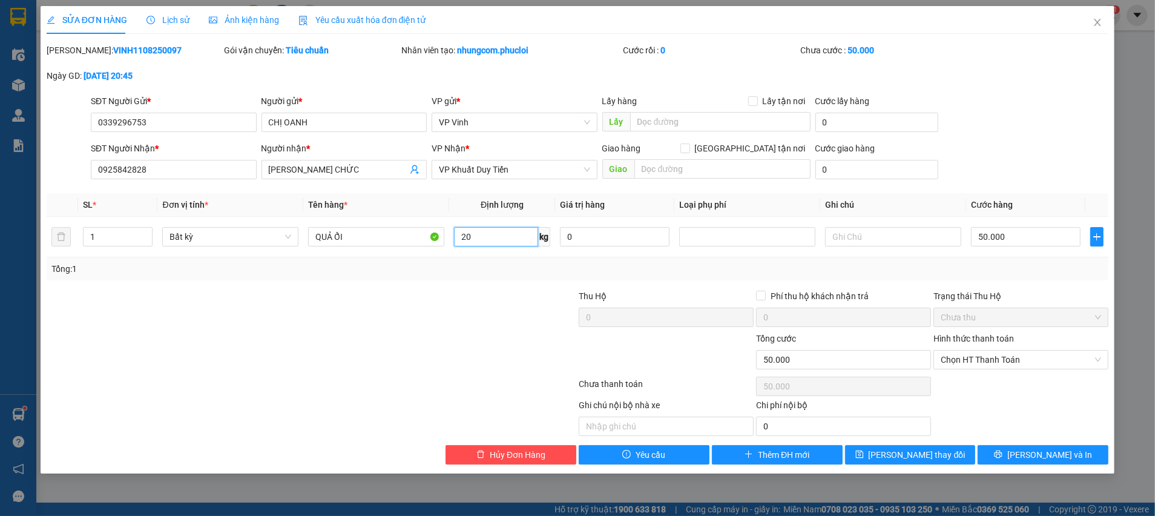
type input "20"
click at [477, 297] on div at bounding box center [488, 310] width 177 height 42
click at [1037, 452] on span "[PERSON_NAME] và In" at bounding box center [1049, 454] width 85 height 13
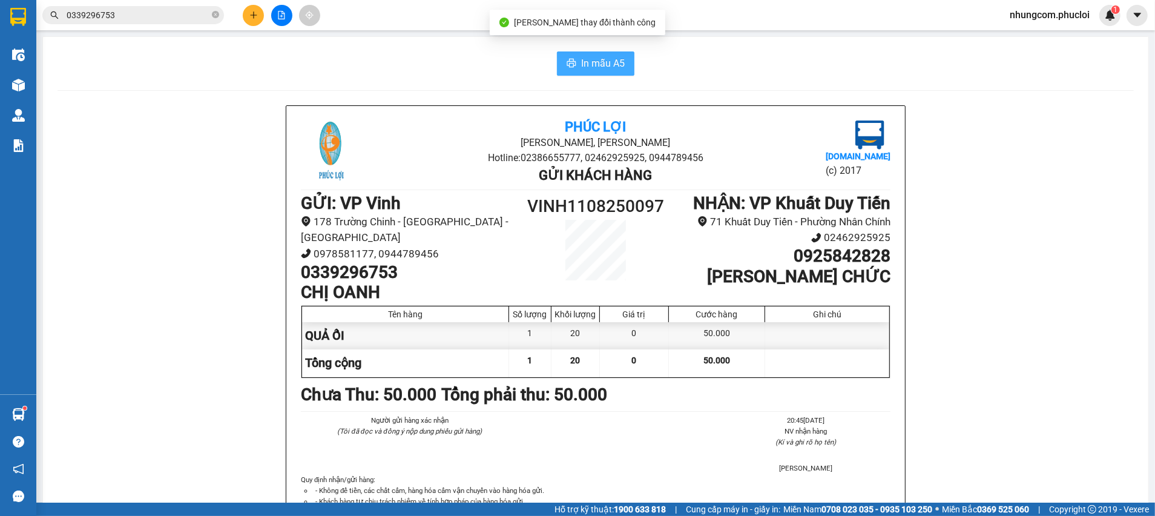
click at [581, 70] on span "In mẫu A5" at bounding box center [603, 63] width 44 height 15
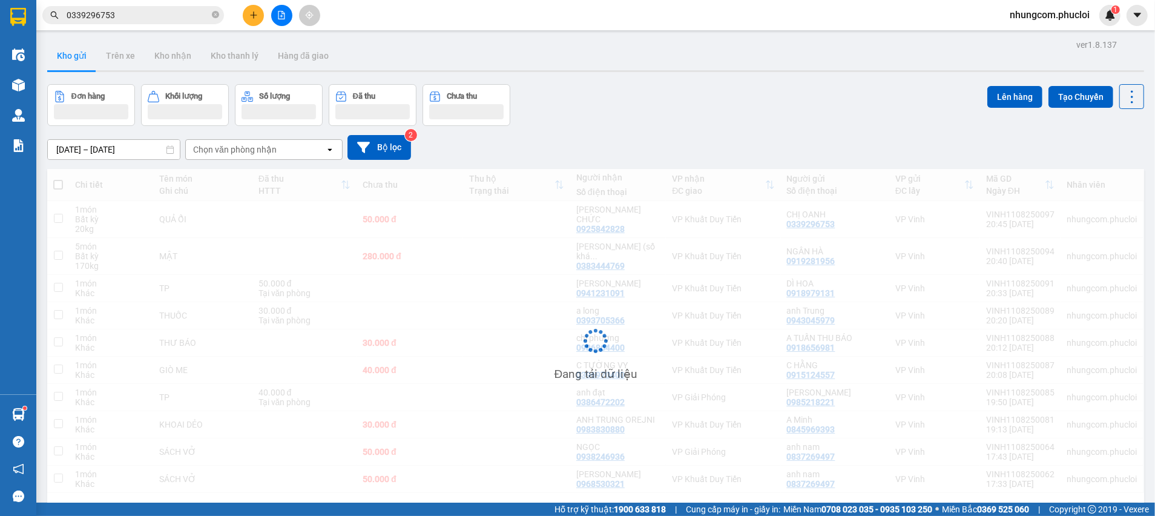
click at [756, 117] on div "Đơn hàng Khối lượng Số lượng Đã thu Chưa thu Lên hàng Tạo Chuyến" at bounding box center [595, 105] width 1097 height 42
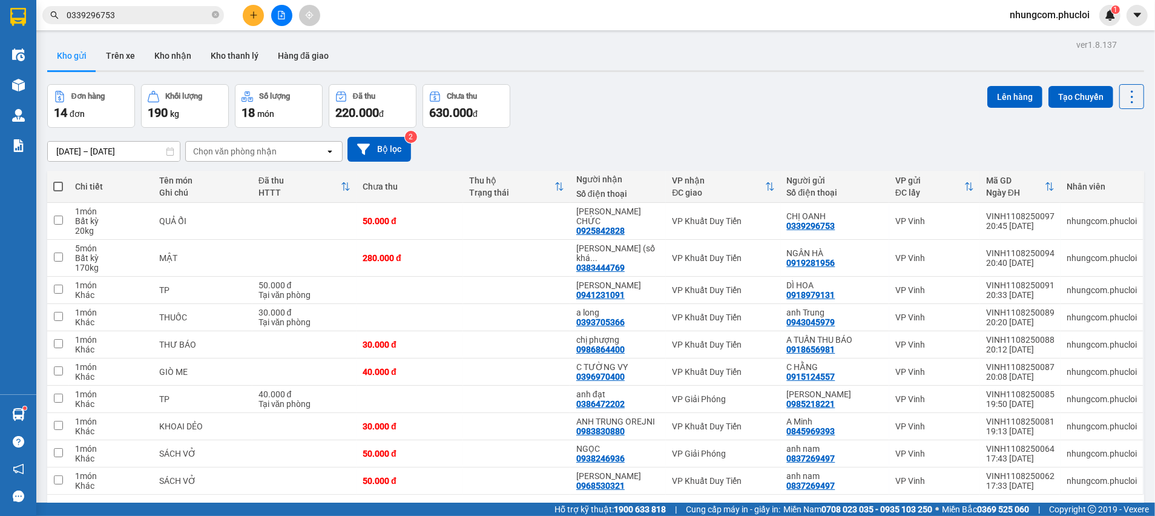
click at [756, 117] on div "Đơn hàng 14 đơn Khối lượng 190 kg Số lượng 18 món Đã thu 220.000 đ Chưa thu 630…" at bounding box center [595, 106] width 1097 height 44
click at [703, 120] on div "Đơn hàng 14 đơn Khối lượng 190 kg Số lượng 18 món Đã thu 220.000 đ Chưa thu 630…" at bounding box center [595, 106] width 1097 height 44
click at [758, 141] on div "[DATE] – [DATE] Press the down arrow key to interact with the calendar and sele…" at bounding box center [595, 149] width 1097 height 25
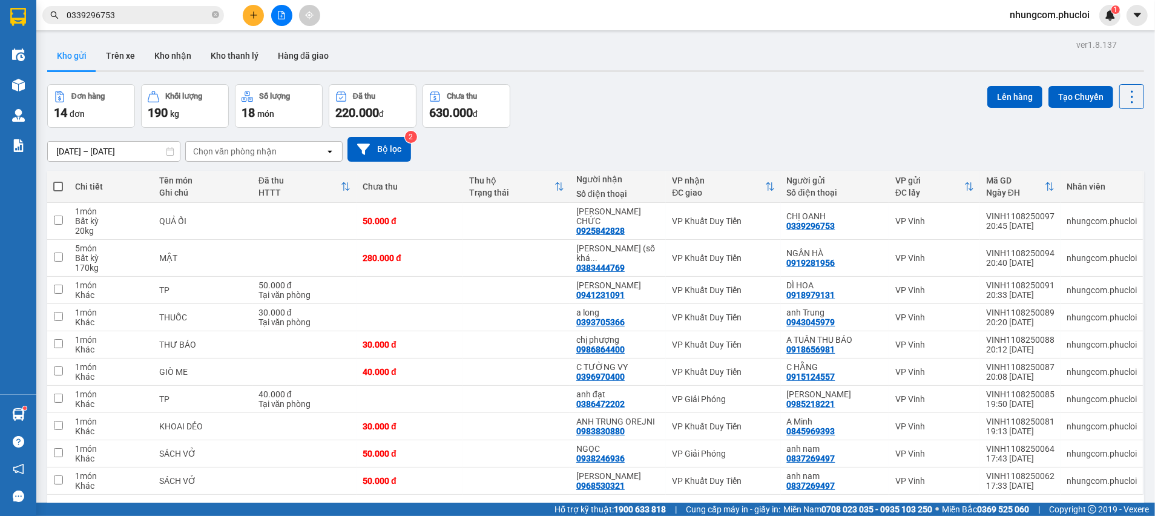
drag, startPoint x: 778, startPoint y: 106, endPoint x: 787, endPoint y: 99, distance: 11.6
click at [787, 99] on div "Đơn hàng 14 đơn Khối lượng 190 kg Số lượng 18 món Đã thu 220.000 đ Chưa thu 630…" at bounding box center [595, 106] width 1097 height 44
click at [606, 109] on div "Đơn hàng 14 đơn Khối lượng 190 kg Số lượng 18 món Đã thu 220.000 đ Chưa thu 630…" at bounding box center [595, 106] width 1097 height 44
click at [178, 12] on input "0339296753" at bounding box center [138, 14] width 143 height 13
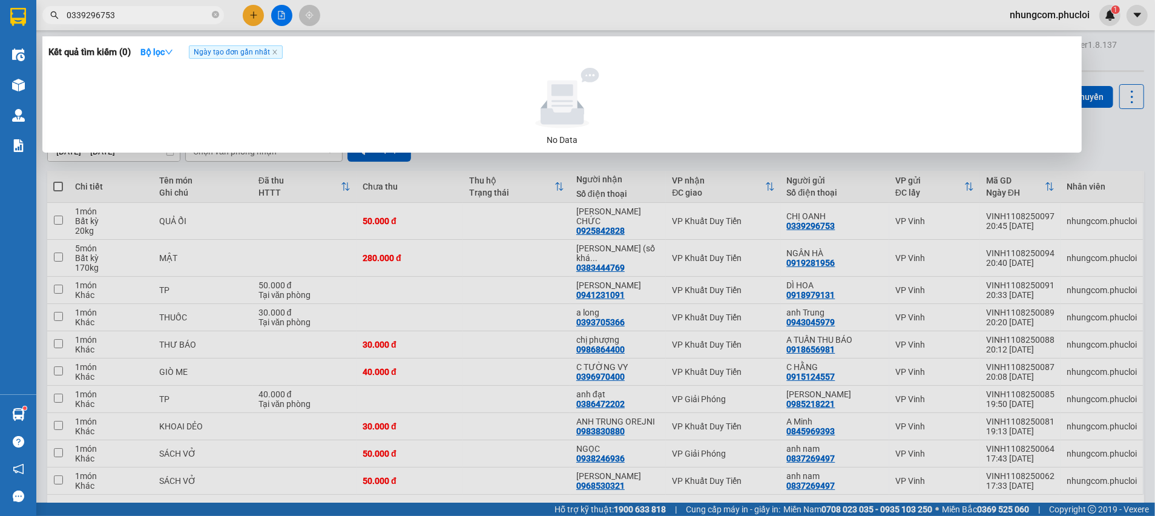
click at [178, 12] on input "0339296753" at bounding box center [138, 14] width 143 height 13
click at [1154, 134] on div at bounding box center [577, 258] width 1155 height 516
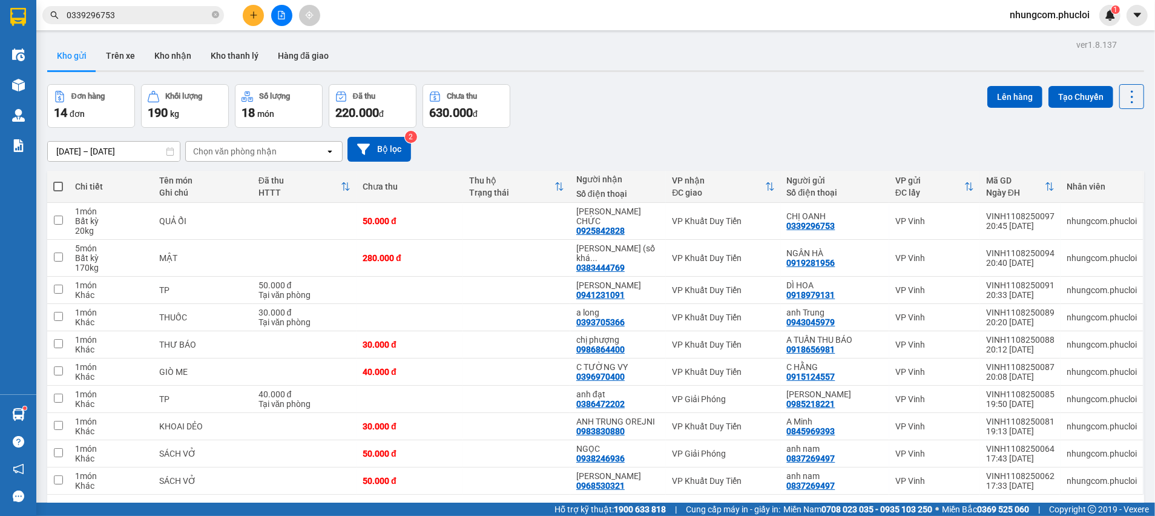
drag, startPoint x: 599, startPoint y: 104, endPoint x: 348, endPoint y: 358, distance: 357.4
click at [597, 104] on div "Đơn hàng 14 đơn Khối lượng 190 kg Số lượng 18 món Đã thu 220.000 đ Chưa thu 630…" at bounding box center [595, 106] width 1097 height 44
click at [612, 137] on div "[DATE] – [DATE] Press the down arrow key to interact with the calendar and sele…" at bounding box center [595, 149] width 1097 height 25
click at [647, 122] on div "Đơn hàng 14 đơn Khối lượng 190 kg Số lượng 18 món Đã thu 220.000 đ Chưa thu 630…" at bounding box center [595, 106] width 1097 height 44
drag, startPoint x: 703, startPoint y: 76, endPoint x: 685, endPoint y: 90, distance: 22.9
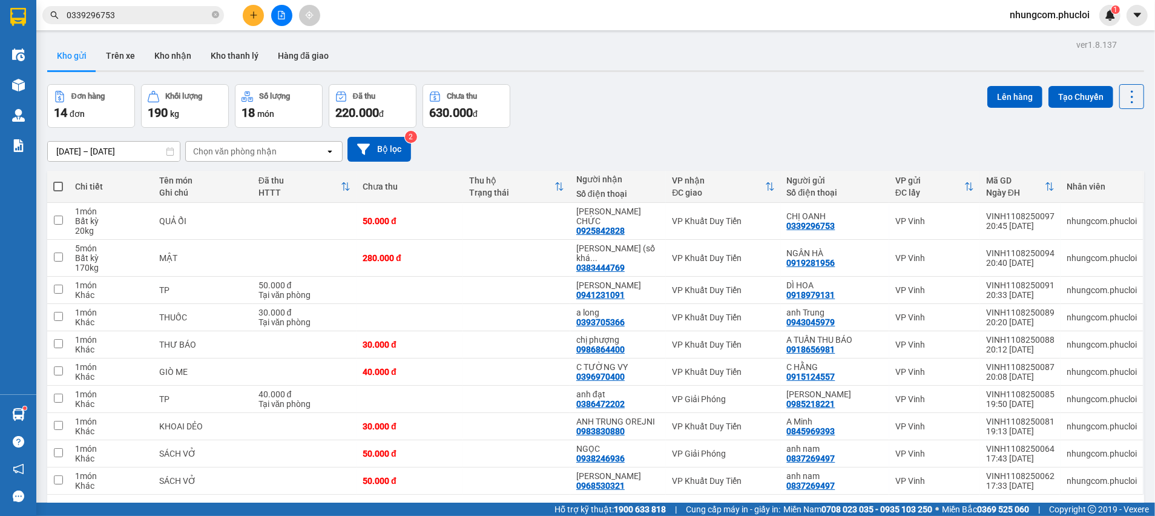
click at [699, 81] on div "ver 1.8.137 Kho gửi Trên xe Kho nhận Kho thanh [PERSON_NAME] đã giao Đơn hàng 1…" at bounding box center [595, 294] width 1106 height 516
